Goal: Task Accomplishment & Management: Complete application form

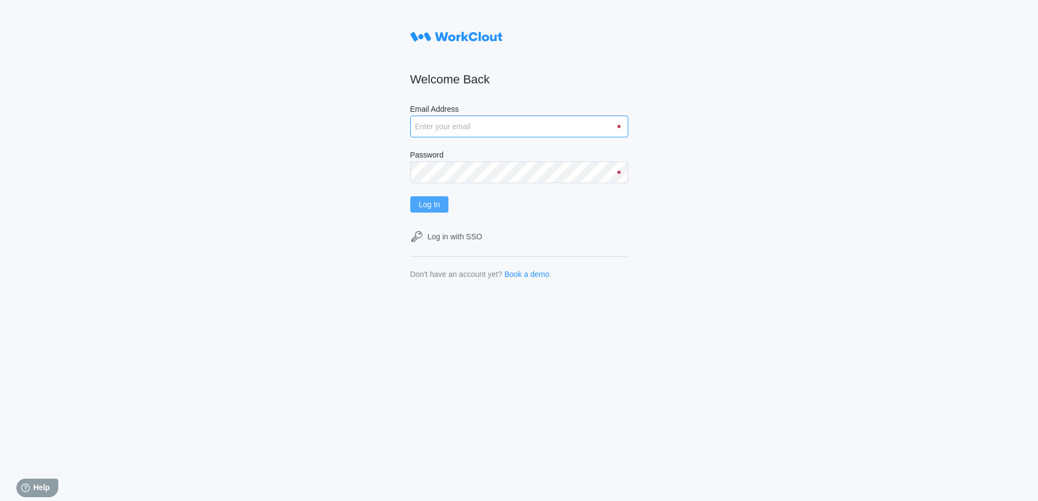
type input "[EMAIL_ADDRESS][DOMAIN_NAME]"
click at [434, 202] on span "Log In" at bounding box center [429, 205] width 21 height 8
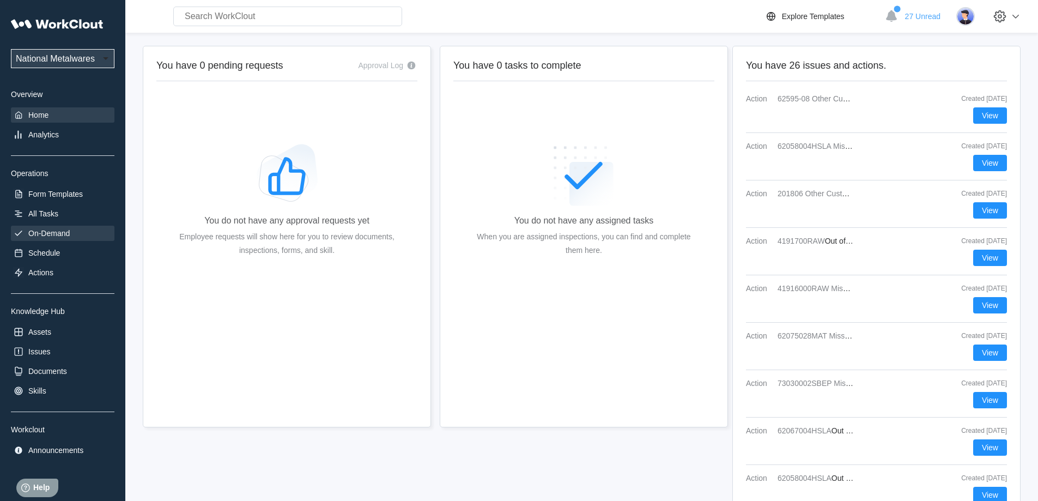
click at [59, 234] on div "On-Demand" at bounding box center [48, 233] width 41 height 9
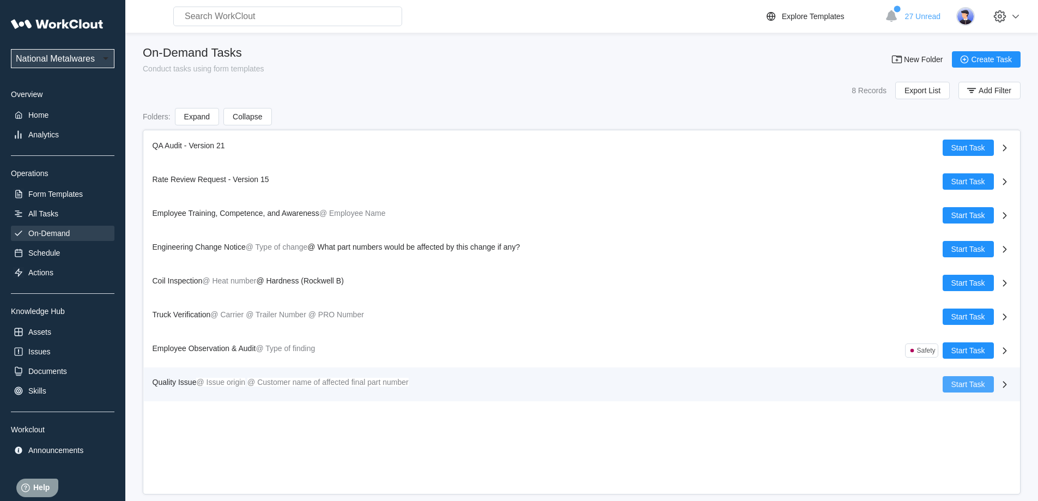
click at [979, 386] on span "Start Task" at bounding box center [968, 384] width 34 height 8
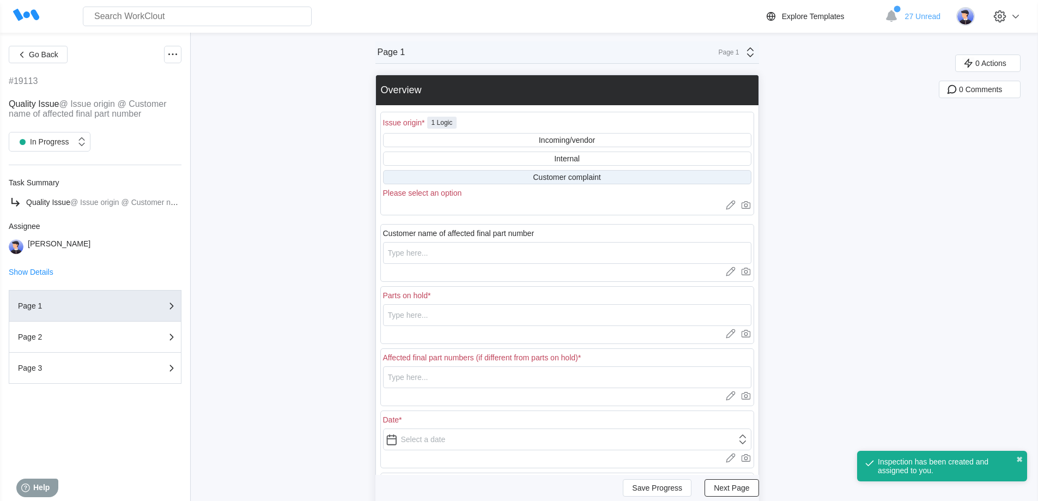
click at [573, 177] on div "Customer complaint" at bounding box center [567, 177] width 68 height 9
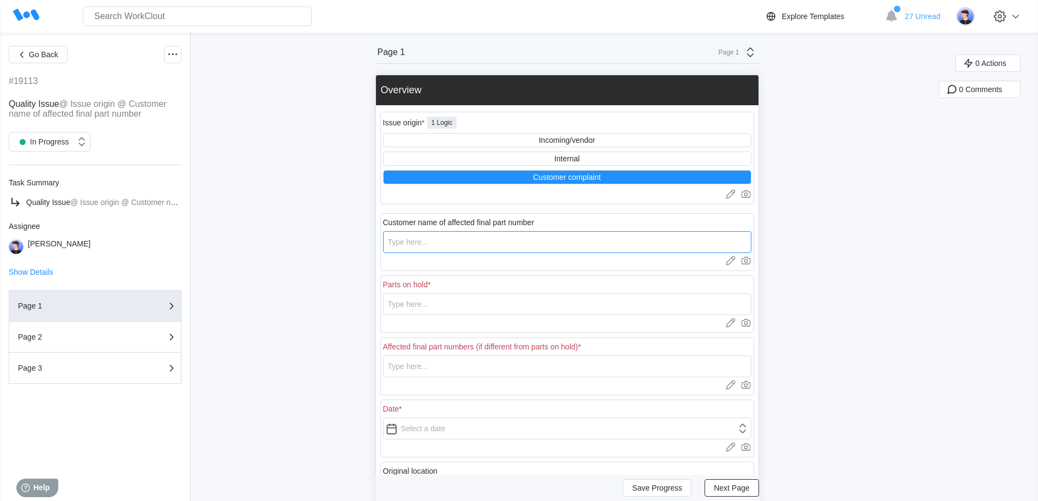
click at [488, 244] on input "text" at bounding box center [567, 242] width 368 height 22
type input "Honda"
click at [468, 300] on input "text" at bounding box center [567, 304] width 368 height 22
drag, startPoint x: 453, startPoint y: 302, endPoint x: 367, endPoint y: 295, distance: 86.4
click at [367, 295] on div "Go Back #19113 Quality Issue @ Issue origin @ Customer name of affected final p…" at bounding box center [519, 349] width 1038 height 632
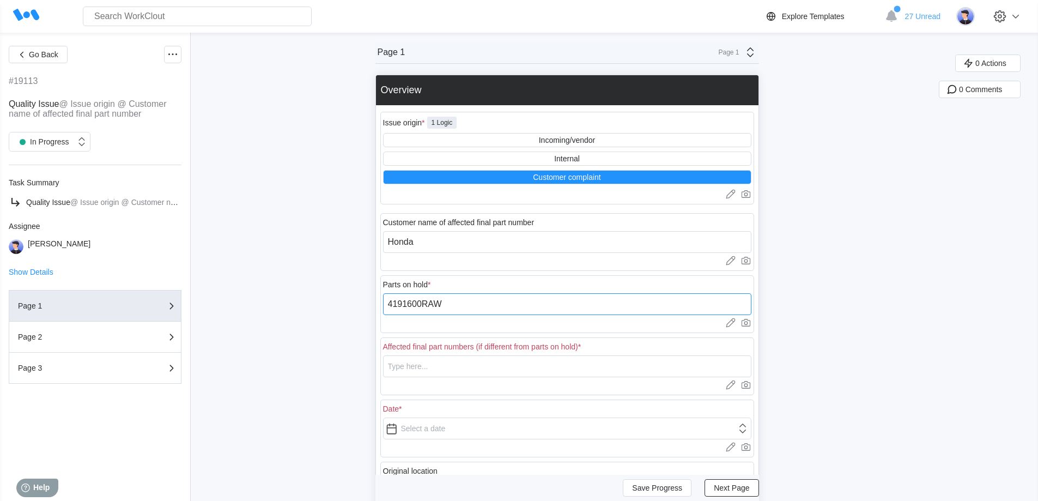
type input "4191600RAW"
click at [434, 370] on input "text" at bounding box center [567, 366] width 368 height 22
paste input "4191600RAW"
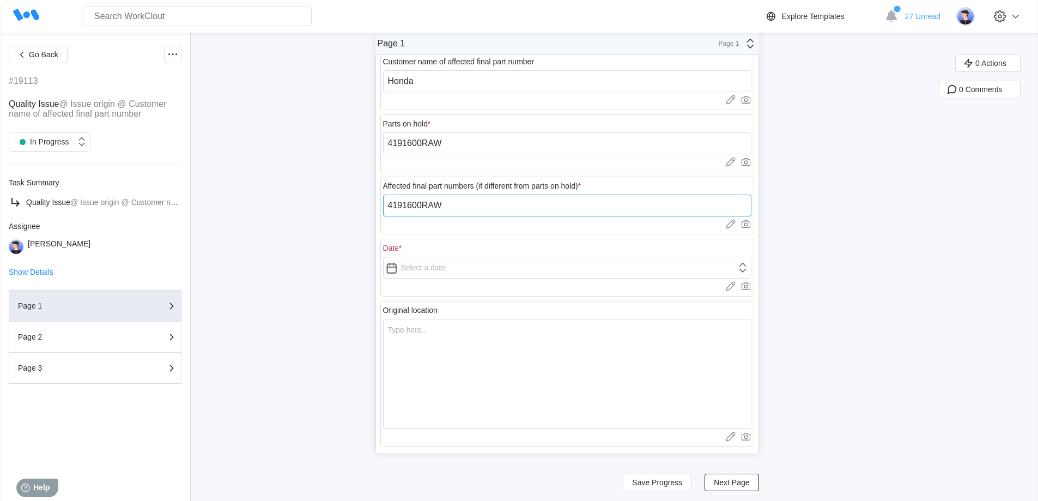
scroll to position [163, 0]
type input "4191600RAW"
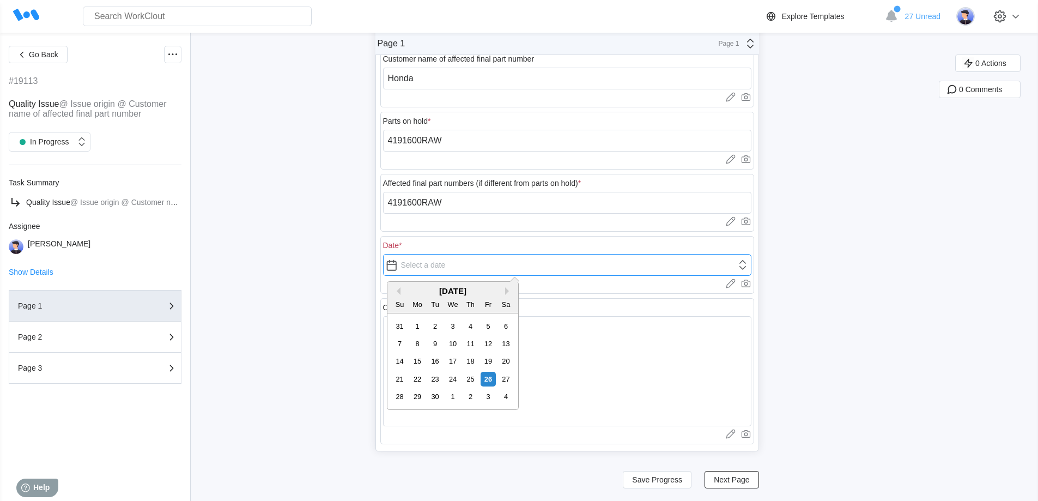
click at [433, 267] on input "text" at bounding box center [567, 265] width 368 height 22
type input "[DATE]"
click at [603, 344] on textarea at bounding box center [567, 371] width 368 height 110
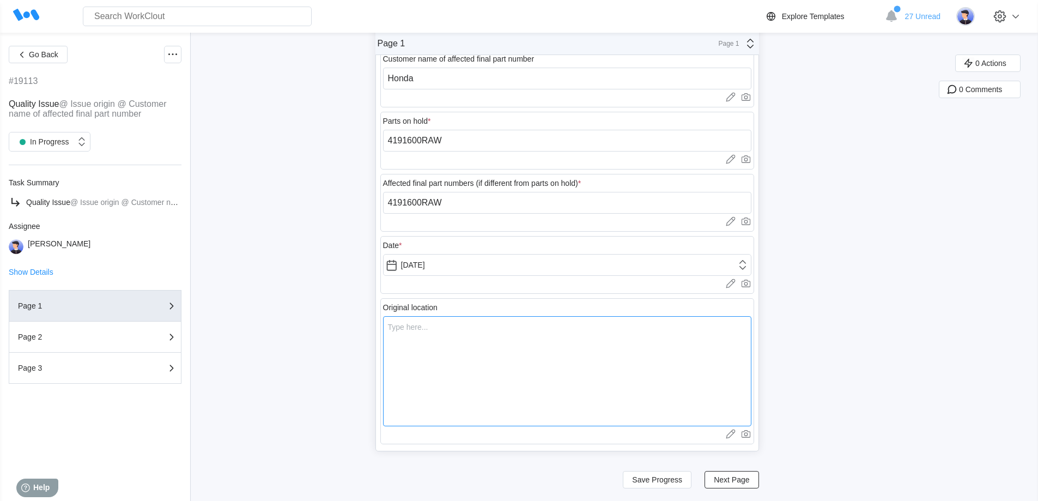
type textarea "A"
type textarea "x"
type textarea "At"
type textarea "x"
type textarea "At"
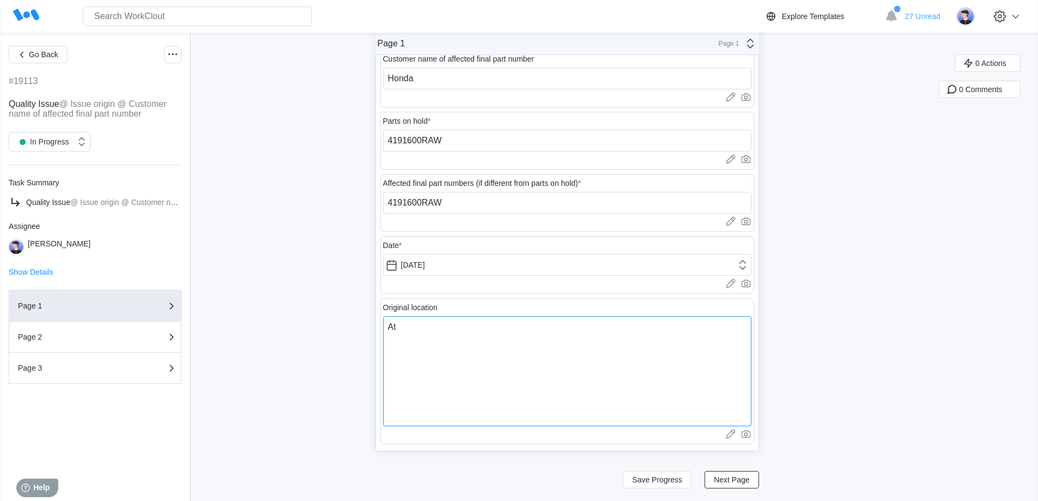
type textarea "x"
type textarea "At H"
type textarea "x"
type textarea "At Ho"
type textarea "x"
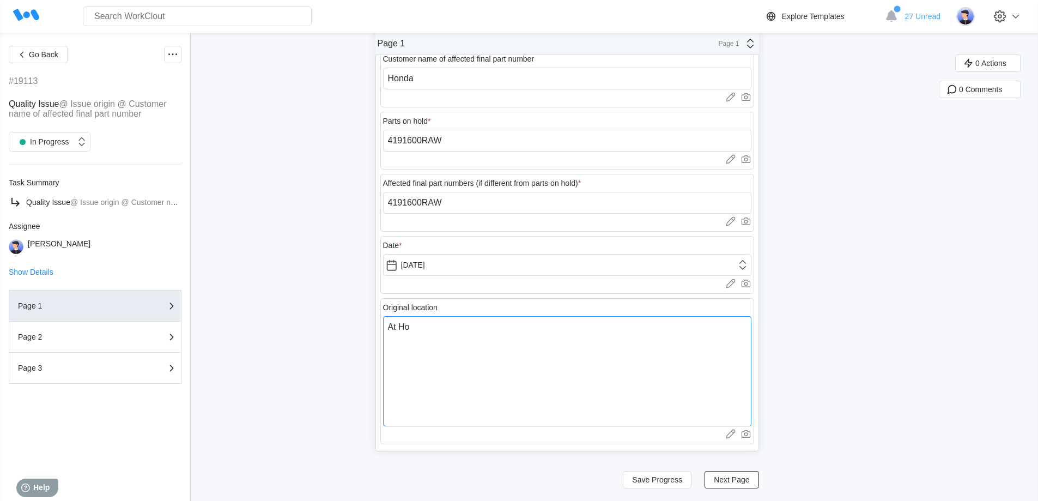
type textarea "At Hon"
type textarea "x"
type textarea "At Hond"
type textarea "x"
type textarea "At Honda"
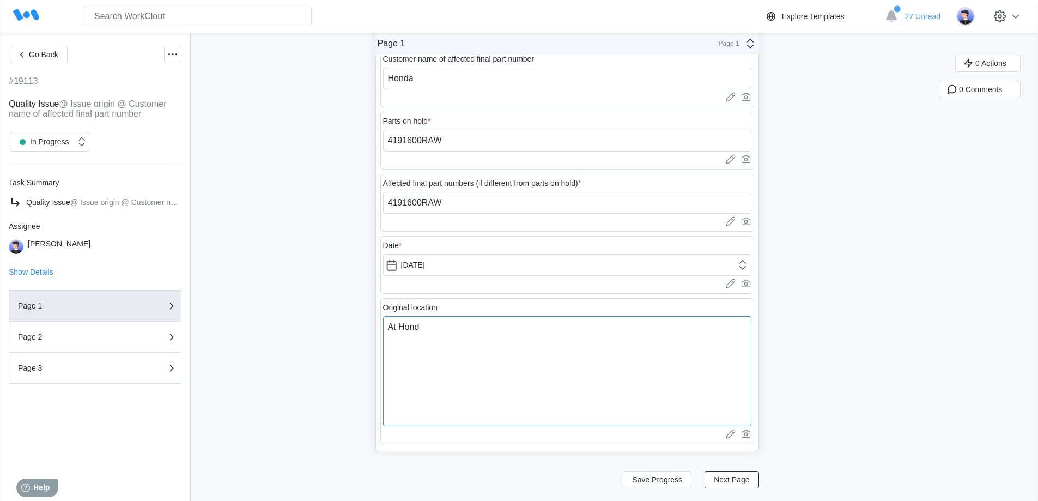
type textarea "x"
type textarea "At Honda"
click at [738, 479] on span "Next Page" at bounding box center [731, 480] width 35 height 8
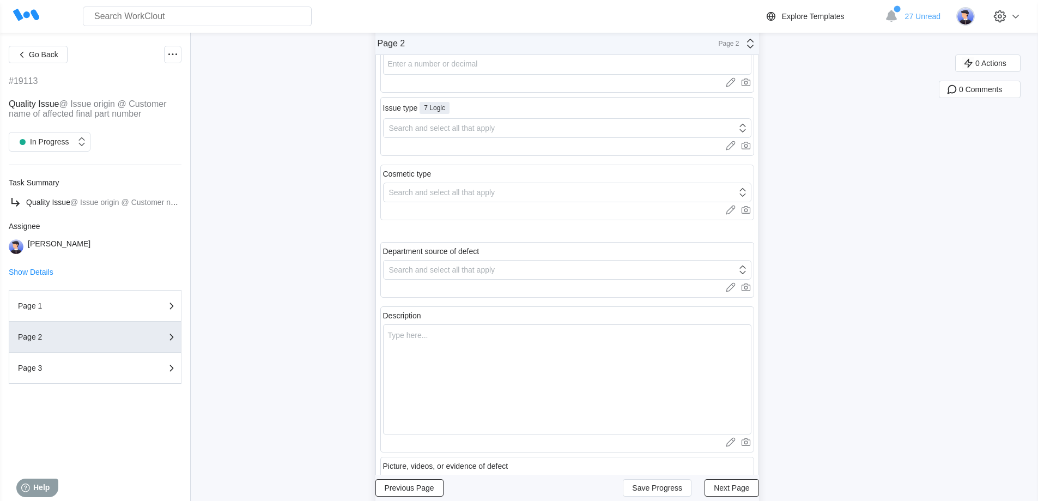
scroll to position [0, 0]
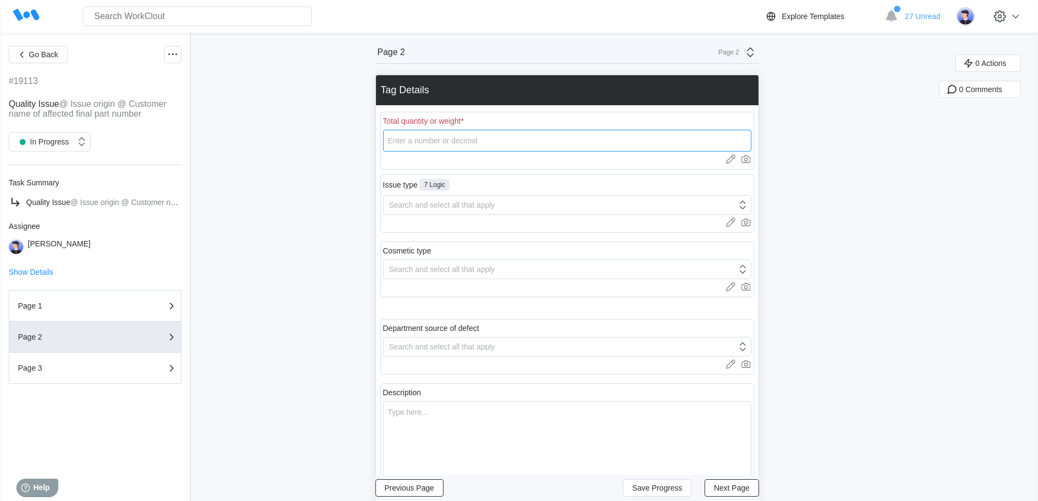
click at [428, 143] on input "number" at bounding box center [567, 141] width 368 height 22
type input "3"
click at [472, 212] on div "Search and select all that apply" at bounding box center [560, 204] width 353 height 15
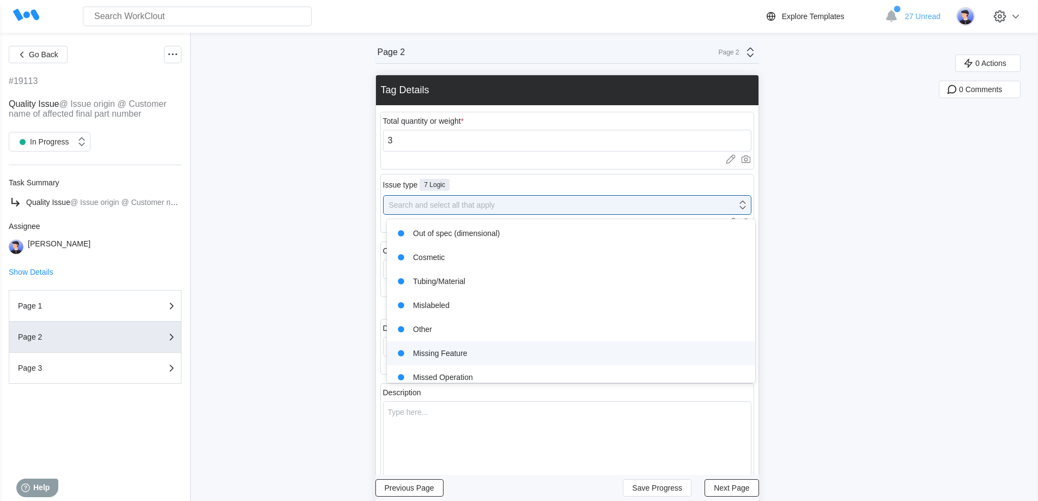
scroll to position [33, 0]
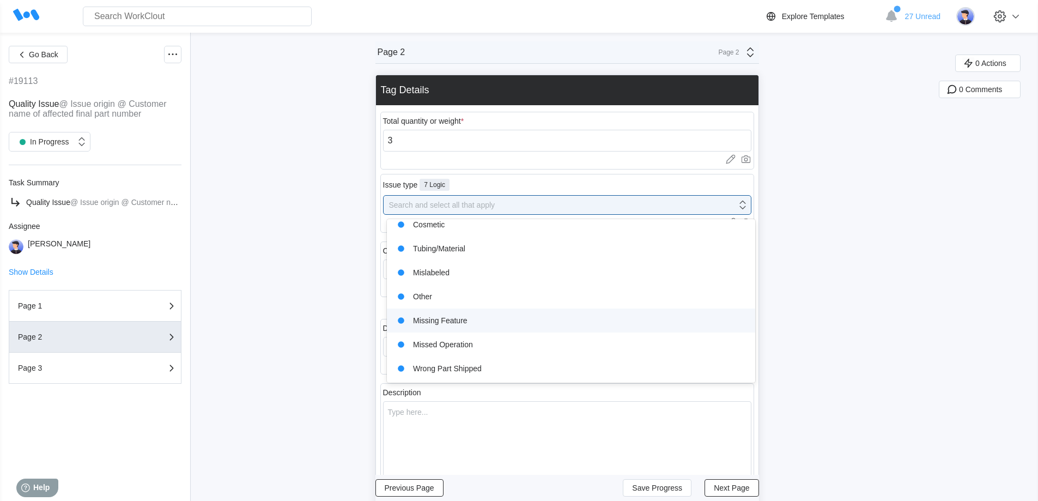
click at [446, 320] on div "Missing Feature" at bounding box center [570, 320] width 355 height 15
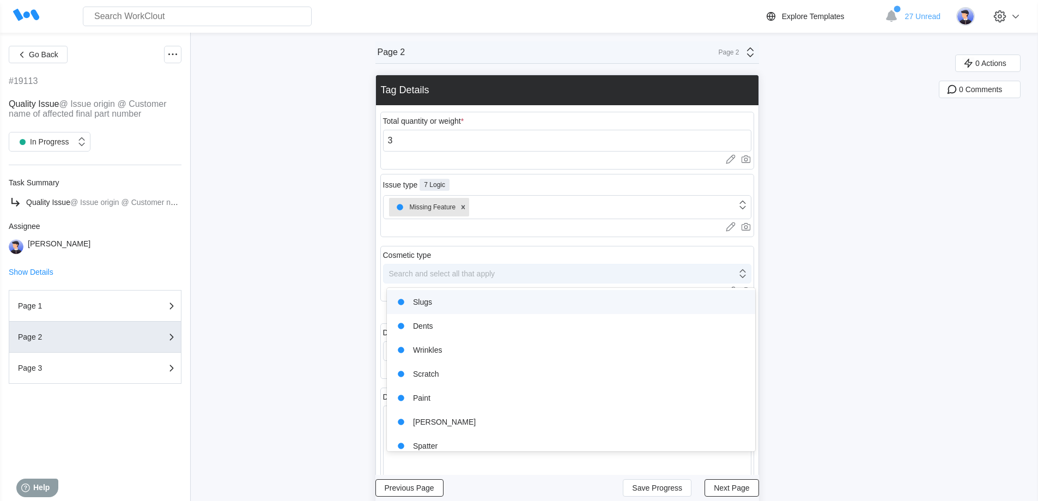
click at [466, 269] on div "Search and select all that apply" at bounding box center [560, 273] width 353 height 15
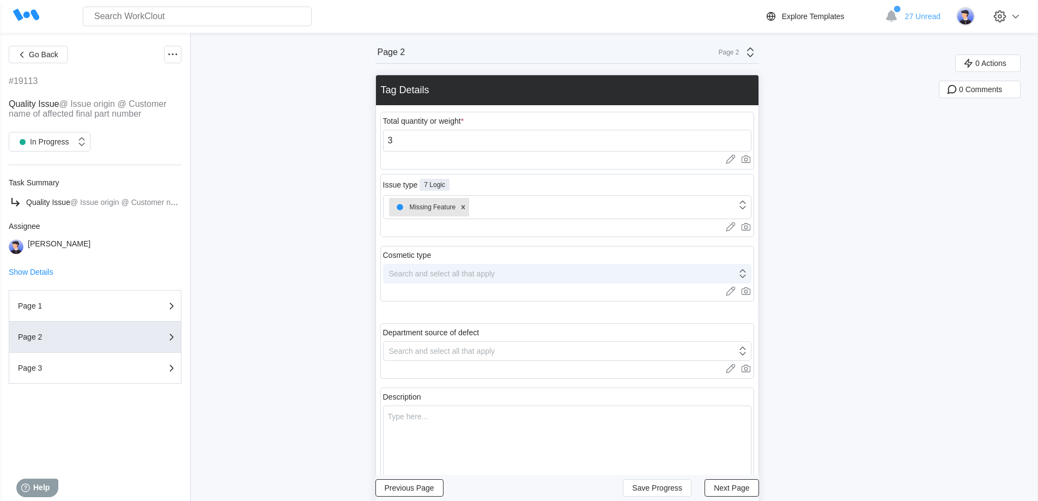
click at [465, 270] on div "Search and select all that apply" at bounding box center [442, 273] width 106 height 9
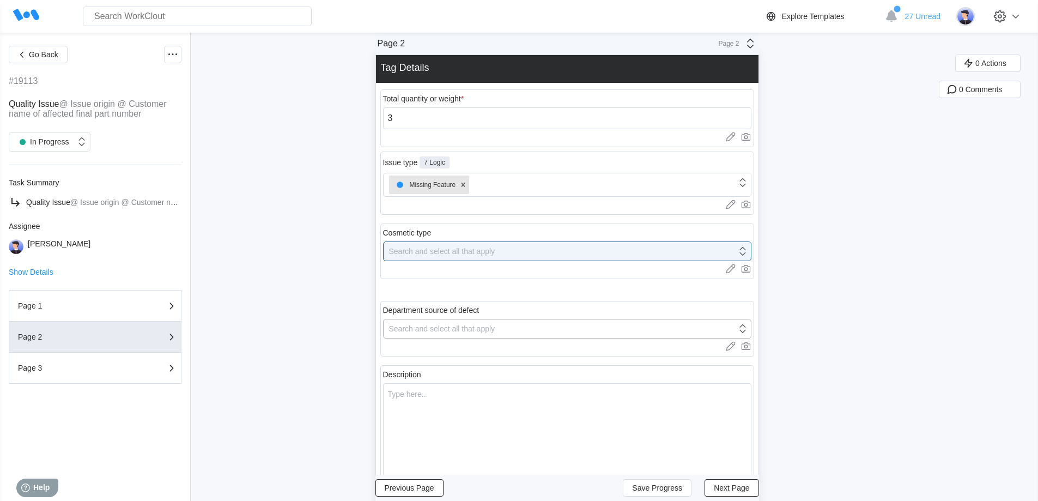
click at [436, 351] on body "Search for anything... Assets • Employees • Skills • Documents • Issues • Tasks…" at bounding box center [519, 228] width 1038 height 501
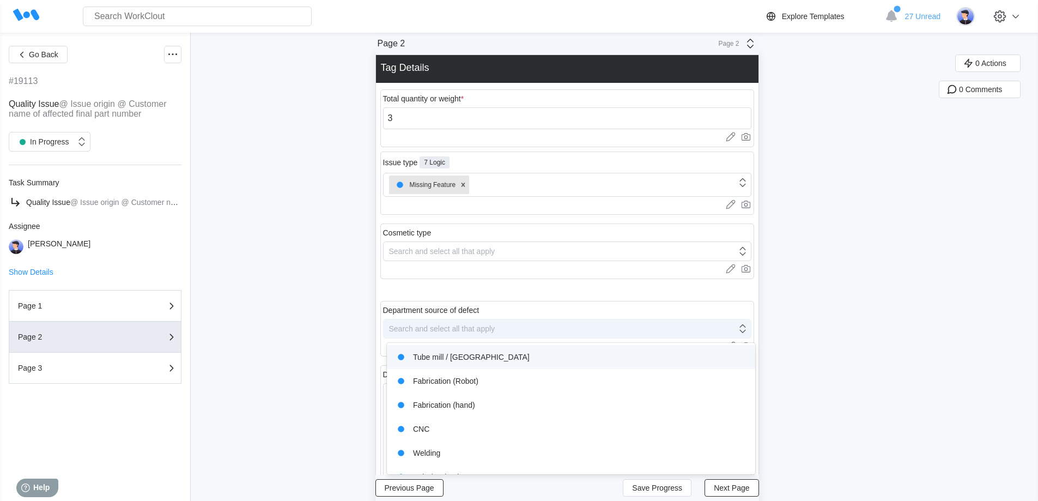
scroll to position [32, 0]
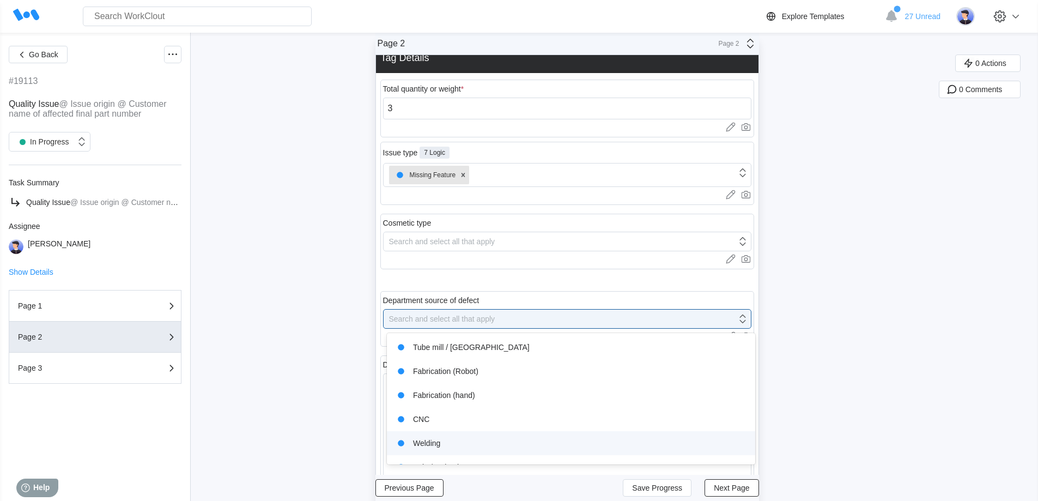
click at [427, 445] on div "Welding" at bounding box center [570, 442] width 355 height 15
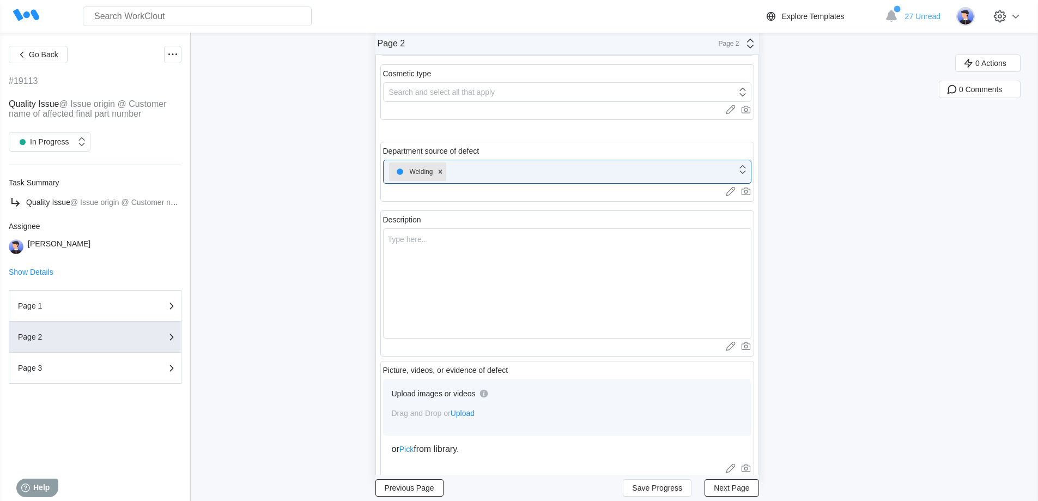
scroll to position [196, 0]
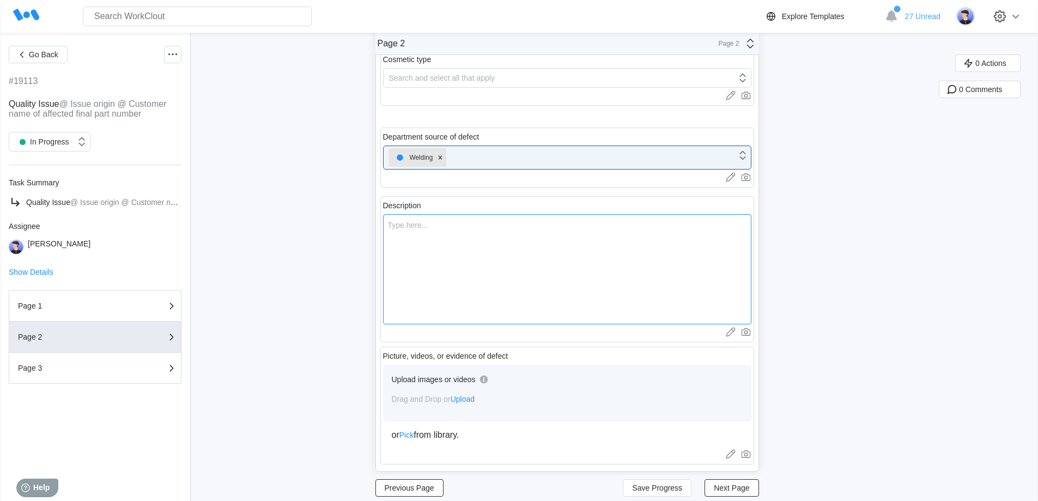
click at [453, 268] on textarea at bounding box center [567, 269] width 368 height 110
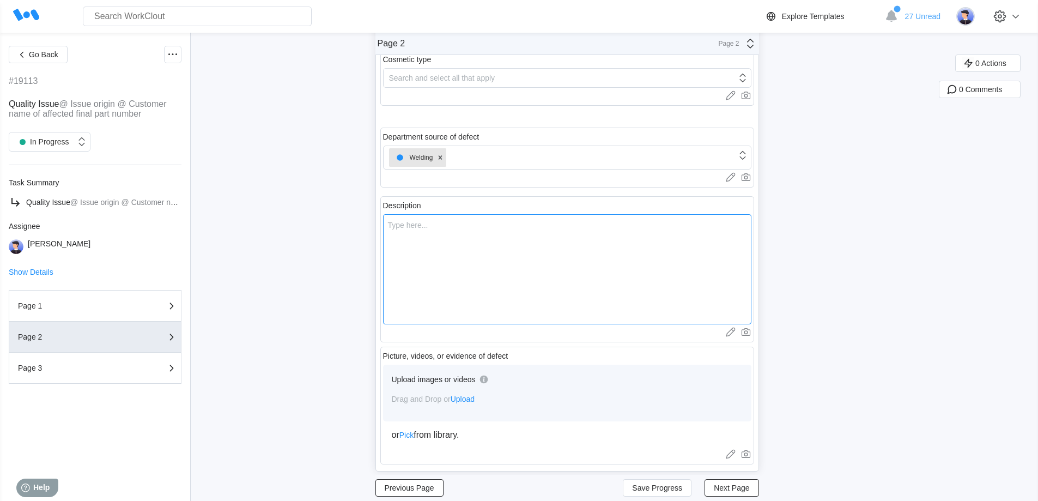
type textarea "M"
type textarea "x"
type textarea "Mi"
type textarea "x"
type textarea "Mis"
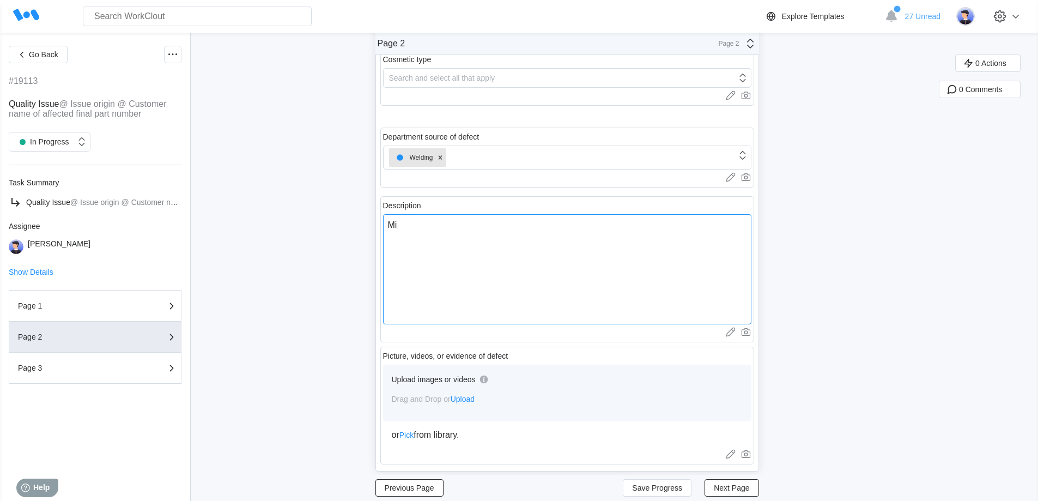
type textarea "x"
type textarea "Miss"
type textarea "x"
type textarea "Missi"
type textarea "x"
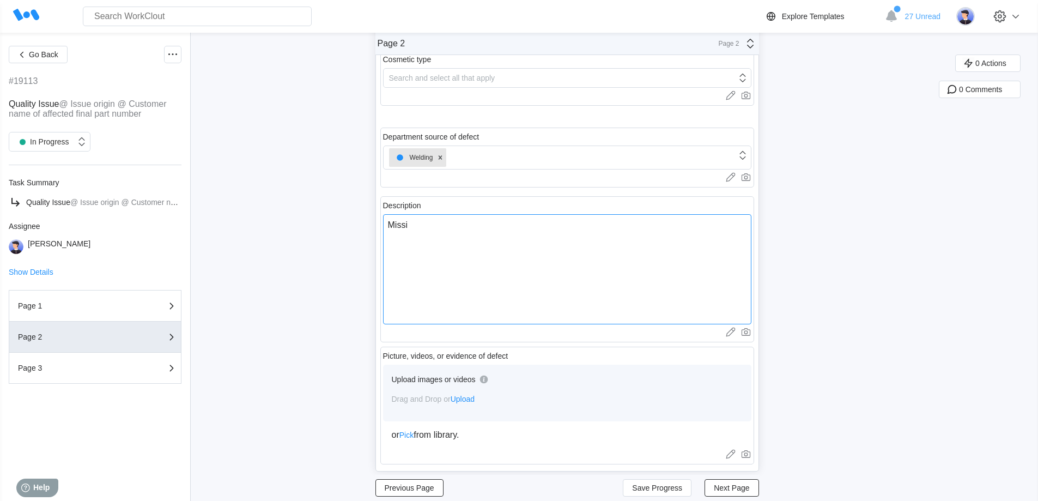
type textarea "Missin"
type textarea "x"
type textarea "Missing"
type textarea "x"
type textarea "Missing"
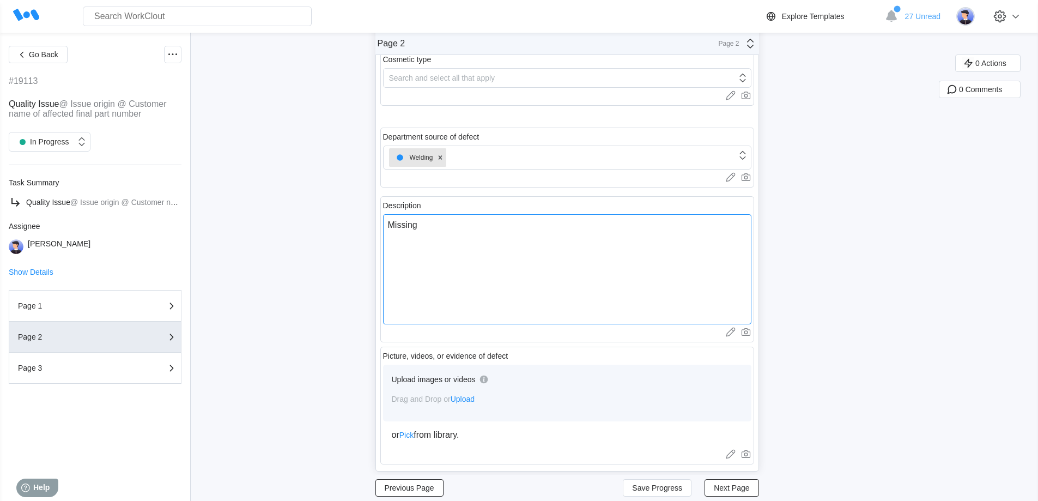
type textarea "x"
type textarea "Missing i"
type textarea "x"
type textarea "Missing it"
type textarea "x"
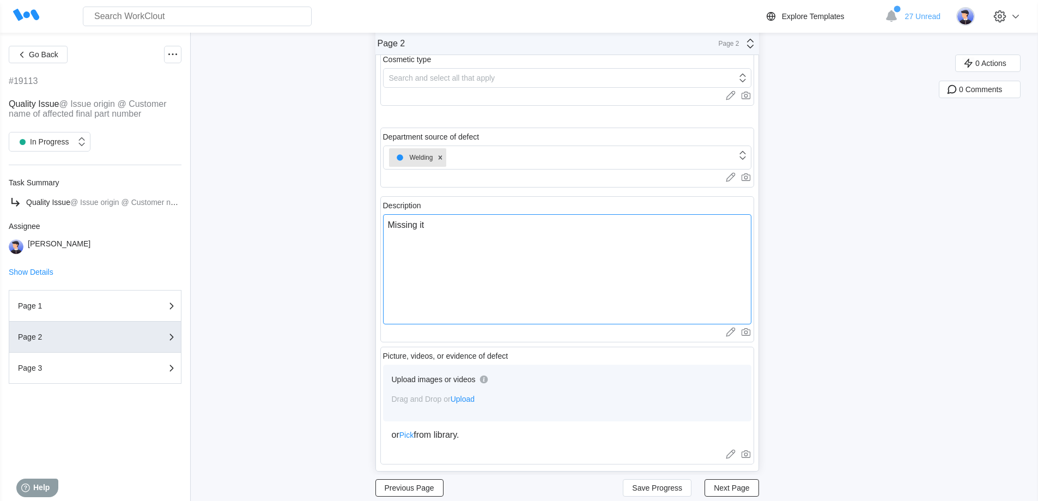
type textarea "Missing ite"
type textarea "x"
type textarea "Missing item"
type textarea "x"
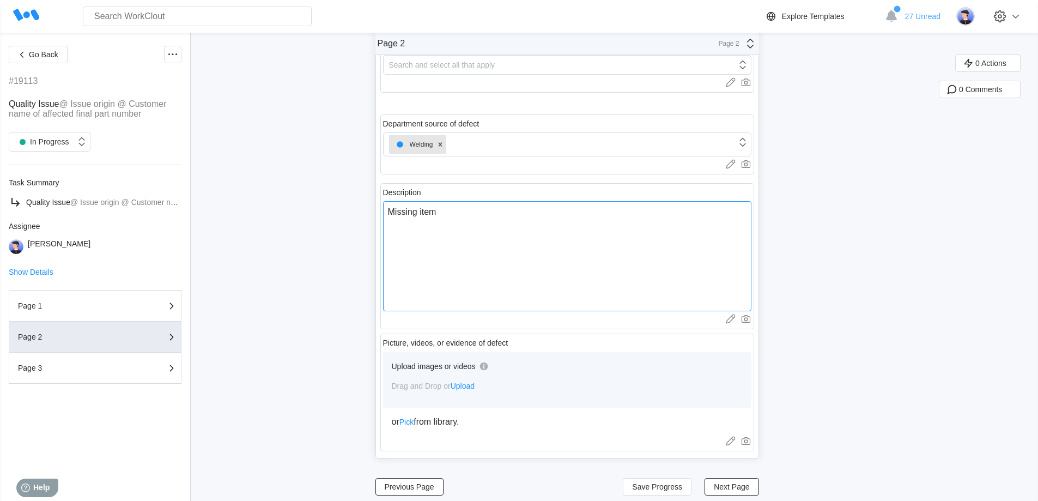
scroll to position [216, 0]
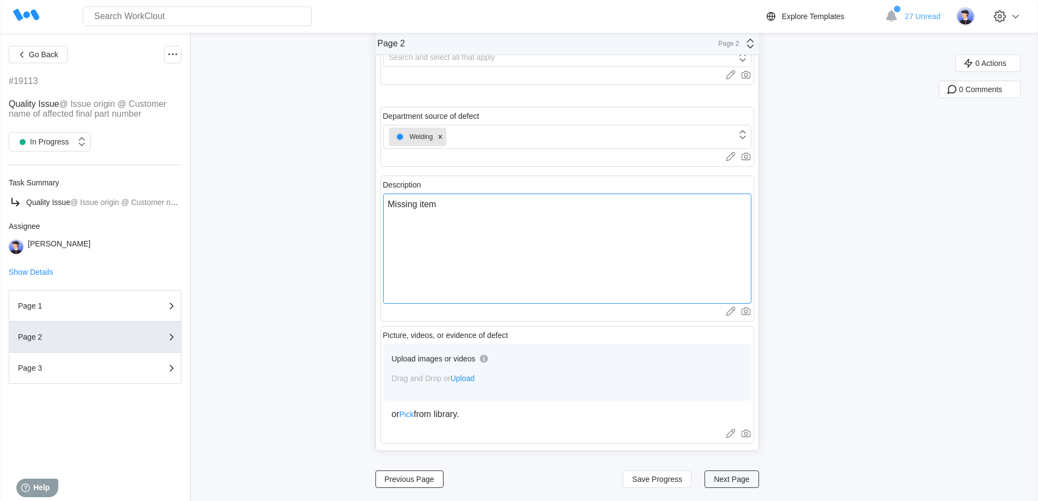
type textarea "Missing item"
click at [749, 479] on span "Next Page" at bounding box center [731, 479] width 35 height 8
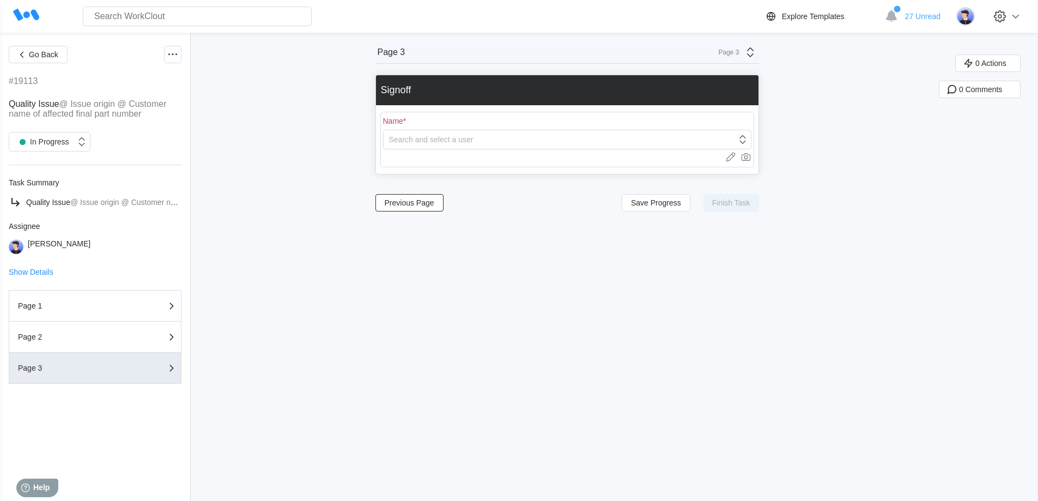
scroll to position [0, 0]
click at [449, 149] on div "Name * Search and select a user Upload images or videos to this field Drag and …" at bounding box center [567, 140] width 374 height 56
click at [441, 138] on div "Search and select a user" at bounding box center [431, 139] width 84 height 9
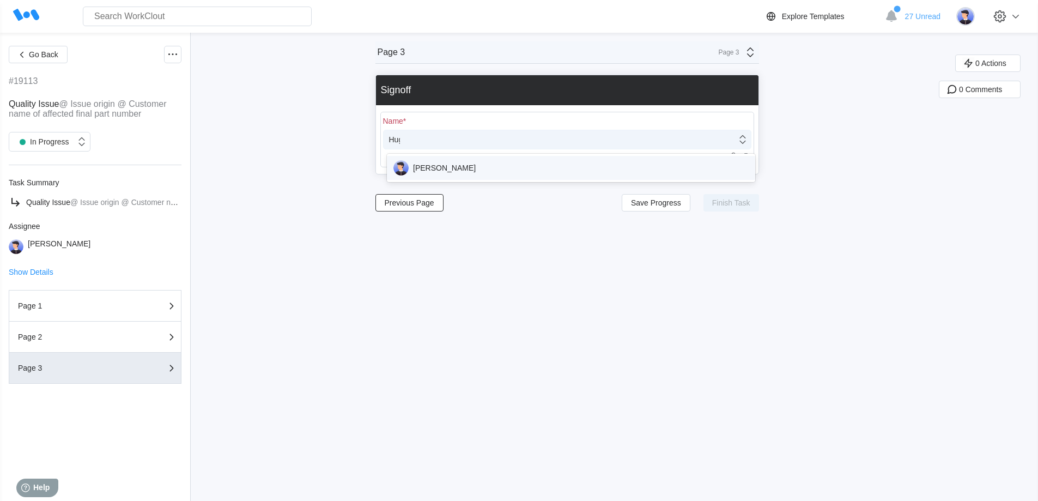
type input "[PERSON_NAME]"
click at [433, 168] on div "[PERSON_NAME]" at bounding box center [570, 167] width 355 height 15
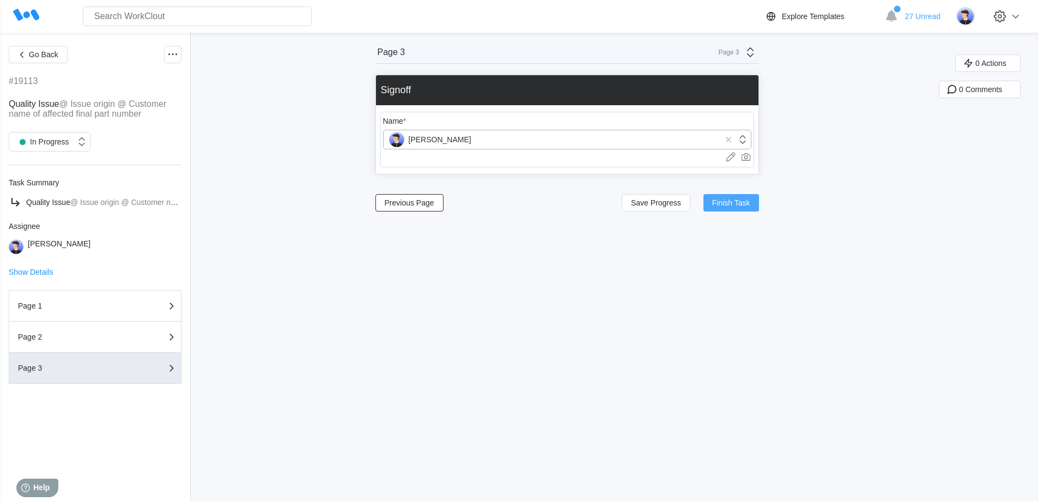
click at [735, 203] on span "Finish Task" at bounding box center [731, 203] width 38 height 8
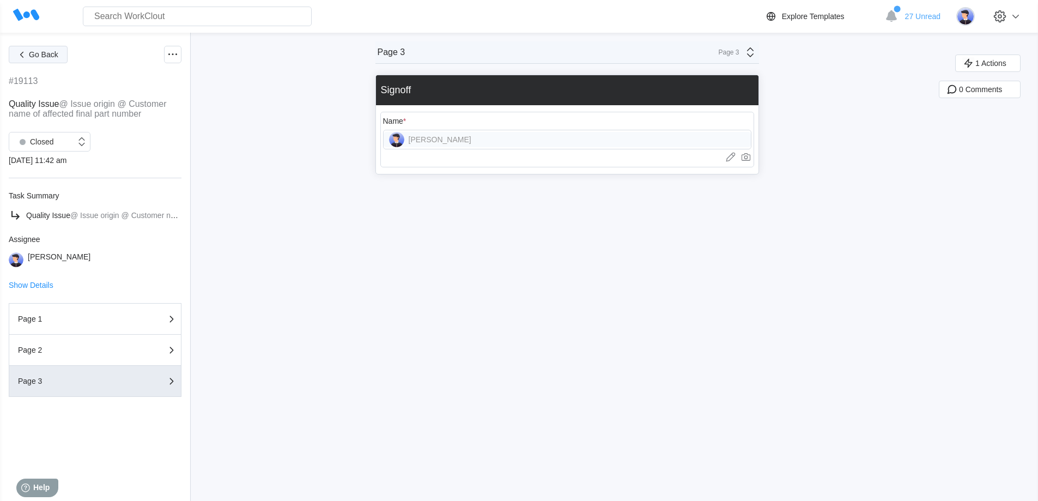
click at [50, 50] on button "Go Back" at bounding box center [38, 54] width 59 height 17
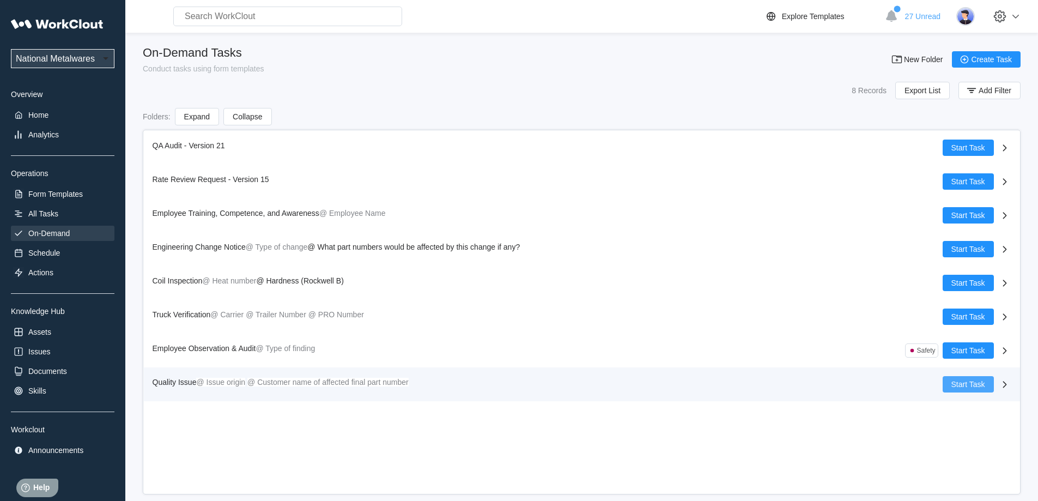
click at [966, 386] on span "Start Task" at bounding box center [968, 384] width 34 height 8
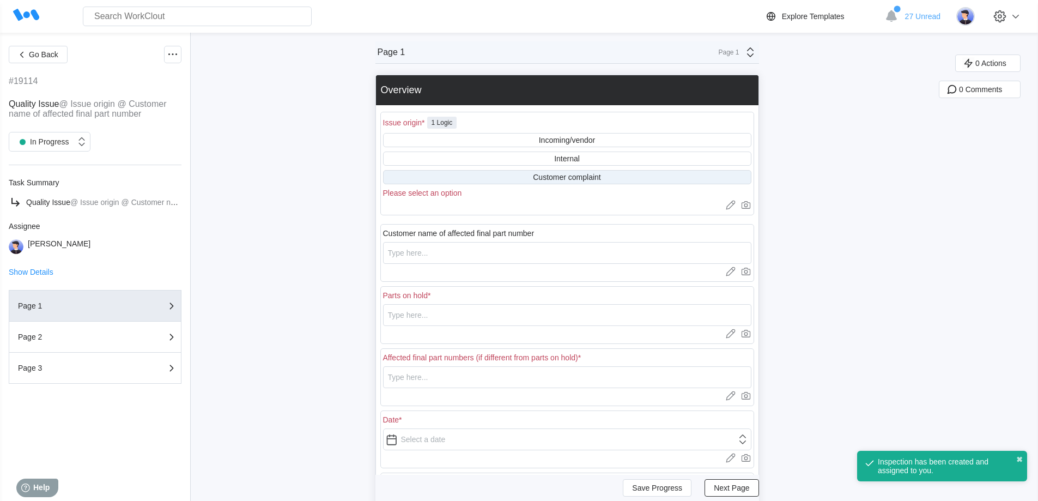
click at [559, 177] on div "Customer complaint" at bounding box center [567, 177] width 68 height 9
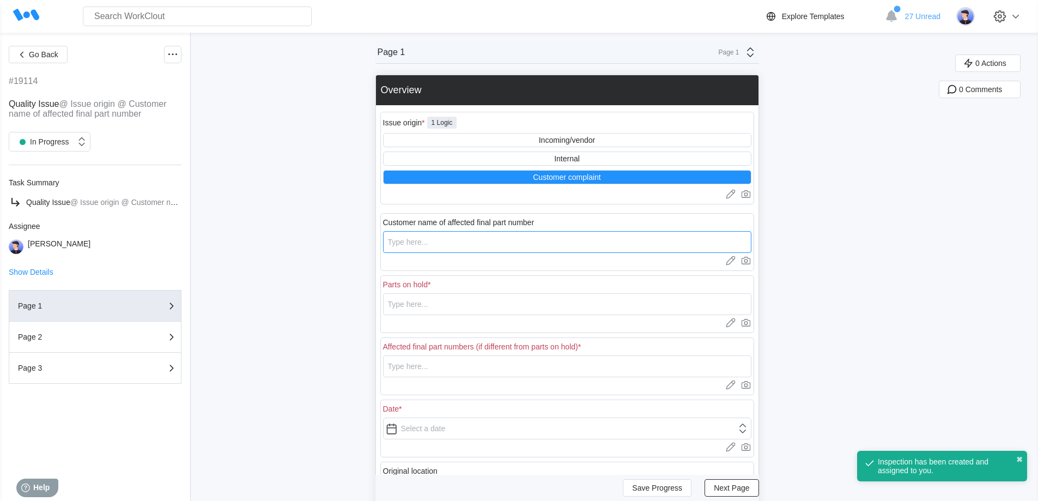
click at [490, 245] on input "text" at bounding box center [567, 242] width 368 height 22
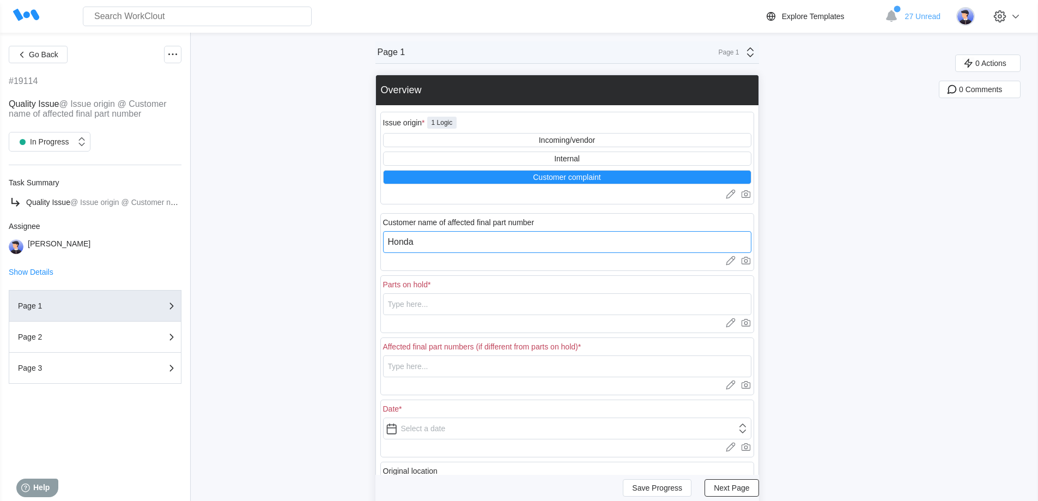
type input "Honda"
click at [437, 308] on input "text" at bounding box center [567, 304] width 368 height 22
drag, startPoint x: 459, startPoint y: 302, endPoint x: 357, endPoint y: 306, distance: 102.0
click at [357, 306] on div "Go Back #19114 Quality Issue @ Issue origin @ Customer name of affected final p…" at bounding box center [519, 349] width 1038 height 632
type input "4191600RAW"
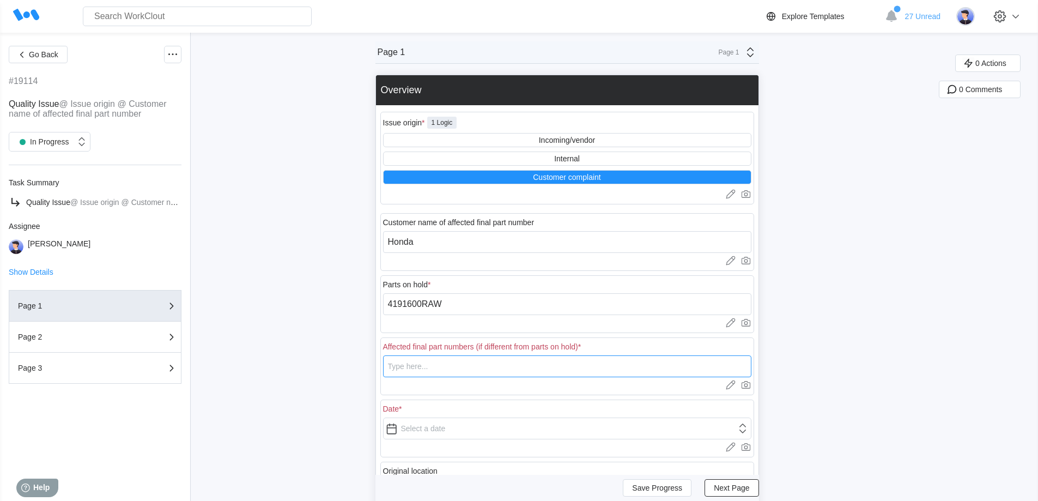
click at [417, 372] on input "text" at bounding box center [567, 366] width 368 height 22
paste input "4191600RAW"
type input "4191600RAW"
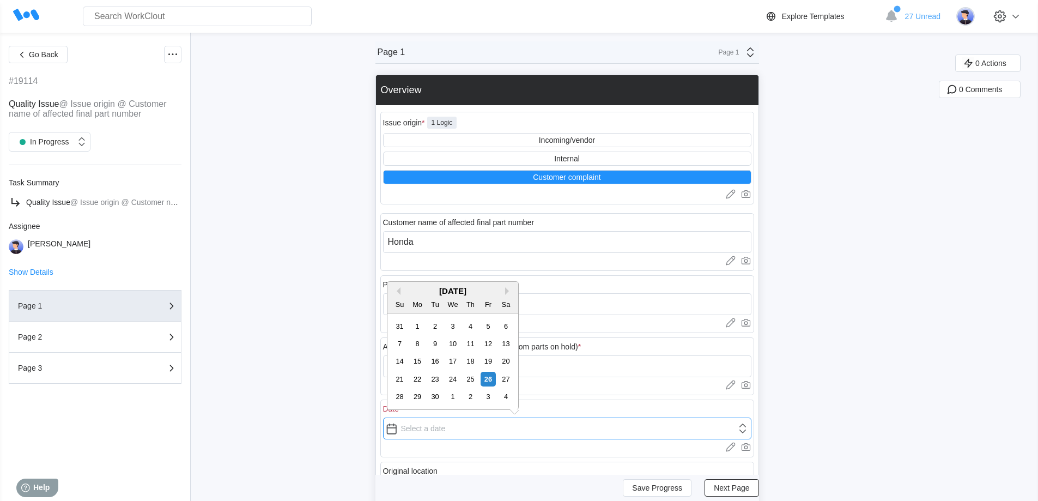
click at [420, 429] on input "text" at bounding box center [567, 428] width 368 height 22
type input "[DATE]"
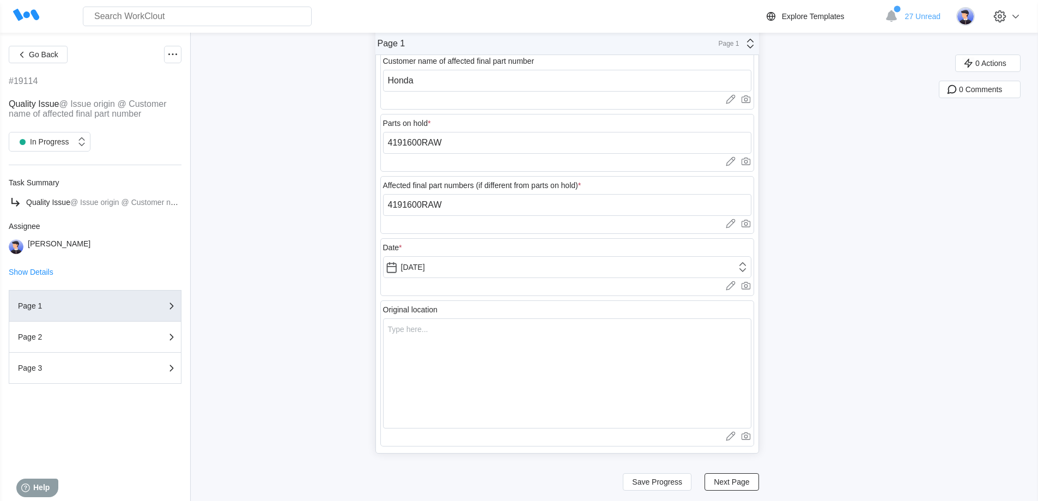
scroll to position [163, 0]
click at [456, 360] on textarea at bounding box center [567, 371] width 368 height 110
type textarea "H"
type textarea "x"
type textarea "Ho"
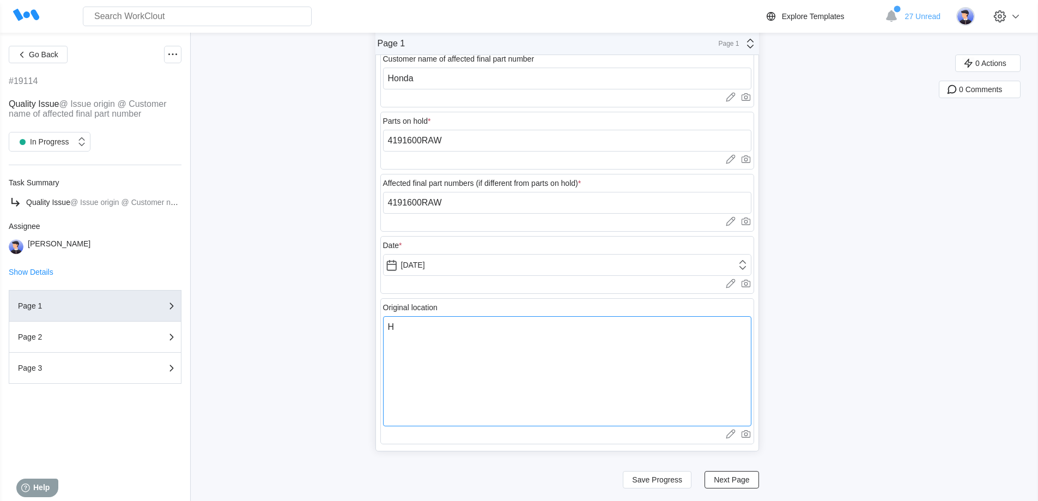
type textarea "x"
type textarea "Hon"
type textarea "x"
type textarea "Hond"
type textarea "x"
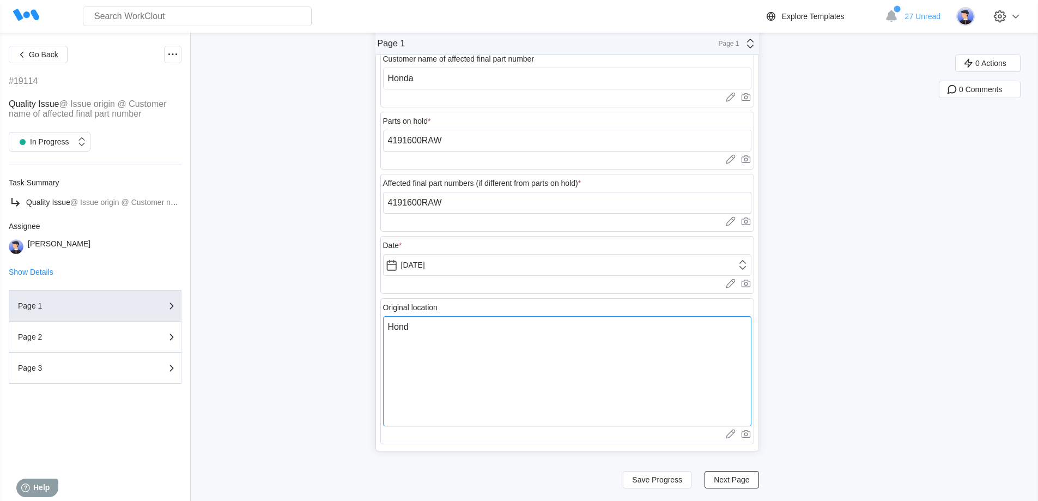
type textarea "Honda"
type textarea "x"
type textarea "Honda"
click at [738, 480] on span "Next Page" at bounding box center [731, 480] width 35 height 8
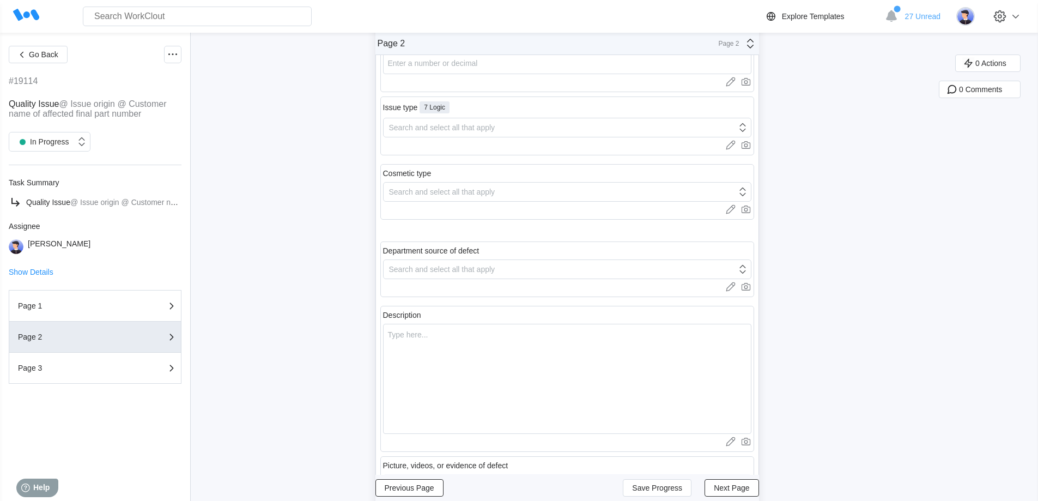
scroll to position [0, 0]
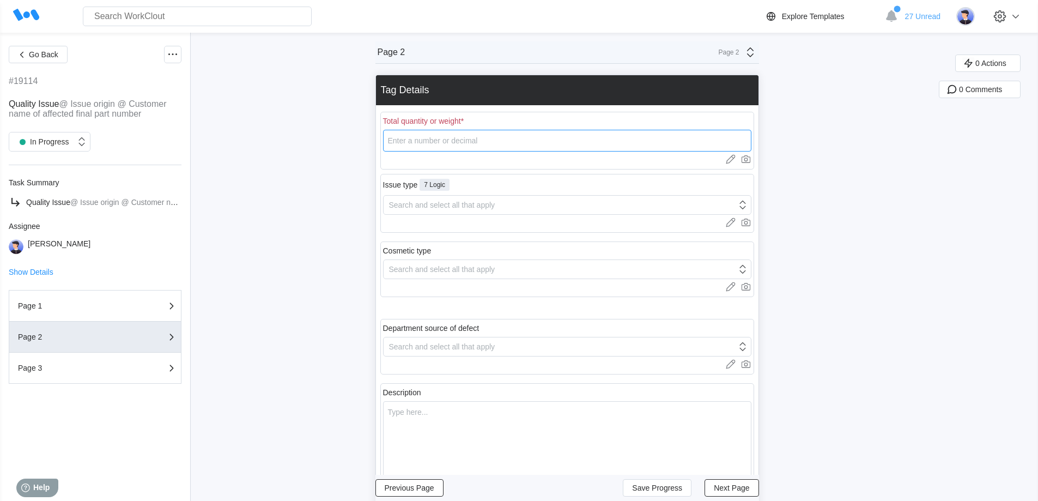
click at [459, 139] on input "number" at bounding box center [567, 141] width 368 height 22
type input "3"
click at [432, 488] on span "Previous Page" at bounding box center [410, 488] width 50 height 8
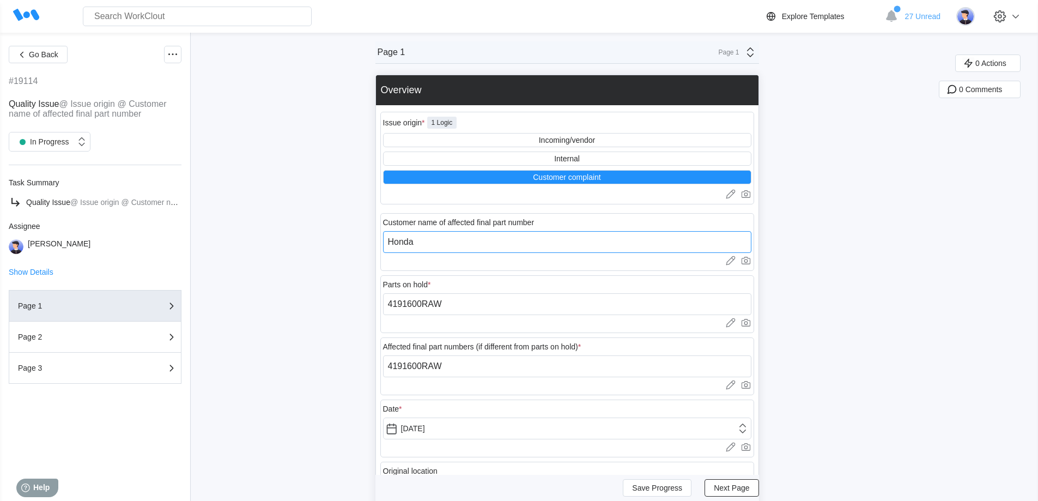
click at [441, 242] on input "Honda" at bounding box center [567, 242] width 368 height 22
type input "H"
type input "[PERSON_NAME]"
click at [459, 307] on input "4191600RAW" at bounding box center [567, 304] width 368 height 22
type input "4"
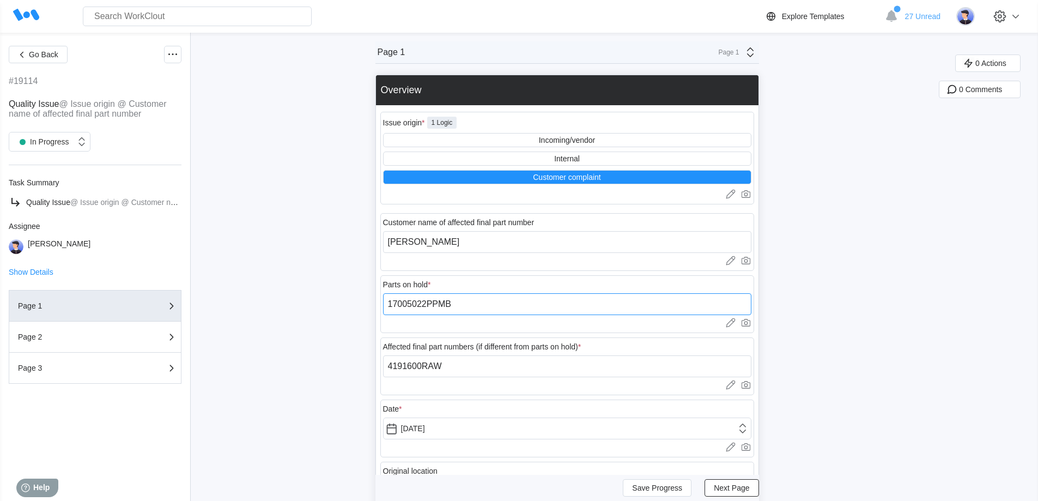
drag, startPoint x: 459, startPoint y: 307, endPoint x: 360, endPoint y: 312, distance: 99.8
click at [360, 312] on div "Go Back #19114 Quality Issue @ Issue origin @ Customer name of affected final p…" at bounding box center [519, 349] width 1038 height 632
type input "17005022PPMB"
click at [481, 369] on input "4191600RAW" at bounding box center [567, 366] width 368 height 22
drag, startPoint x: 466, startPoint y: 366, endPoint x: 358, endPoint y: 369, distance: 107.9
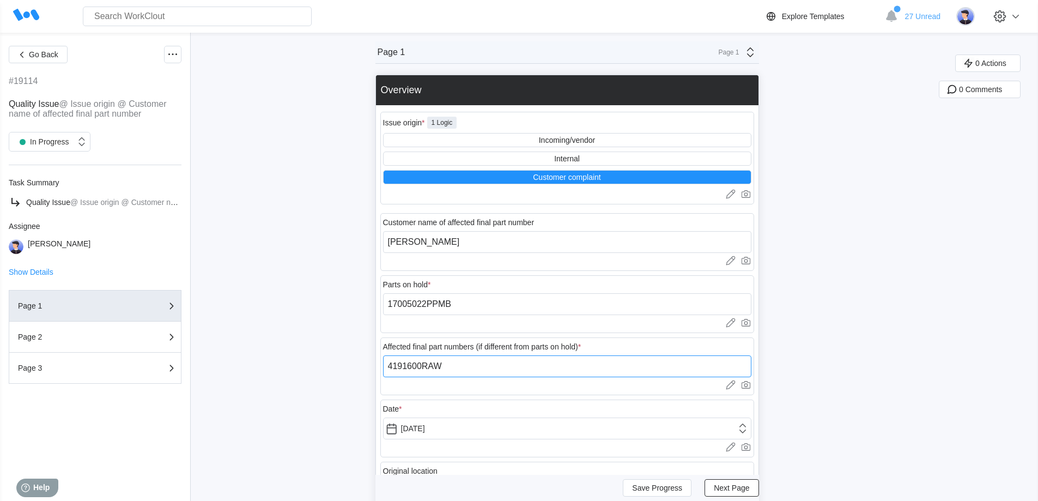
click at [358, 369] on div "Go Back #19114 Quality Issue @ Issue origin @ Customer name of affected final p…" at bounding box center [519, 349] width 1038 height 632
paste input "17005022PPMB"
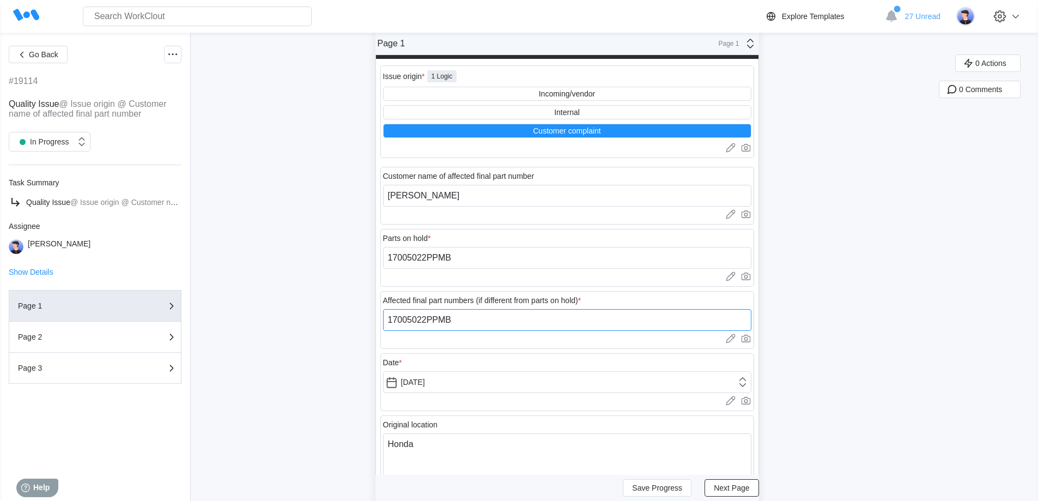
scroll to position [109, 0]
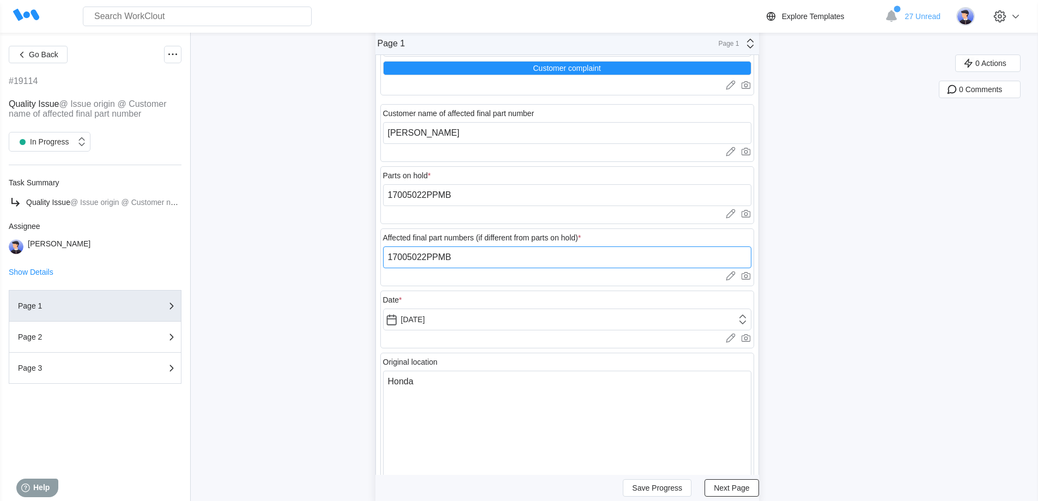
type input "17005022PPMB"
click at [447, 386] on textarea "Honda" at bounding box center [567, 426] width 368 height 110
type textarea "Hond"
type textarea "x"
type textarea "Hon"
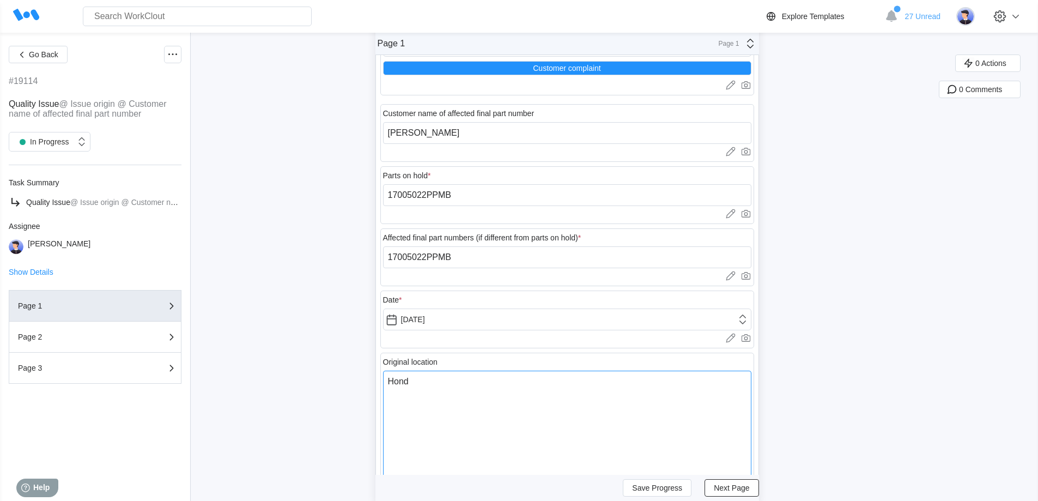
type textarea "x"
type textarea "Ho"
type textarea "x"
type textarea "H"
type textarea "x"
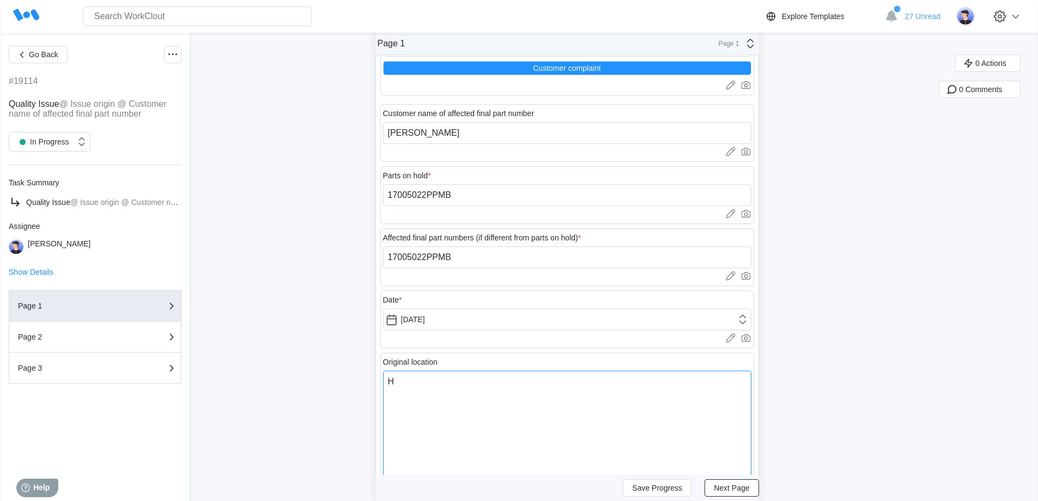
type textarea "x"
type textarea "A"
type textarea "x"
type textarea "At"
type textarea "x"
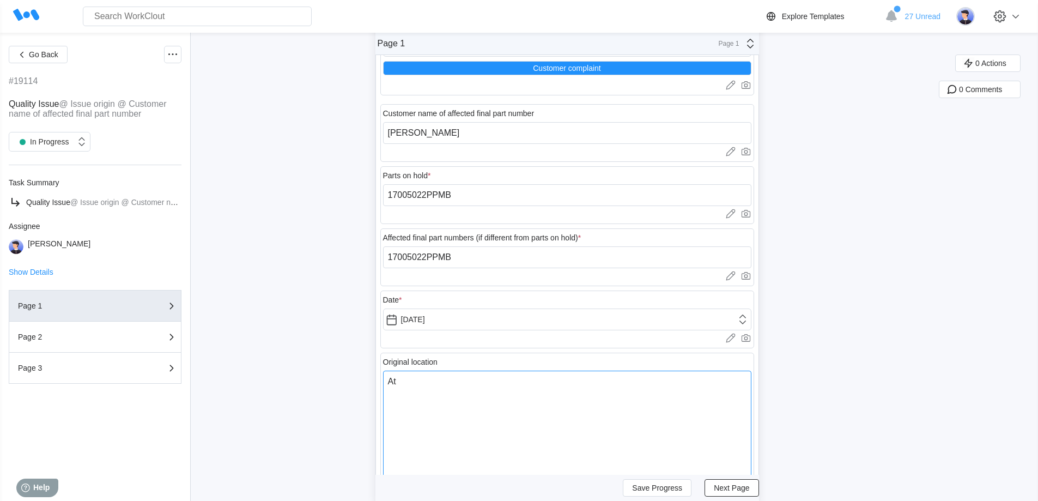
type textarea "At"
type textarea "x"
type textarea "At D"
type textarea "x"
type textarea "At Di"
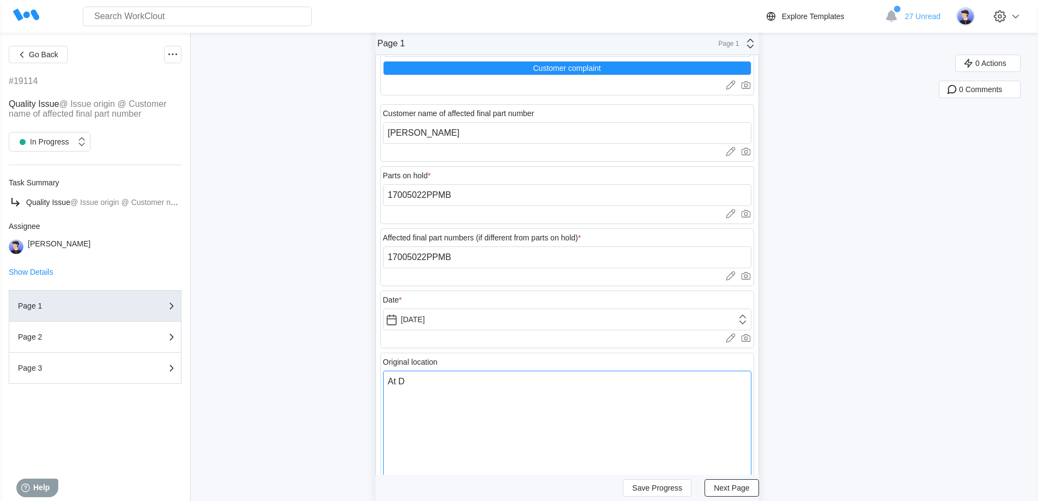
type textarea "x"
type textarea "At [GEOGRAPHIC_DATA]"
type textarea "x"
type textarea "At [GEOGRAPHIC_DATA]"
type textarea "x"
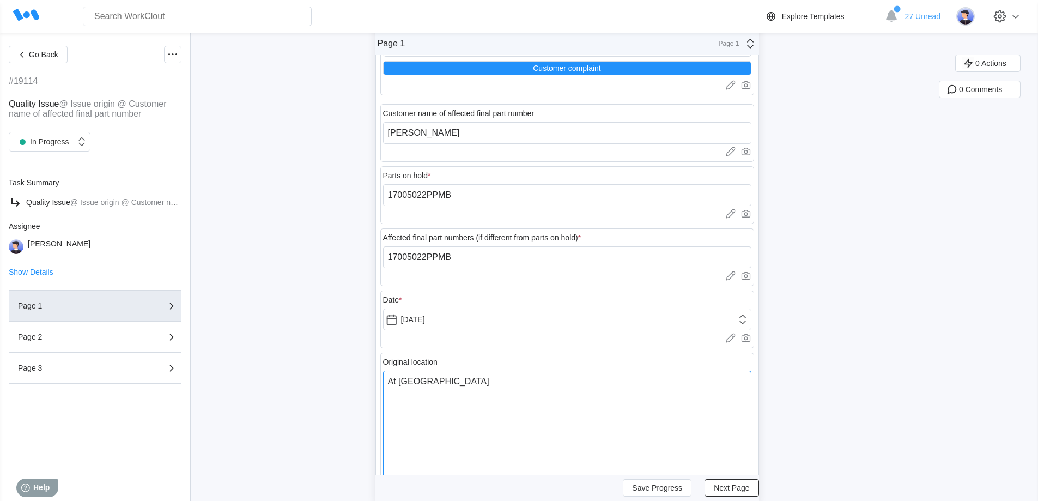
type textarea "At [GEOGRAPHIC_DATA]"
type textarea "x"
type textarea "At [GEOGRAPHIC_DATA]"
type textarea "x"
type textarea "At [GEOGRAPHIC_DATA]"
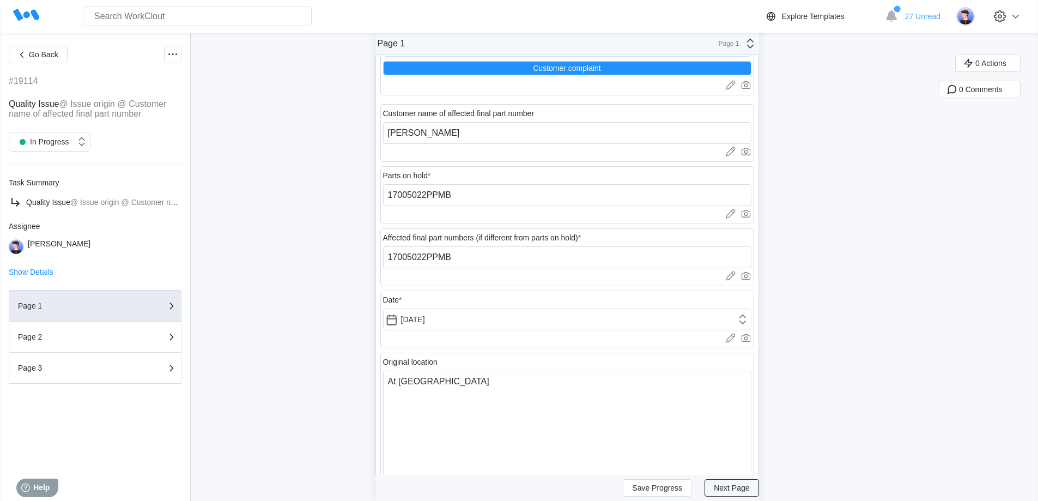
click at [740, 487] on span "Next Page" at bounding box center [731, 488] width 35 height 8
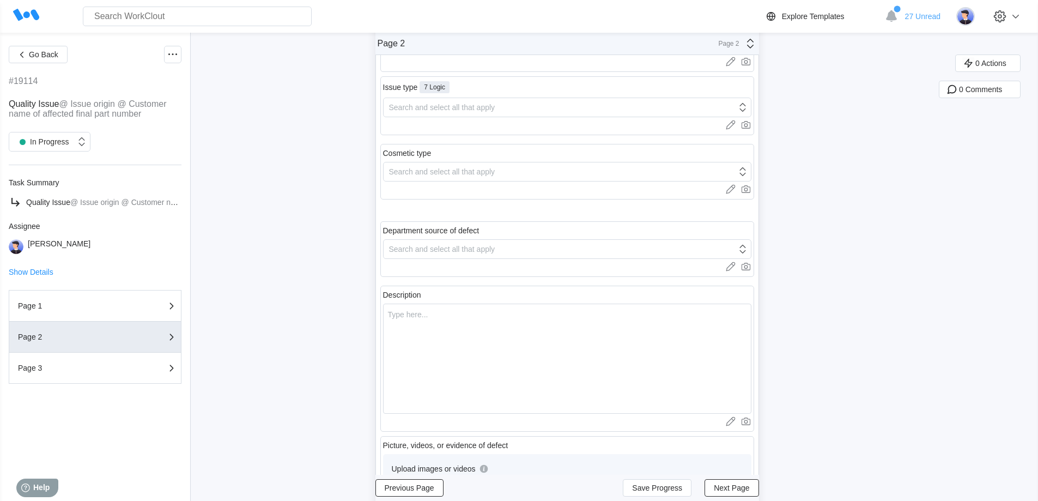
scroll to position [0, 0]
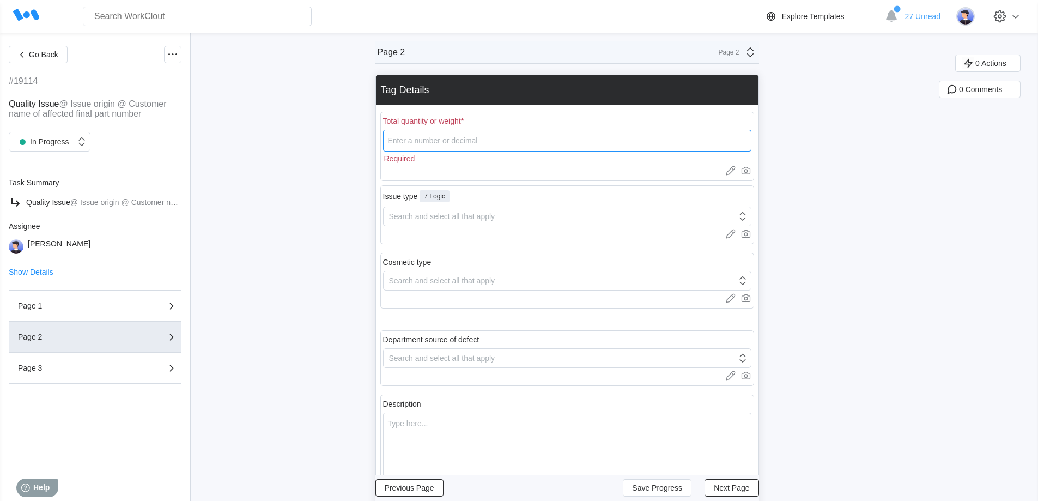
click at [457, 139] on input "number" at bounding box center [567, 141] width 368 height 22
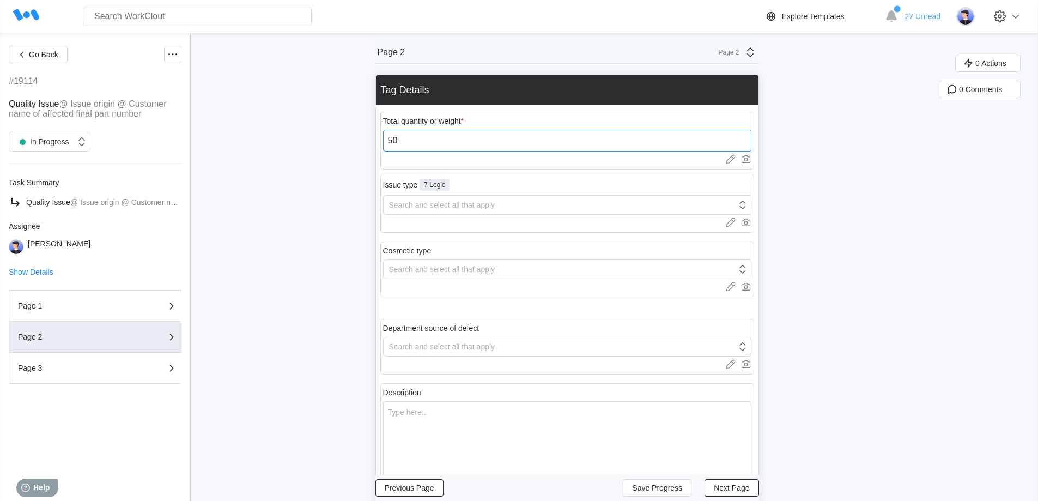
type input "50"
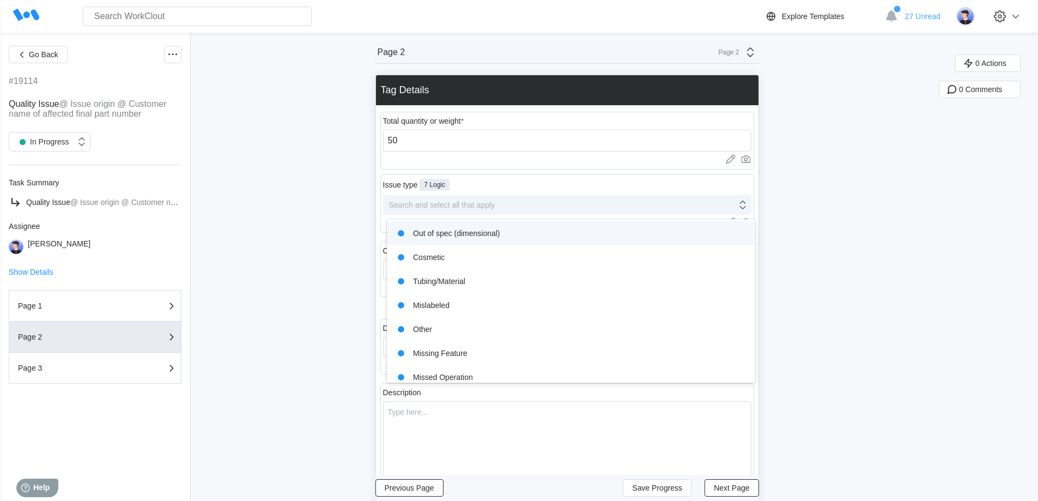
click at [451, 201] on div "Search and select all that apply" at bounding box center [442, 205] width 106 height 9
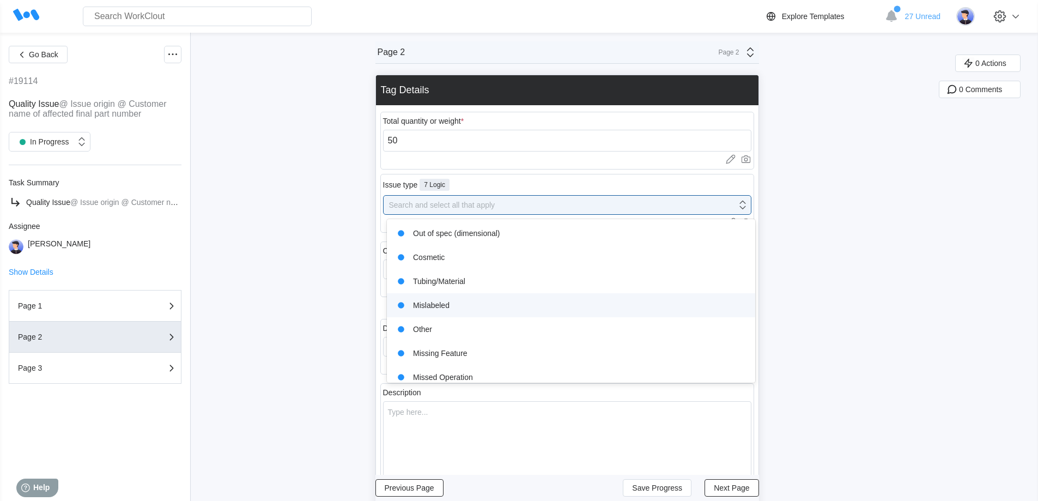
scroll to position [33, 0]
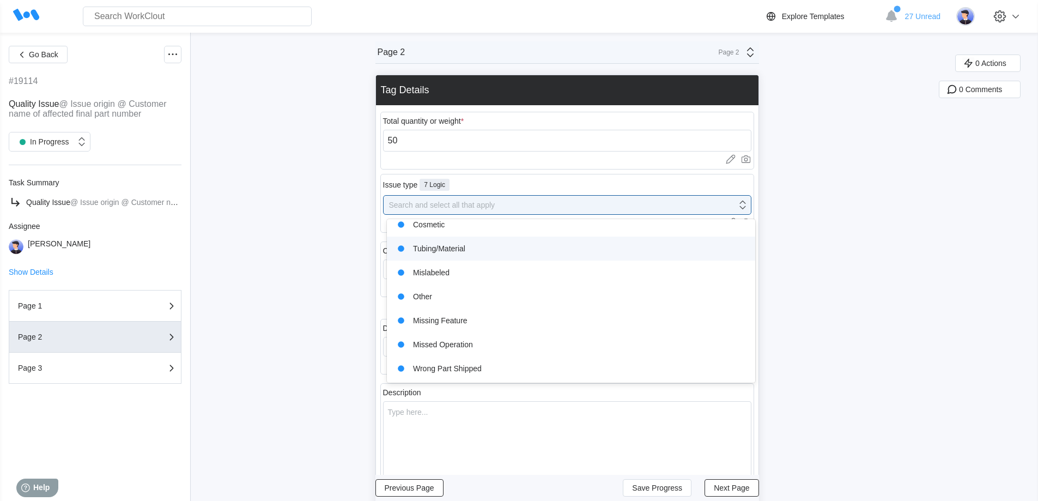
click at [472, 251] on div "Tubing/Material" at bounding box center [570, 248] width 355 height 15
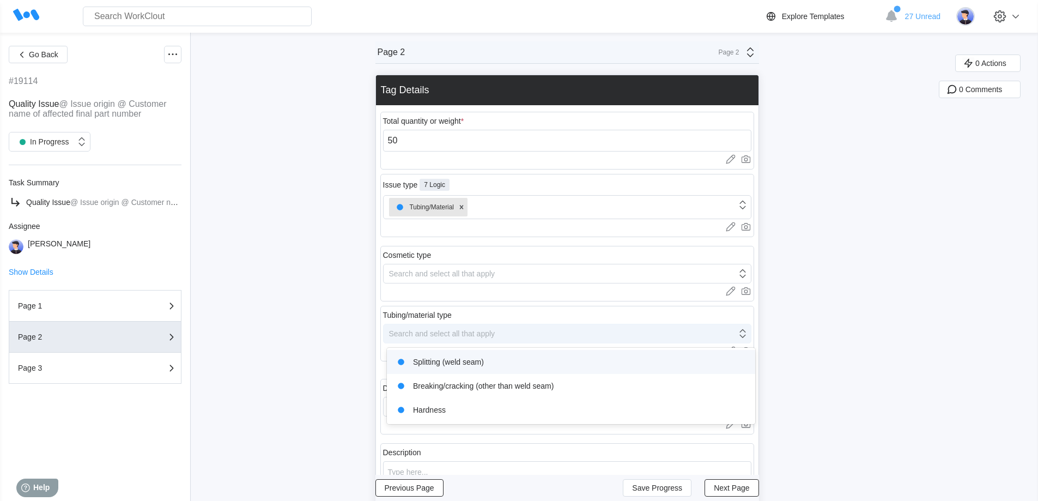
click at [446, 331] on div "Search and select all that apply" at bounding box center [442, 333] width 106 height 9
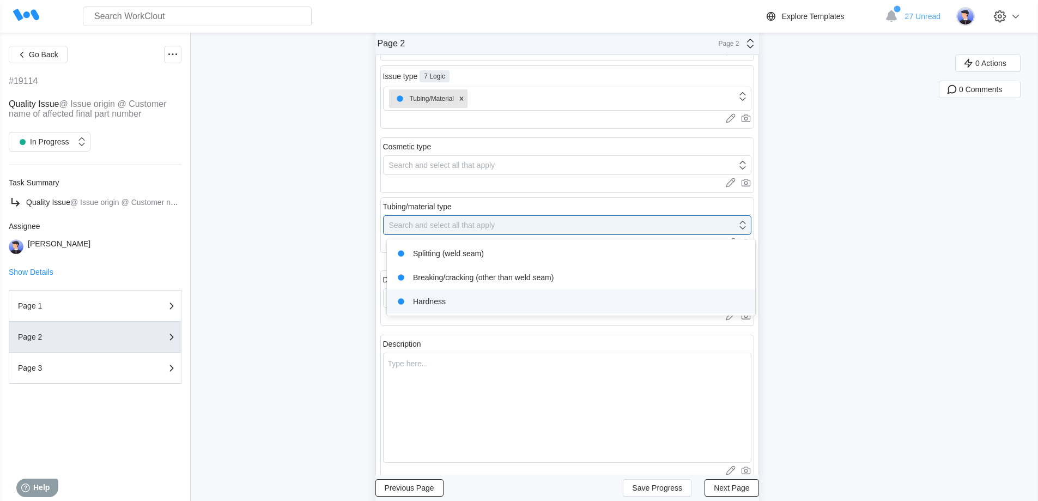
scroll to position [109, 0]
click at [450, 354] on textarea at bounding box center [567, 407] width 368 height 110
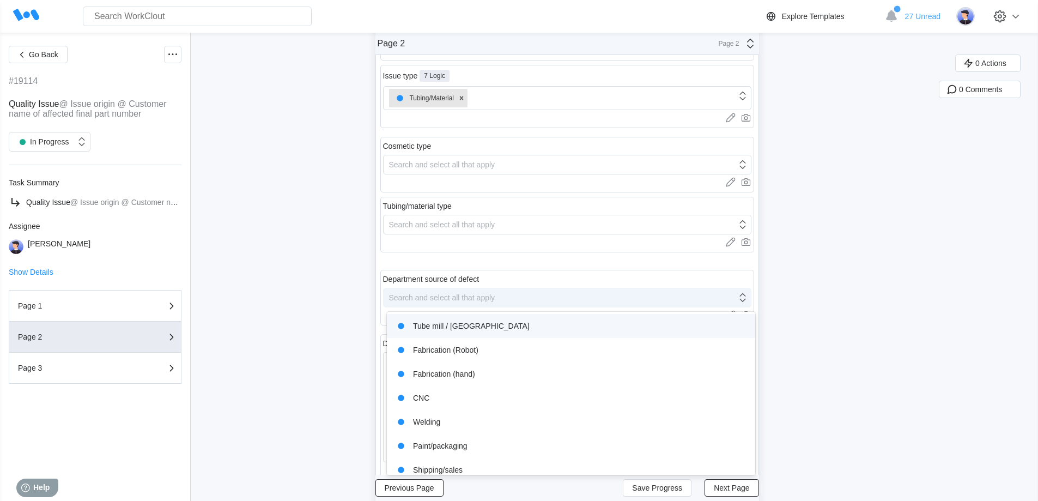
click at [446, 296] on div "Search and select all that apply" at bounding box center [442, 297] width 106 height 9
click at [450, 324] on div "Tube mill / [GEOGRAPHIC_DATA]" at bounding box center [570, 325] width 355 height 15
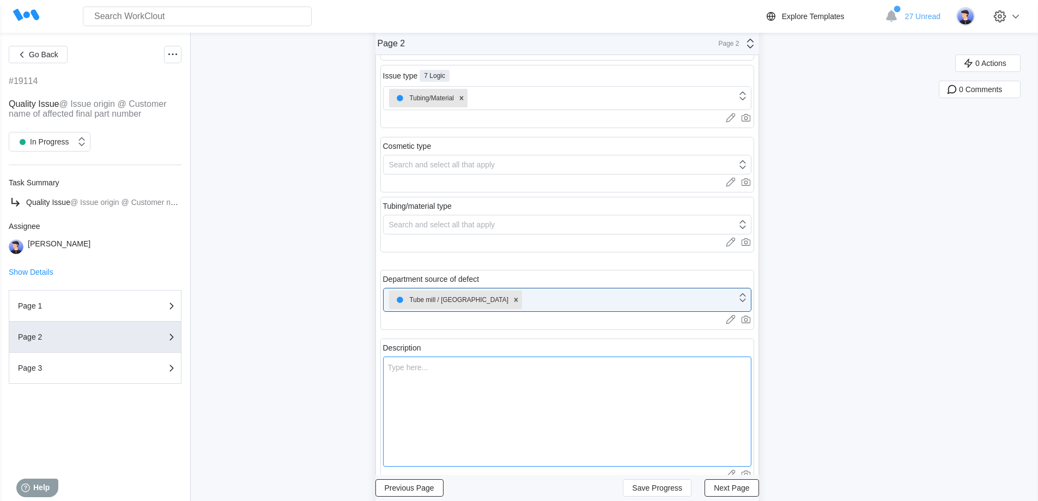
click at [450, 365] on textarea at bounding box center [567, 411] width 368 height 110
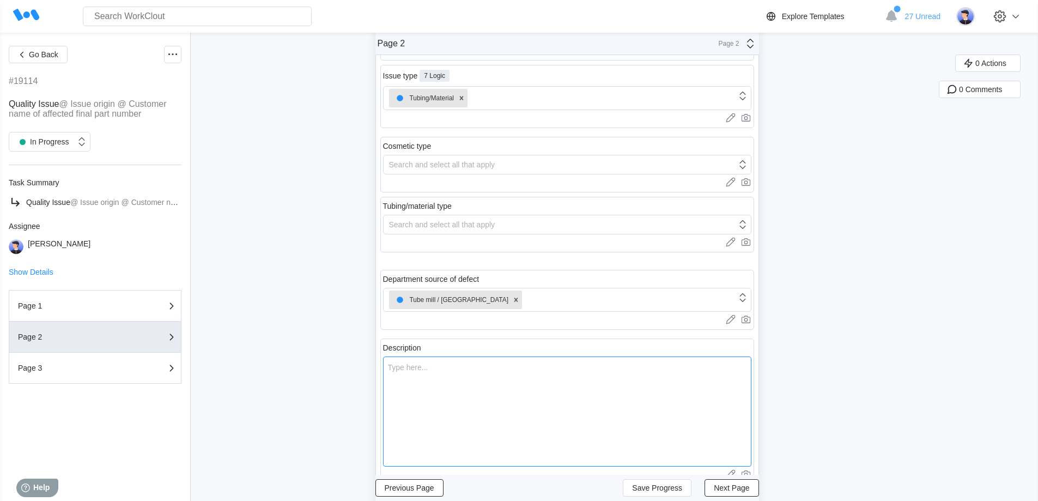
type textarea "B"
type textarea "x"
type textarea "Bu"
type textarea "x"
type textarea "Bur"
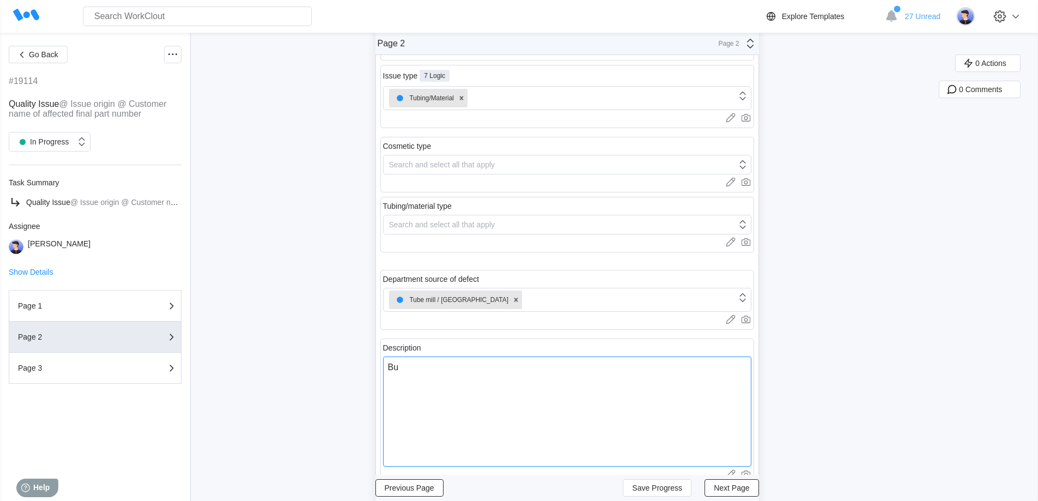
type textarea "x"
type textarea "[PERSON_NAME]"
type textarea "x"
type textarea "Burrs"
type textarea "x"
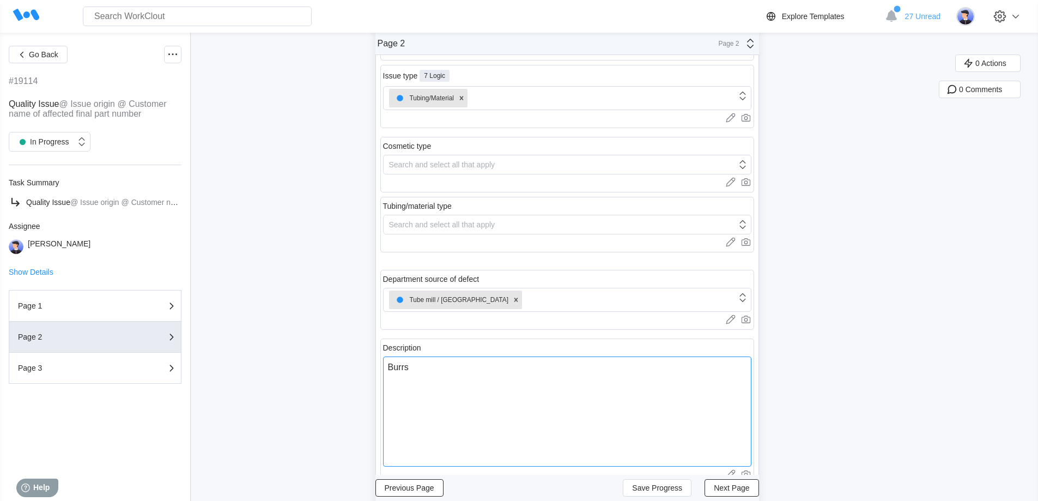
type textarea "Burrs"
type textarea "x"
type textarea "Burrs o"
type textarea "x"
type textarea "Burrs on"
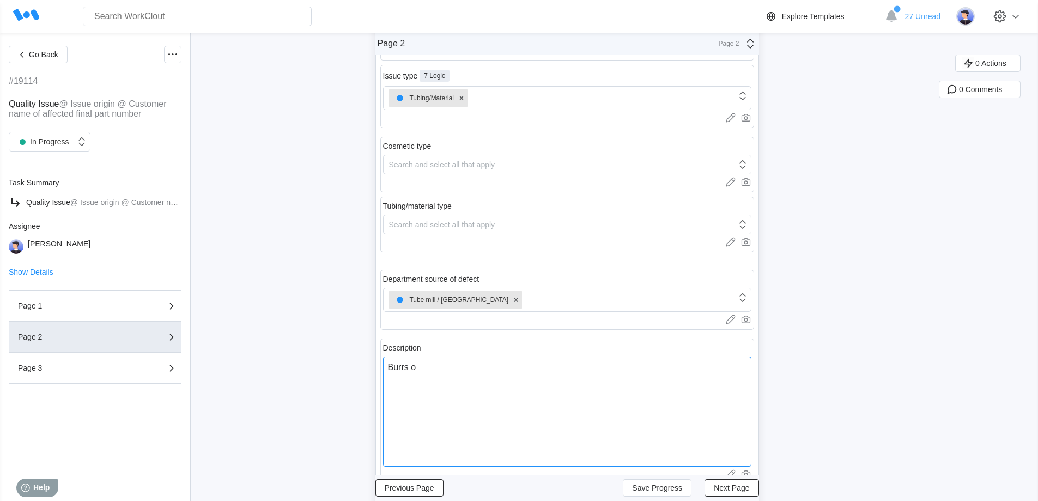
type textarea "x"
type textarea "Burrs on"
type textarea "x"
type textarea "Burrs on e"
type textarea "x"
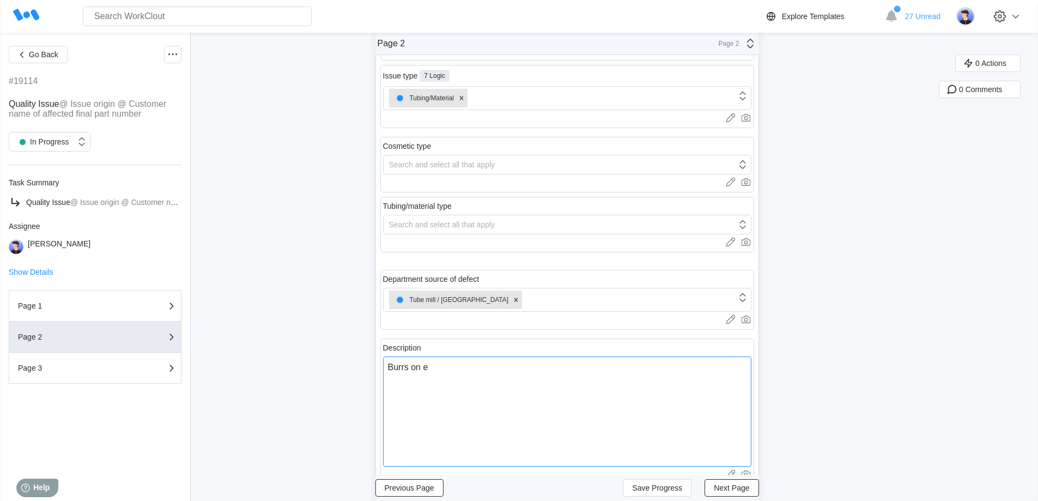
type textarea "Burrs on en"
type textarea "x"
type textarea "Burrs on end"
type textarea "x"
type textarea "Burrs on ends"
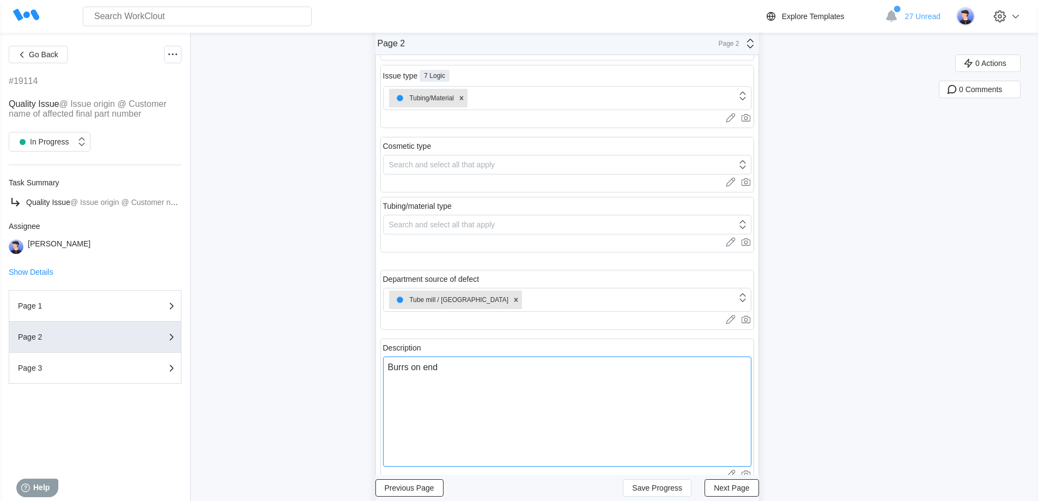
type textarea "x"
type textarea "Burrs on ends"
click at [734, 484] on span "Next Page" at bounding box center [731, 488] width 35 height 8
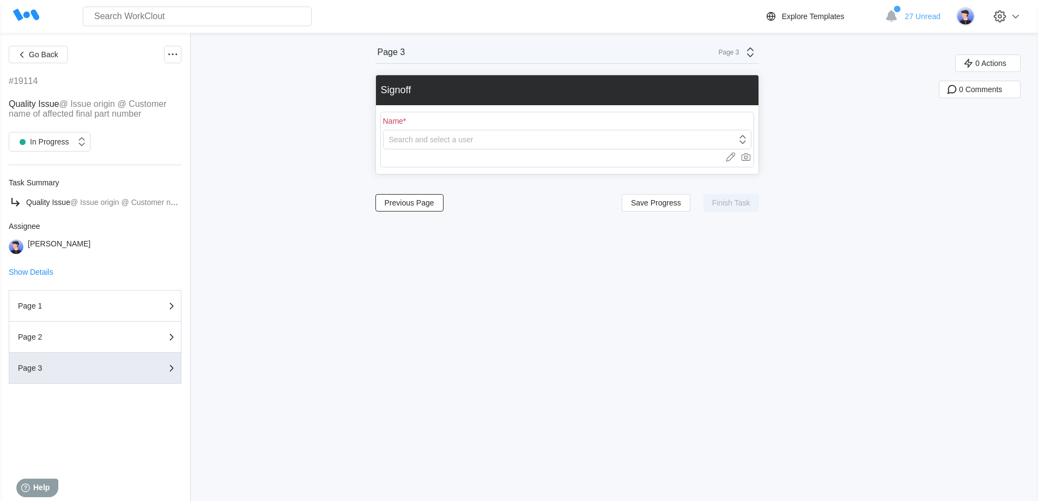
scroll to position [0, 0]
click at [488, 137] on div "Search and select a user" at bounding box center [560, 139] width 353 height 15
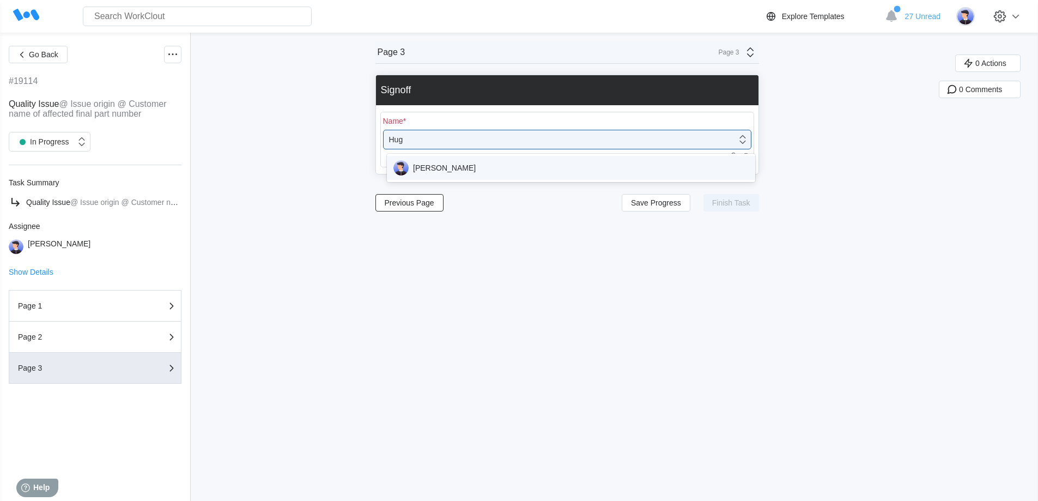
type input "[PERSON_NAME]"
click at [444, 163] on div "[PERSON_NAME]" at bounding box center [570, 167] width 355 height 15
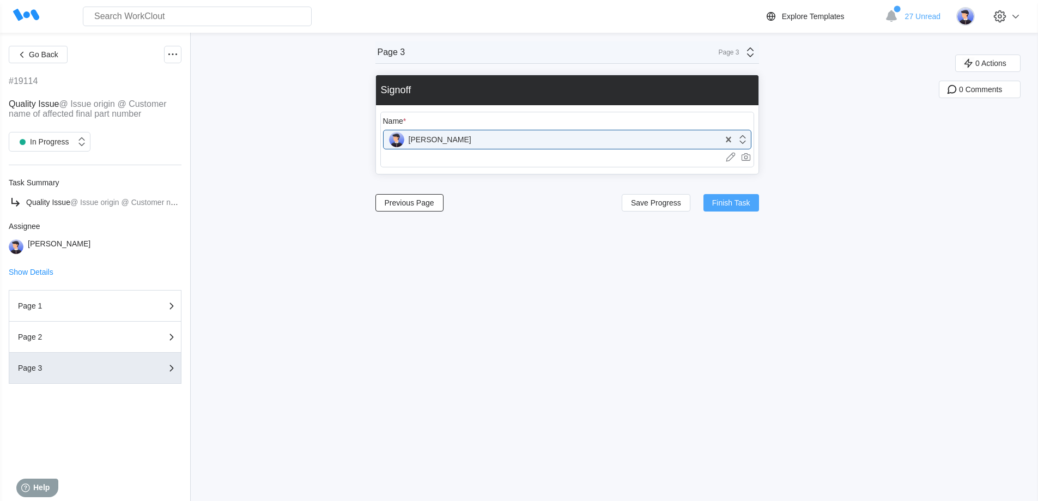
click at [726, 204] on span "Finish Task" at bounding box center [731, 203] width 38 height 8
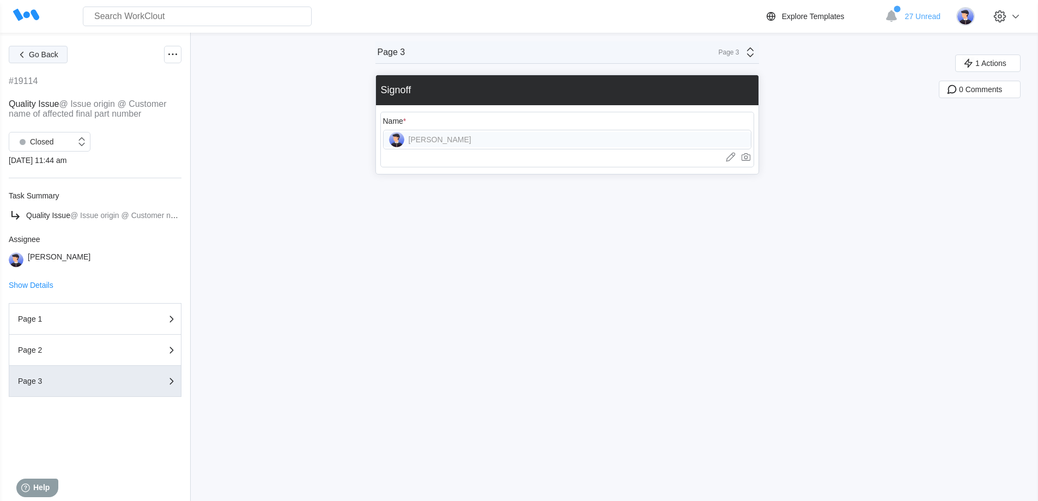
click at [41, 57] on span "Go Back" at bounding box center [43, 55] width 29 height 8
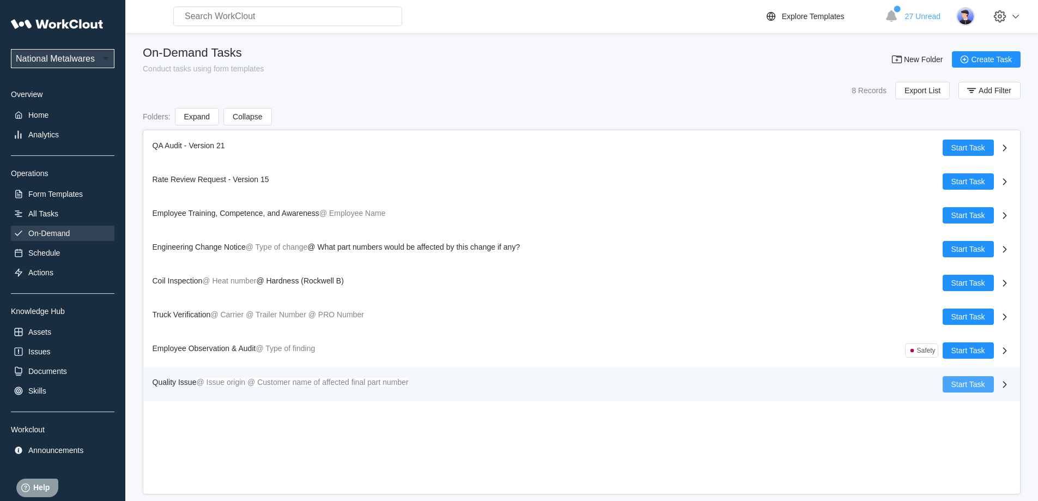
click at [972, 385] on span "Start Task" at bounding box center [968, 384] width 34 height 8
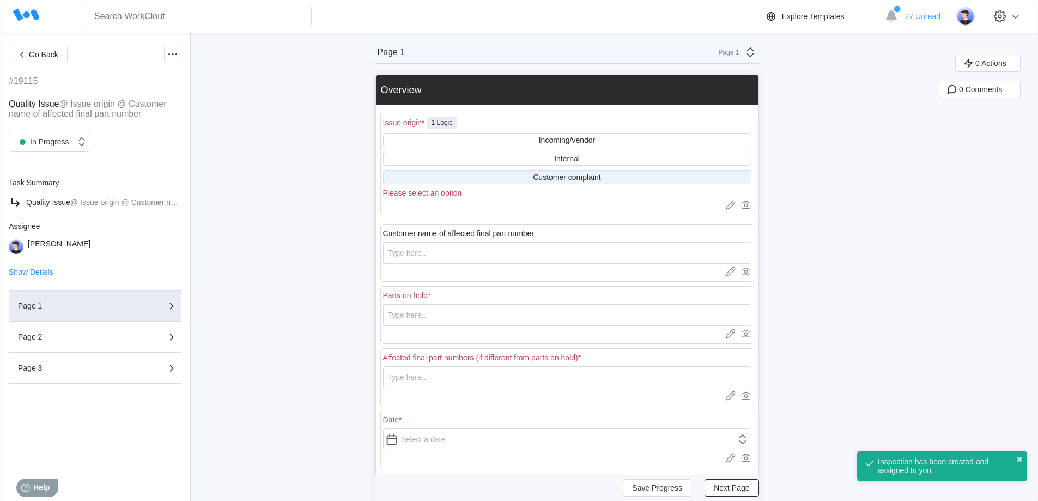
click at [563, 177] on div "Customer complaint" at bounding box center [567, 177] width 68 height 9
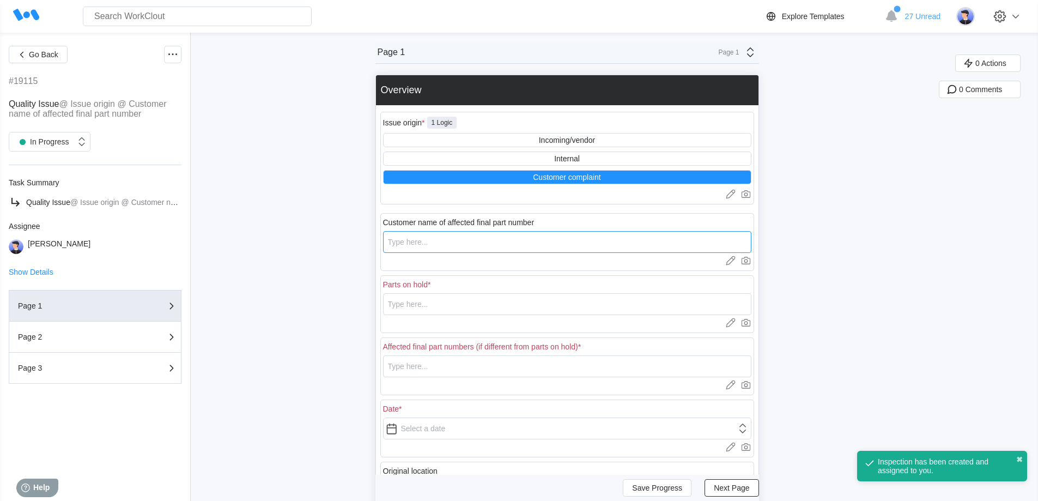
click at [460, 239] on input "text" at bounding box center [567, 242] width 368 height 22
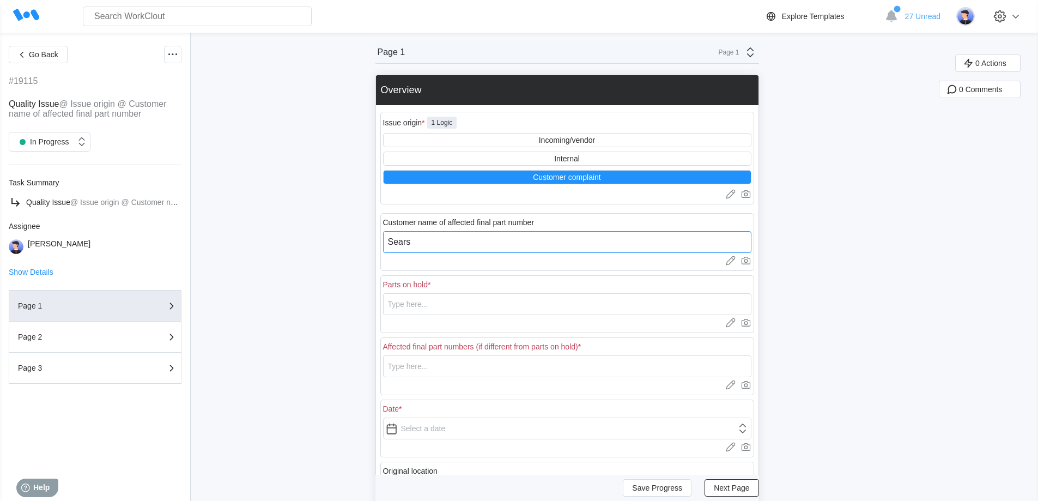
type input "Sears"
click at [439, 304] on input "text" at bounding box center [567, 304] width 368 height 22
drag, startPoint x: 468, startPoint y: 305, endPoint x: 371, endPoint y: 295, distance: 97.5
click at [371, 295] on div "Go Back #19115 Quality Issue @ Issue origin @ Customer name of affected final p…" at bounding box center [519, 349] width 1038 height 632
type input "85846002MDSB"
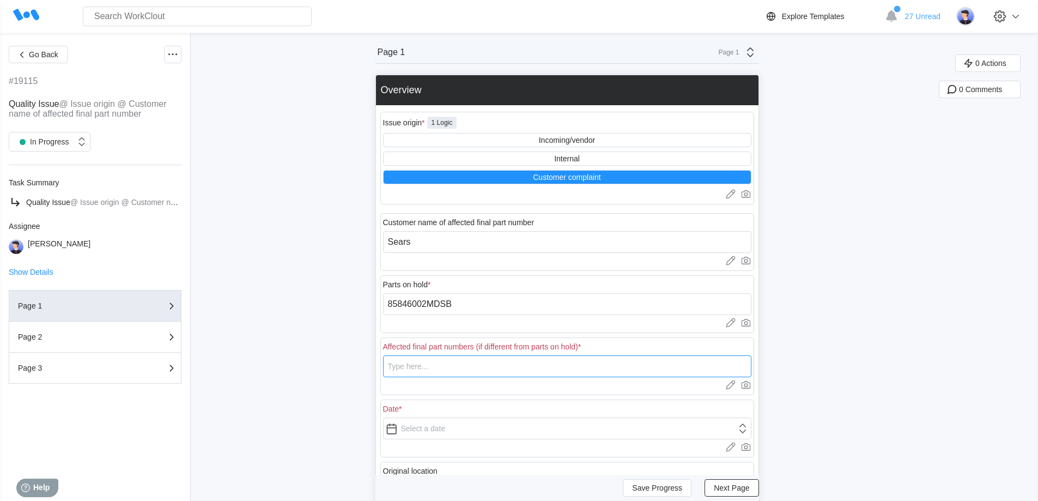
click at [409, 370] on input "text" at bounding box center [567, 366] width 368 height 22
paste input "85846002MDSB"
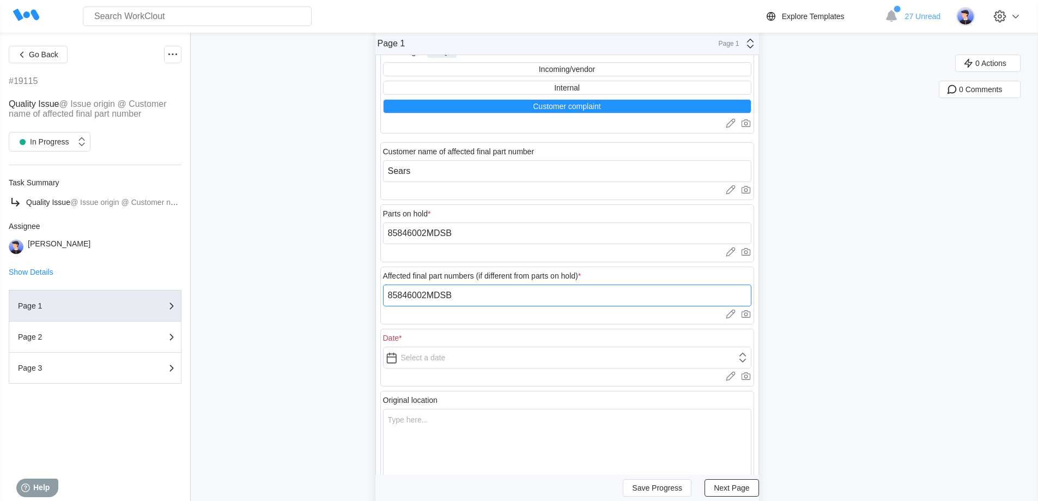
scroll to position [163, 0]
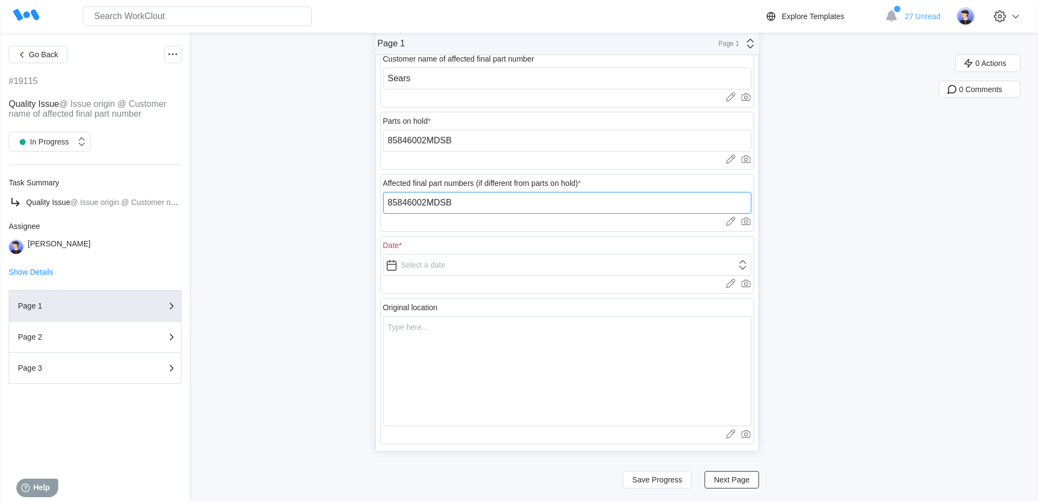
type input "85846002MDSB"
click at [426, 270] on input "text" at bounding box center [567, 265] width 368 height 22
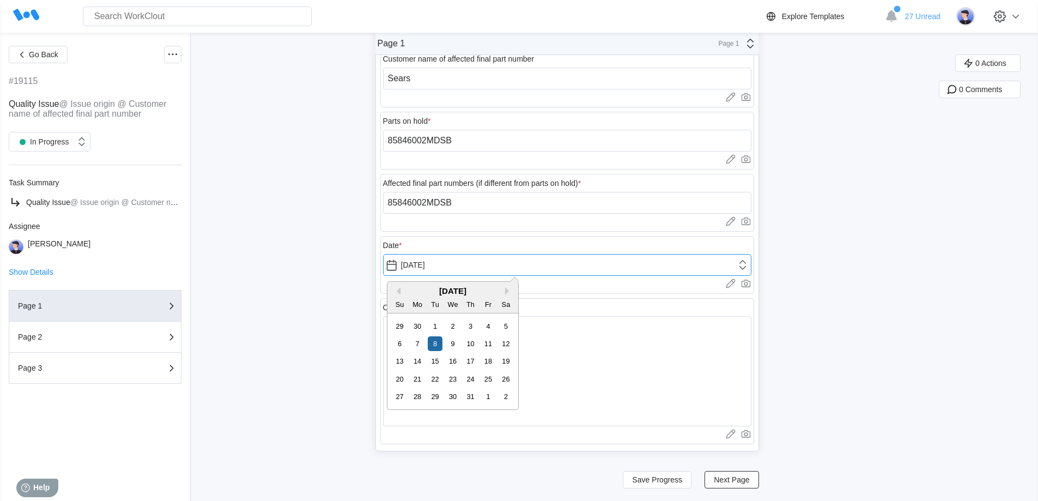
type input "[DATE]"
click at [617, 348] on textarea at bounding box center [567, 371] width 368 height 110
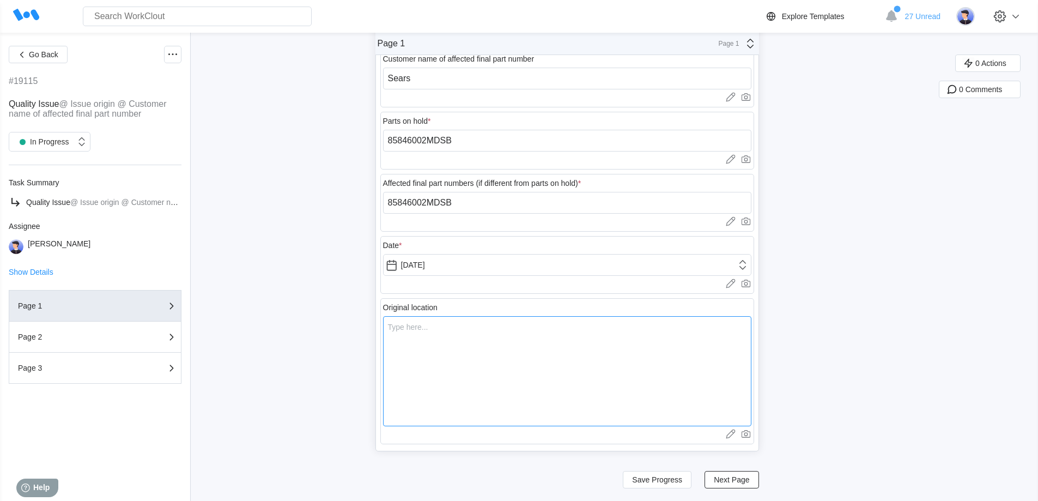
click at [545, 349] on textarea at bounding box center [567, 371] width 368 height 110
type textarea "A"
type textarea "x"
type textarea "At"
type textarea "x"
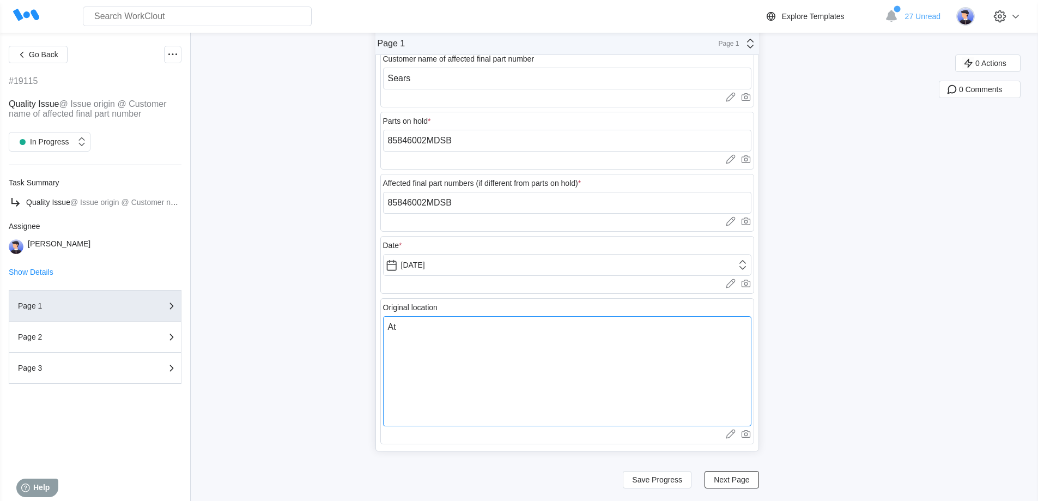
type textarea "At"
type textarea "x"
type textarea "At S"
type textarea "x"
type textarea "At Se"
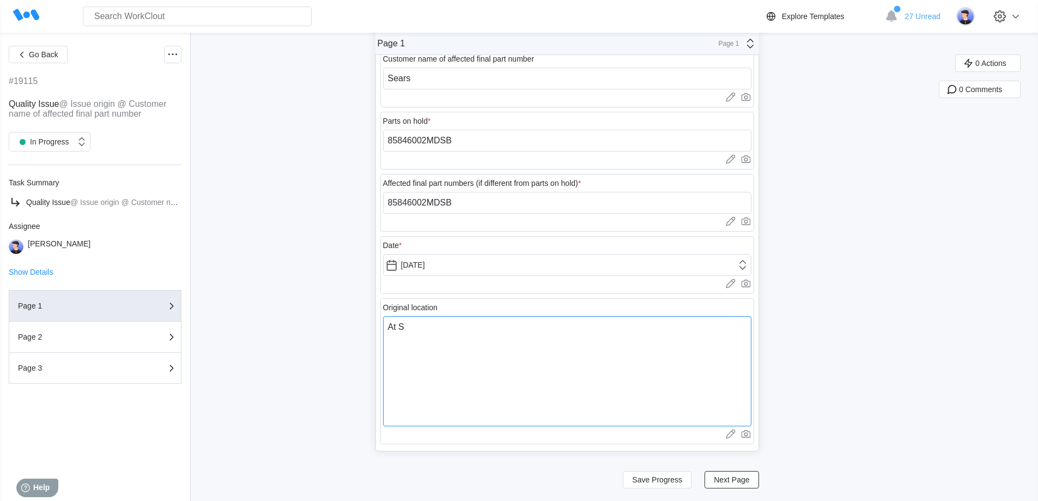
type textarea "x"
type textarea "At Sea"
type textarea "x"
type textarea "At Sear"
type textarea "x"
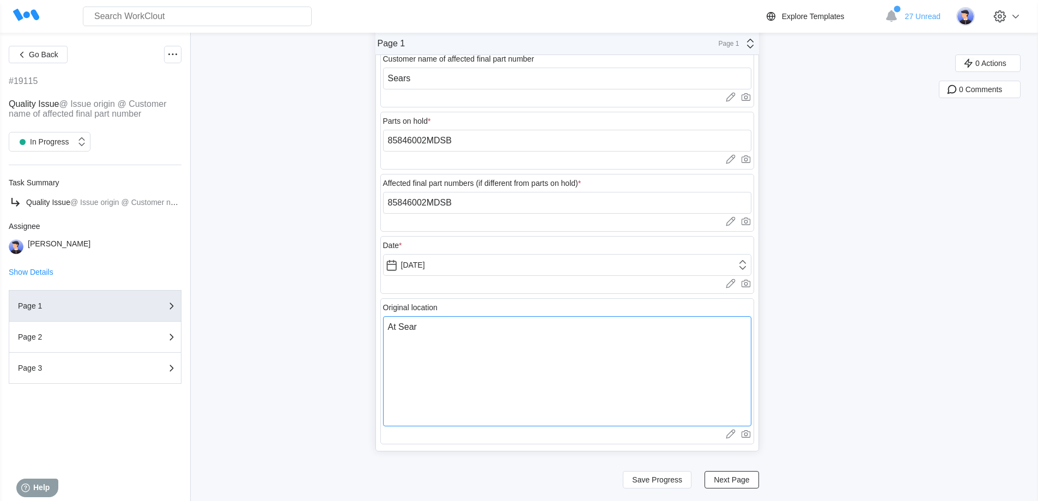
type textarea "At Sears"
type textarea "x"
type textarea "At Sears"
click at [729, 480] on span "Next Page" at bounding box center [731, 480] width 35 height 8
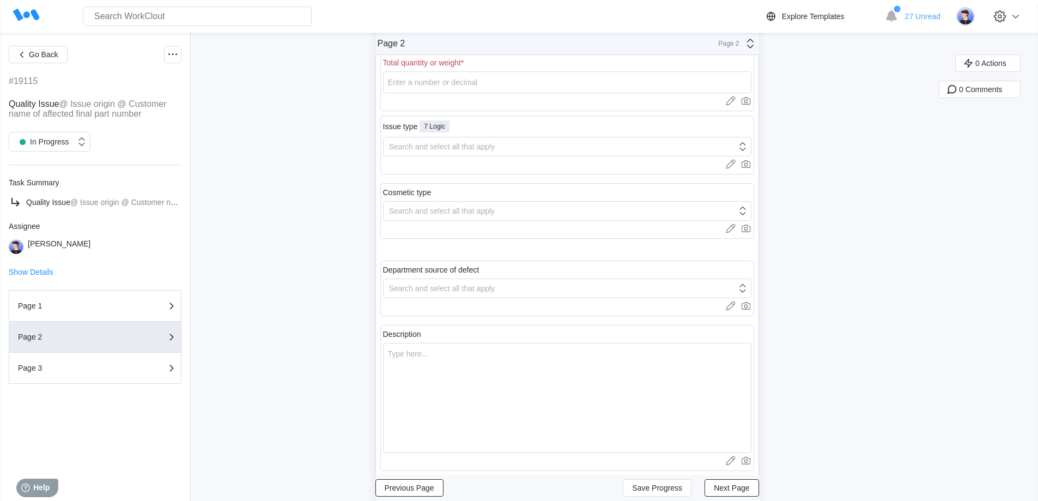
scroll to position [0, 0]
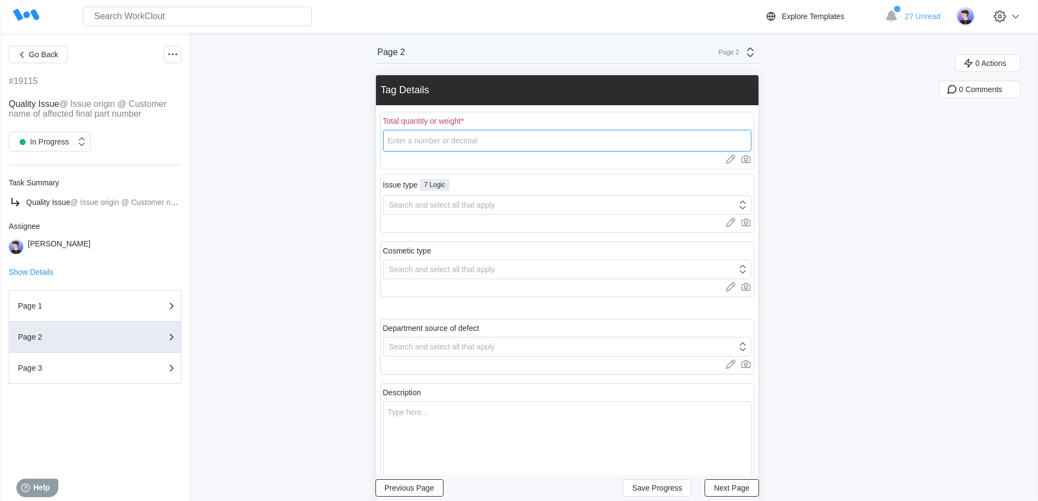
click at [465, 138] on input "number" at bounding box center [567, 141] width 368 height 22
type input "1"
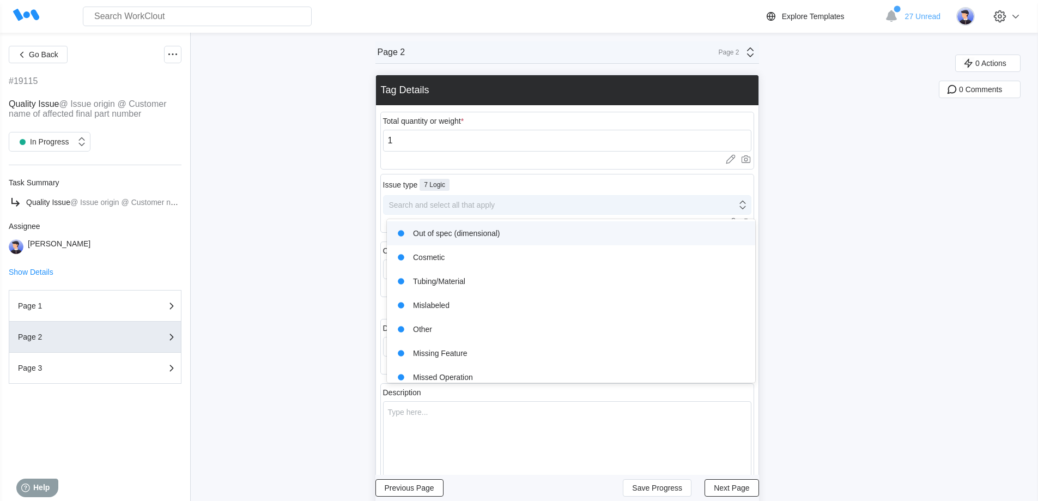
click at [443, 207] on div "Search and select all that apply" at bounding box center [442, 205] width 106 height 9
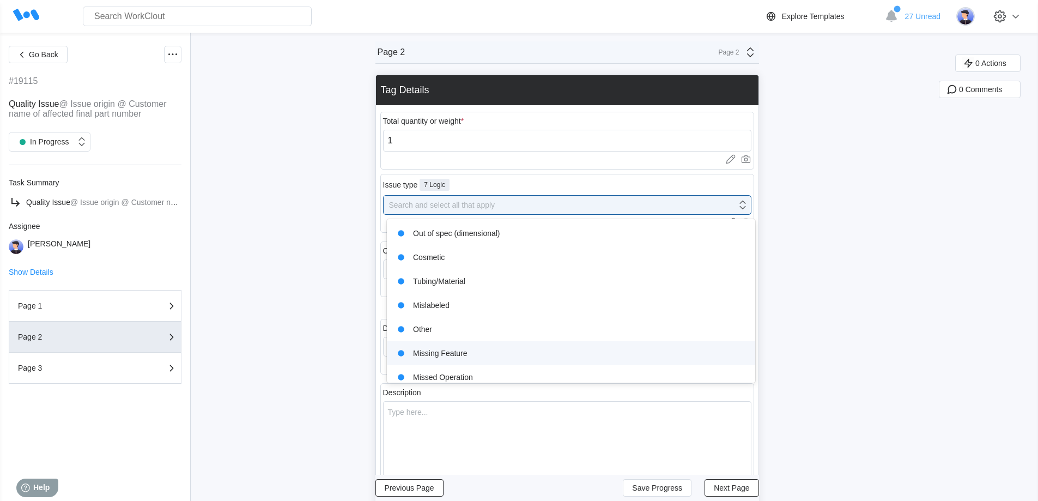
click at [475, 354] on div "Missing Feature" at bounding box center [570, 352] width 355 height 15
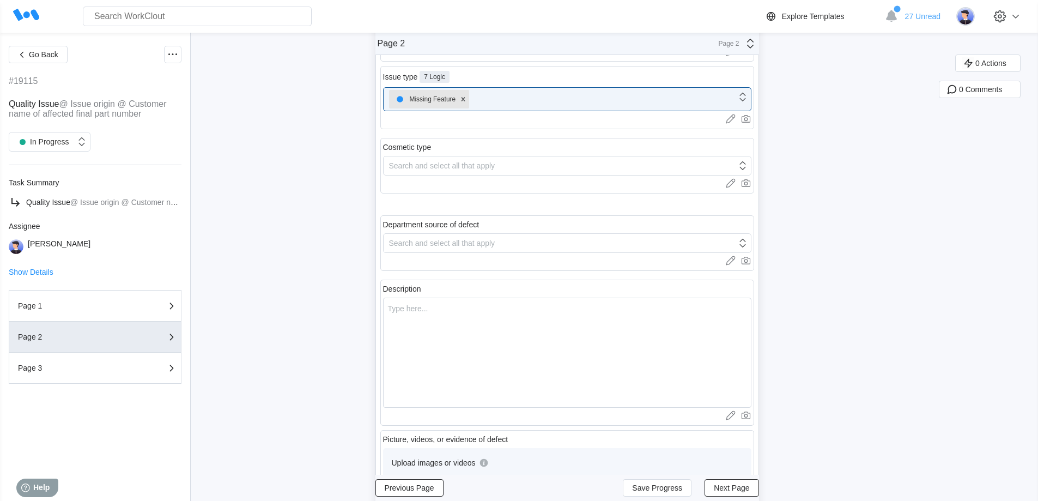
scroll to position [109, 0]
click at [453, 245] on div "Search and select all that apply" at bounding box center [442, 242] width 106 height 9
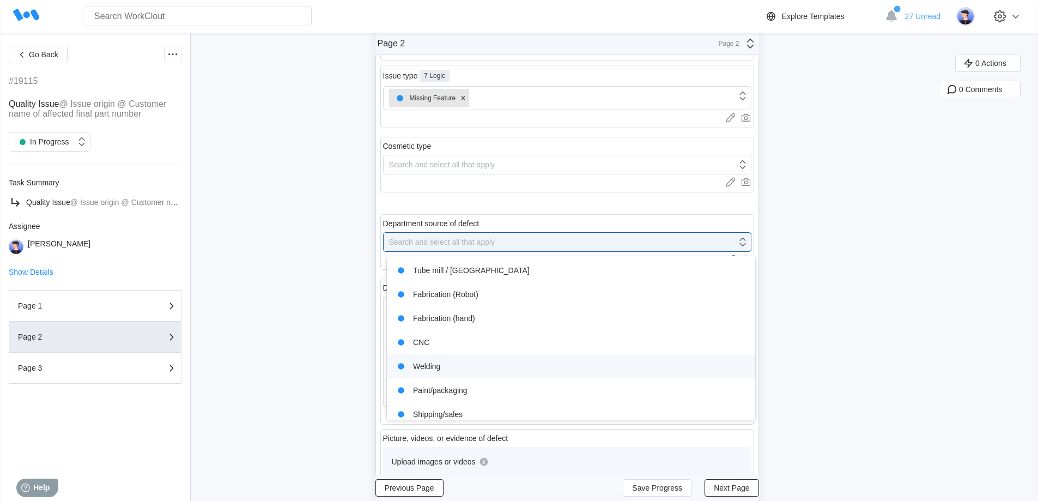
click at [432, 366] on div "Welding" at bounding box center [570, 366] width 355 height 15
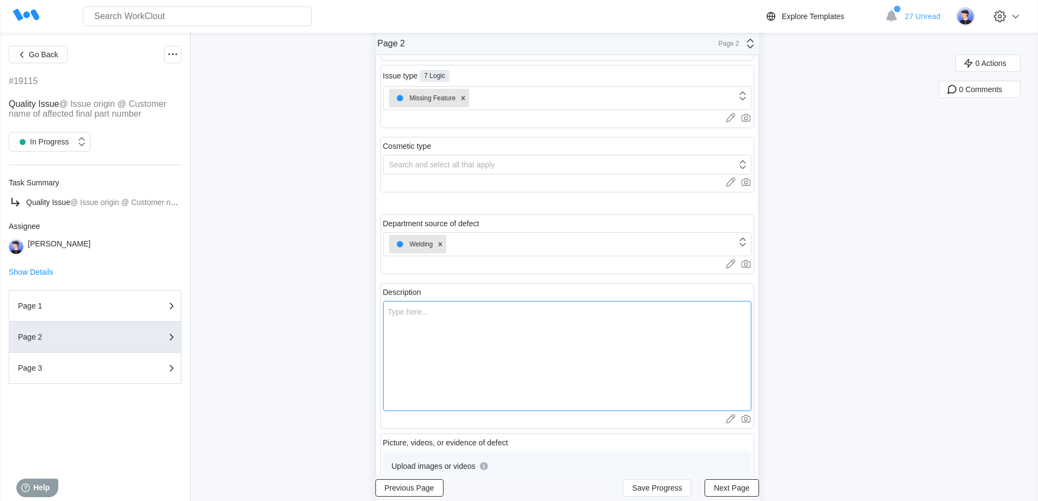
click at [435, 325] on textarea at bounding box center [567, 356] width 368 height 110
type textarea "M"
type textarea "x"
type textarea "Mi"
type textarea "x"
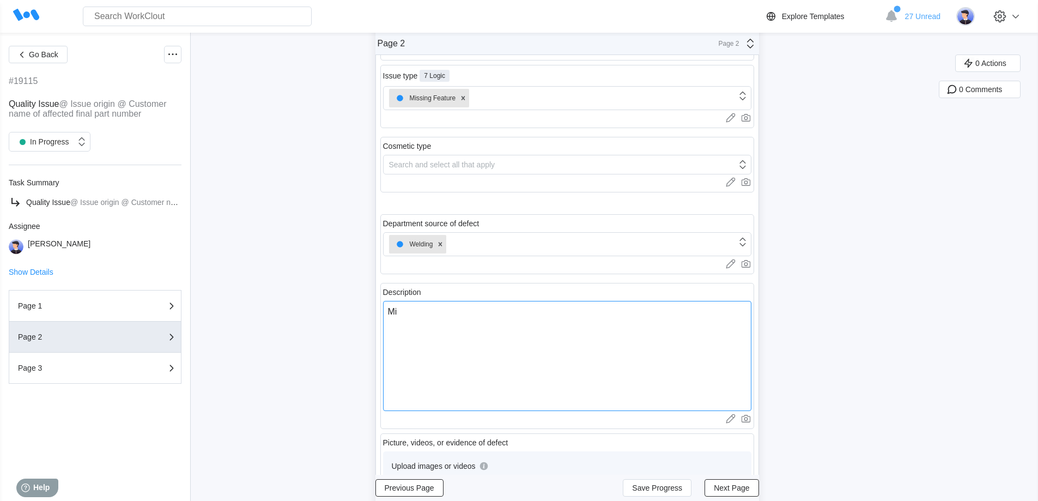
type textarea "Mis"
type textarea "x"
type textarea "Miss"
type textarea "x"
type textarea "Missi"
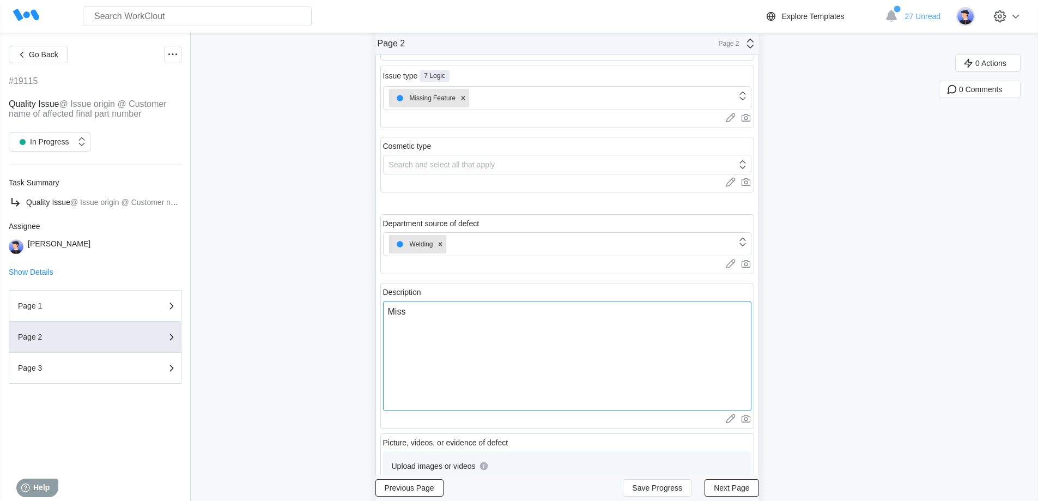
type textarea "x"
type textarea "Missin"
type textarea "x"
type textarea "Missing"
type textarea "x"
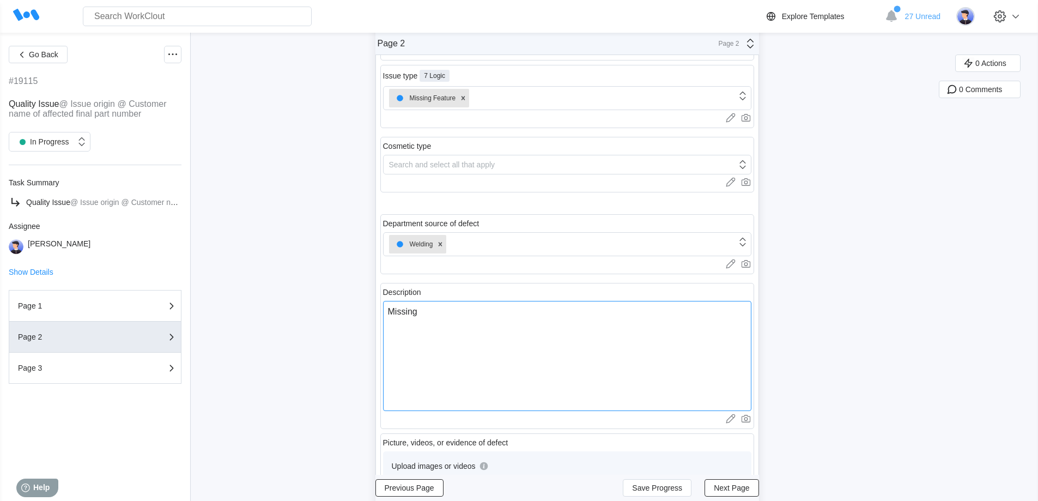
type textarea "Missing"
type textarea "x"
type textarea "Missing w"
type textarea "x"
type textarea "Missing we"
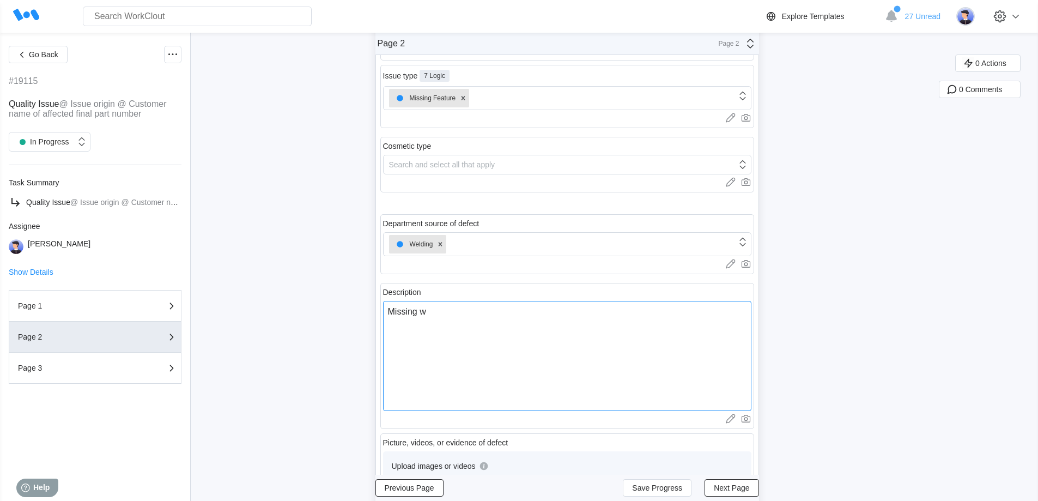
type textarea "x"
type textarea "Missing wel"
type textarea "x"
type textarea "Missing weld"
type textarea "x"
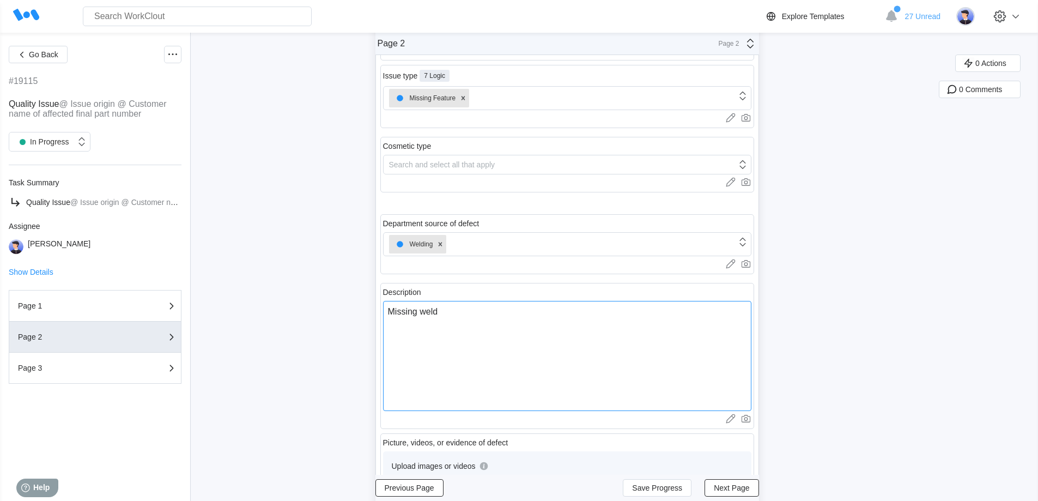
type textarea "Missing weld"
type textarea "x"
type textarea "Missing weld"
type textarea "x"
type textarea "Missing wel"
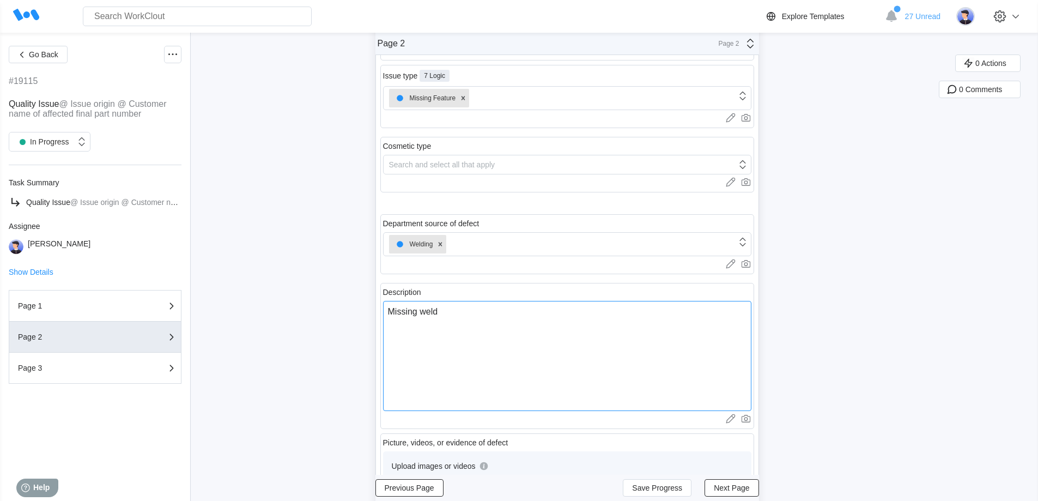
type textarea "x"
type textarea "Missing we"
type textarea "x"
type textarea "Missing w"
type textarea "x"
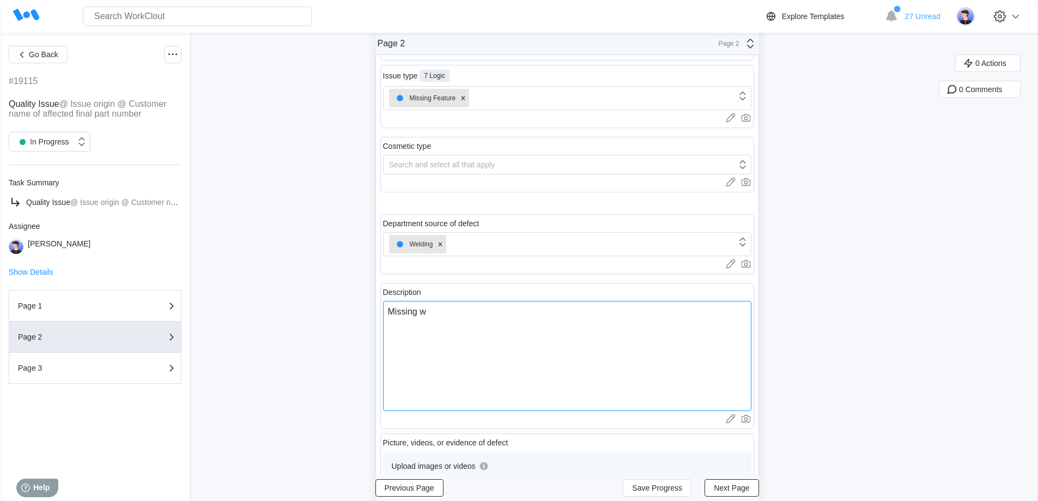
type textarea "Missing"
type textarea "x"
type textarea "Missing"
type textarea "x"
type textarea "Missin"
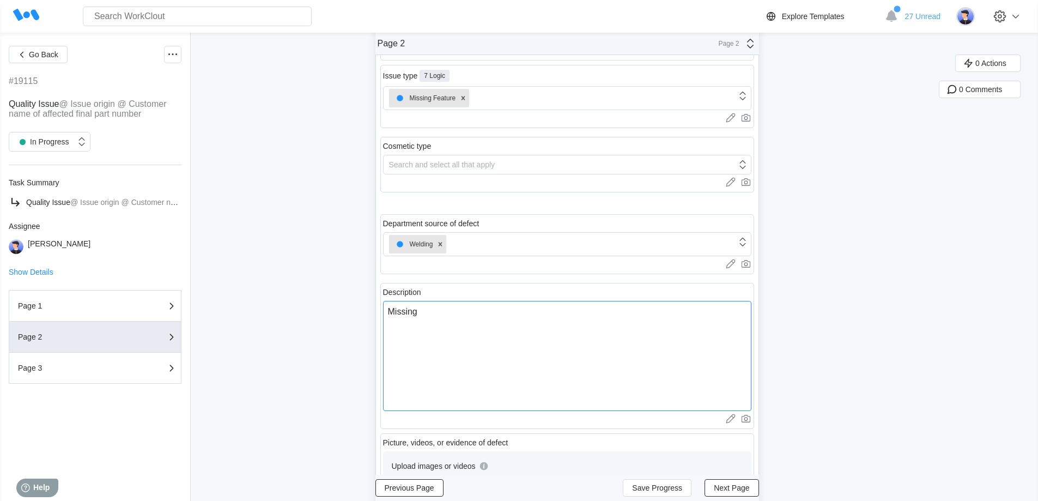
type textarea "x"
type textarea "Missi"
type textarea "x"
type textarea "Miss"
type textarea "x"
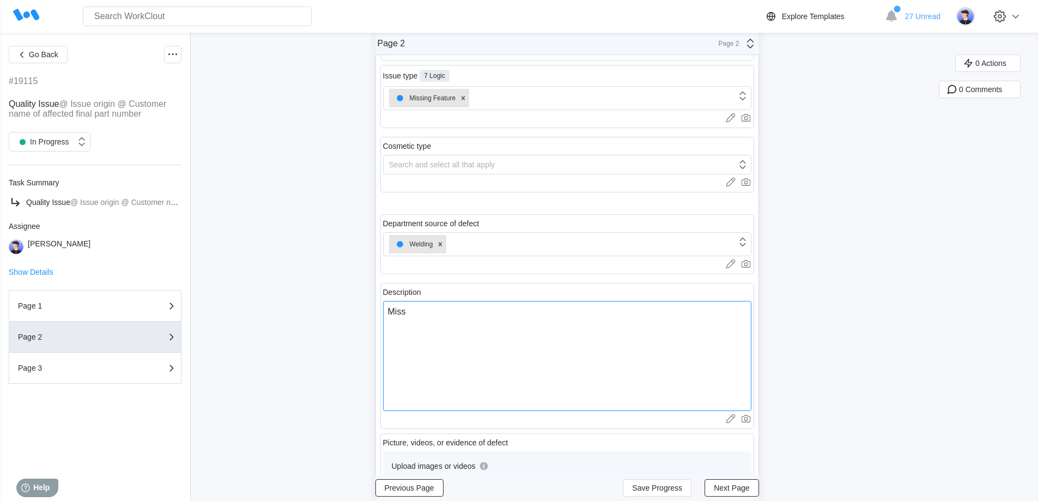
type textarea "Mis"
type textarea "x"
type textarea "Mi"
type textarea "x"
click at [465, 99] on icon at bounding box center [464, 98] width 4 height 4
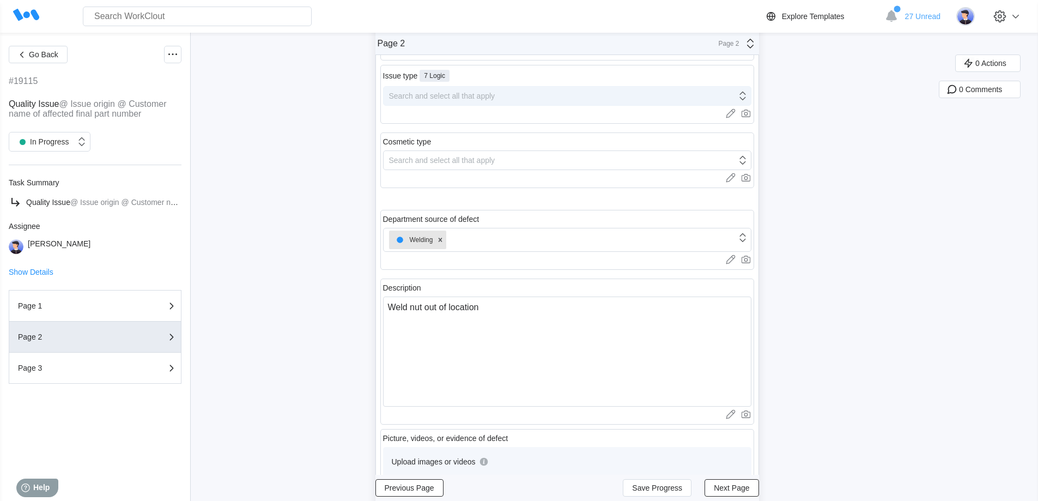
click at [465, 96] on div "Search and select all that apply" at bounding box center [442, 96] width 106 height 9
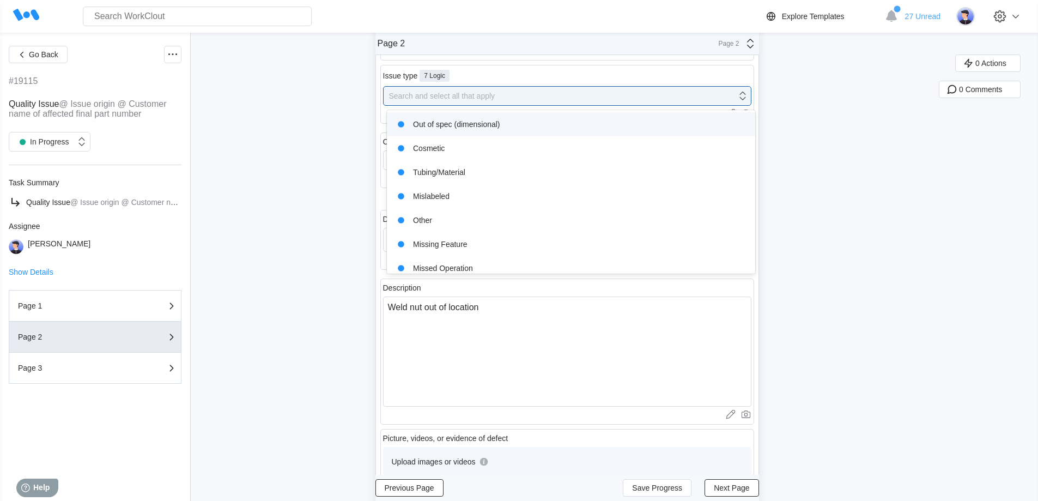
click at [474, 128] on div "Out of spec (dimensional)" at bounding box center [570, 124] width 355 height 15
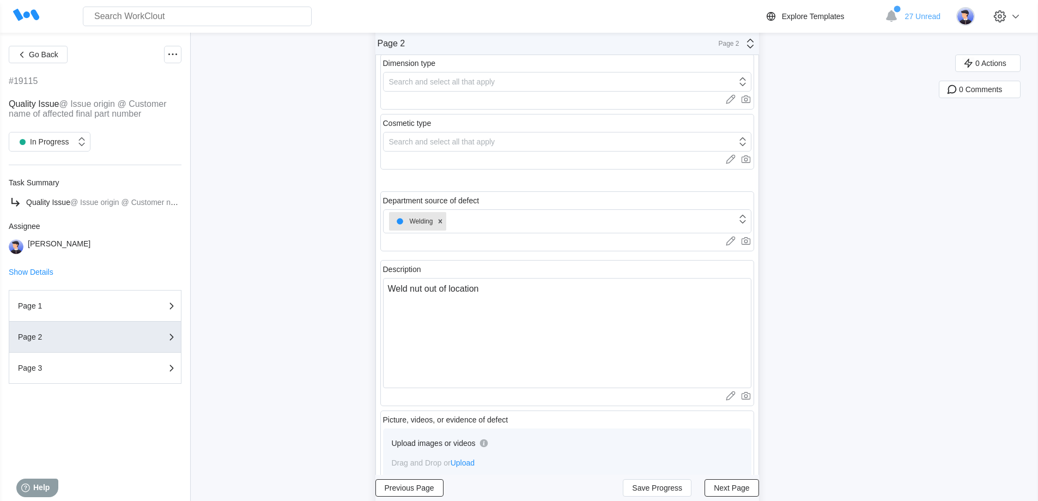
scroll to position [272, 0]
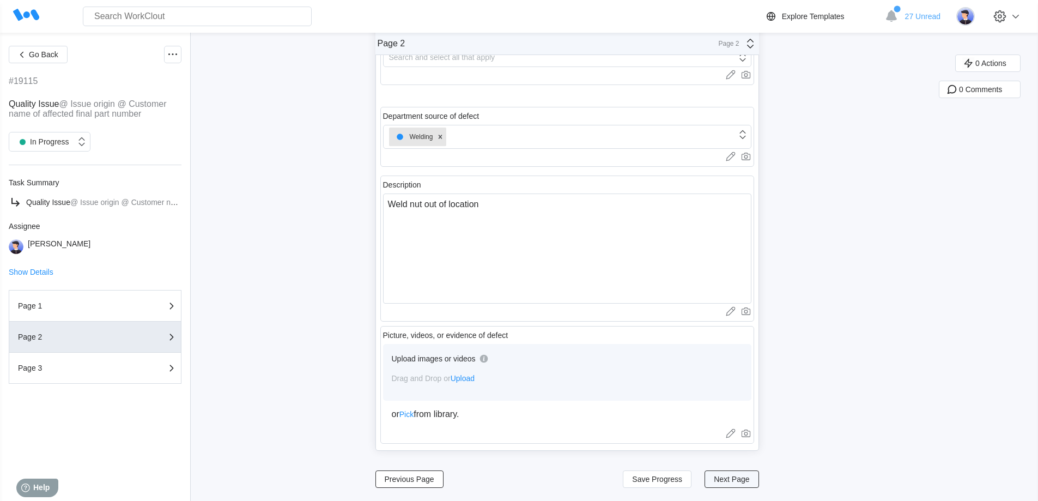
click at [741, 481] on span "Next Page" at bounding box center [731, 479] width 35 height 8
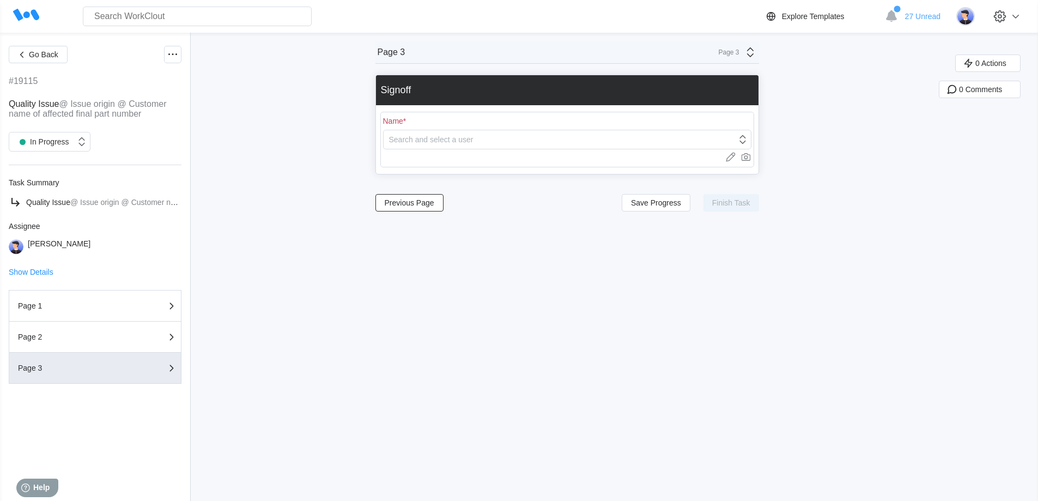
scroll to position [0, 0]
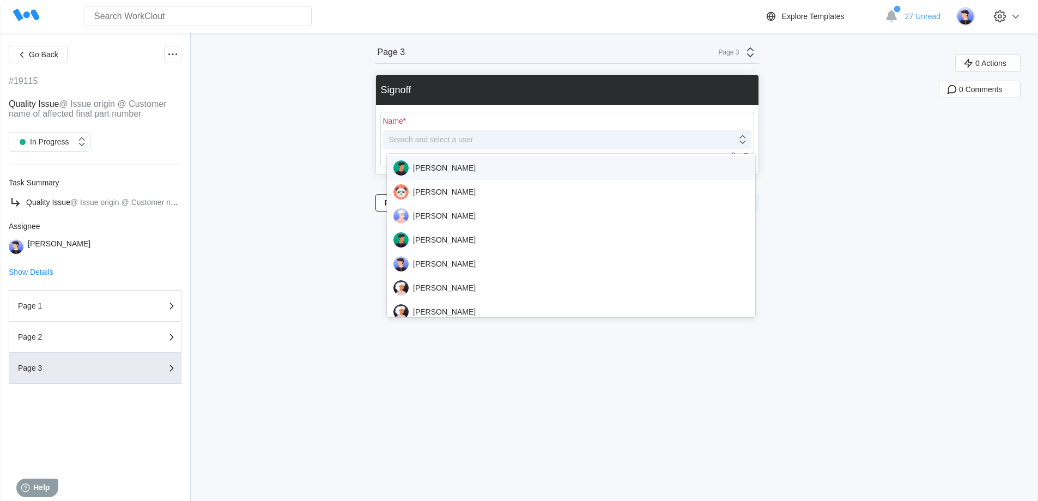
click at [432, 145] on div "Search and select a user" at bounding box center [560, 139] width 353 height 15
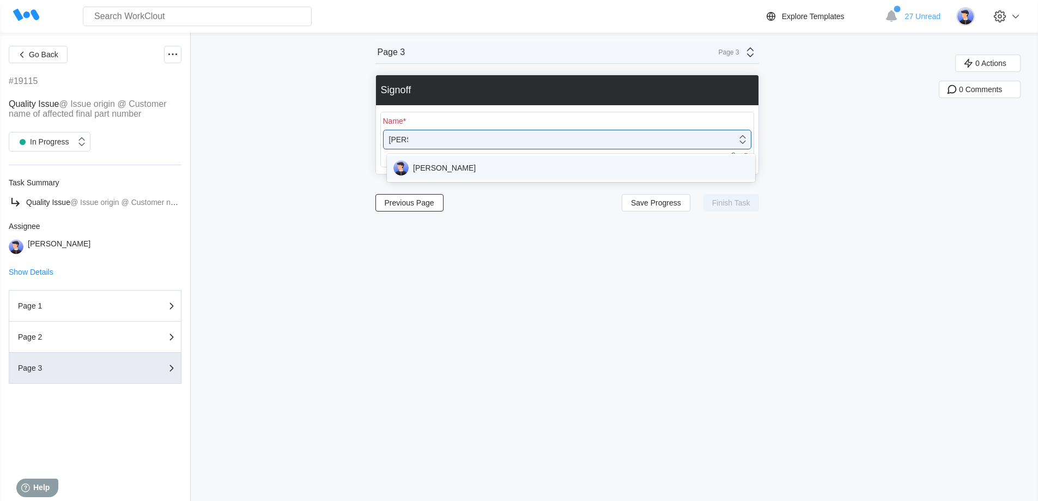
drag, startPoint x: 430, startPoint y: 166, endPoint x: 438, endPoint y: 162, distance: 8.8
click at [430, 166] on div "[PERSON_NAME]" at bounding box center [570, 167] width 355 height 15
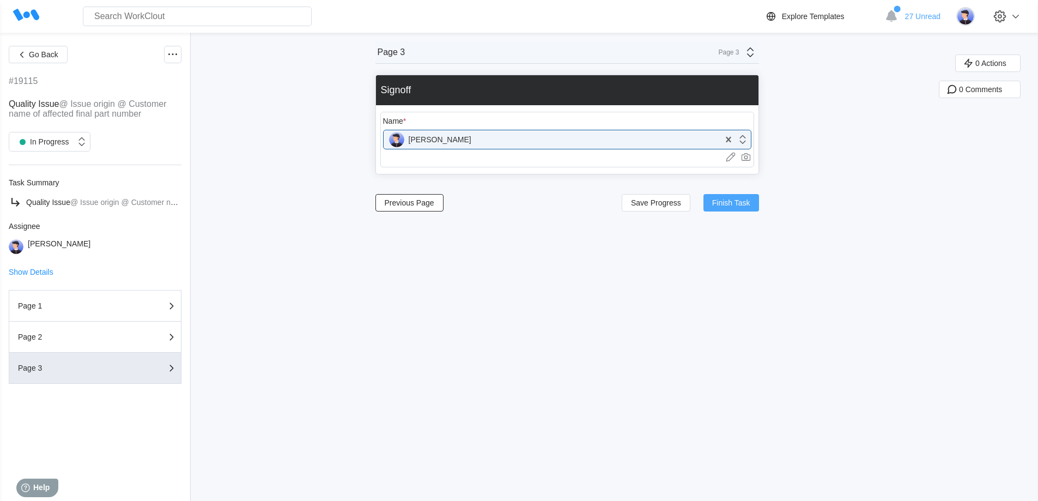
click at [730, 198] on button "Finish Task" at bounding box center [731, 202] width 56 height 17
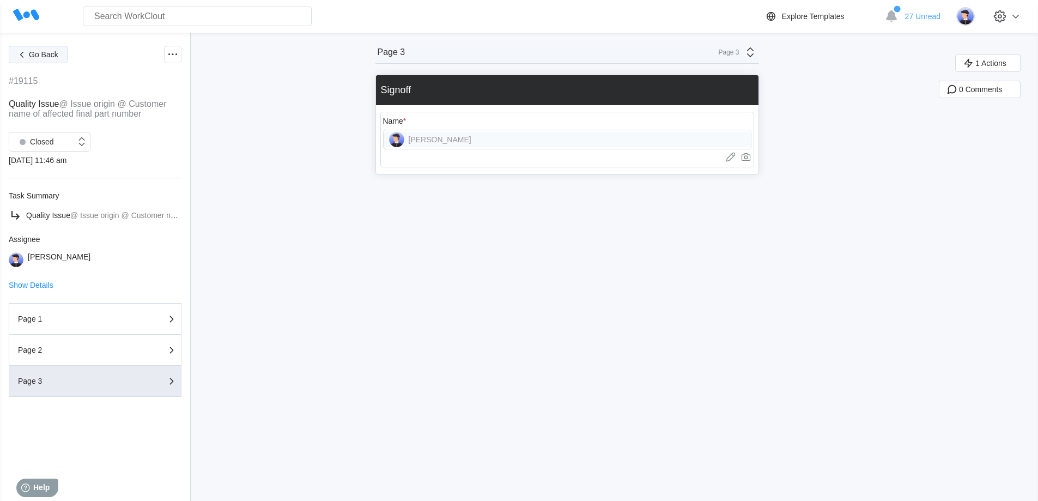
click at [32, 60] on button "Go Back" at bounding box center [38, 54] width 59 height 17
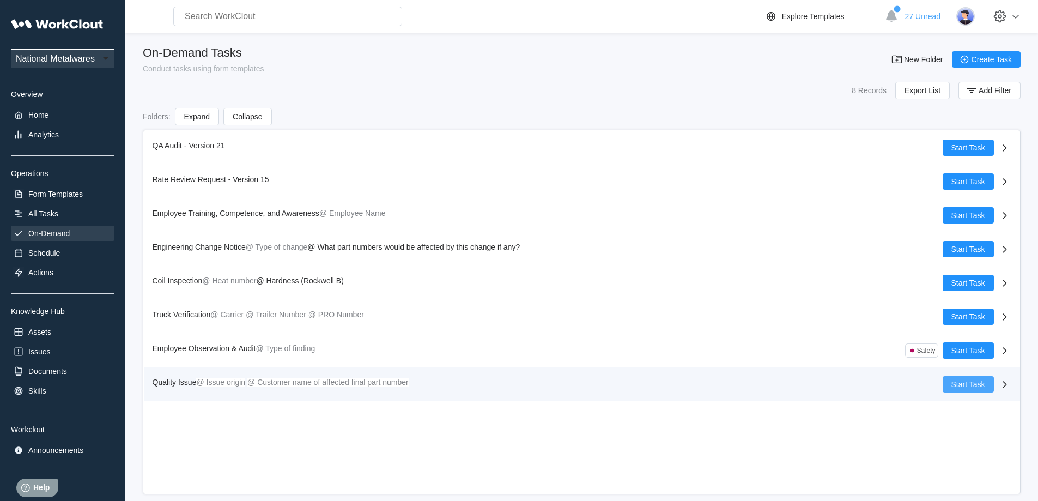
click at [979, 389] on button "Start Task" at bounding box center [968, 384] width 51 height 16
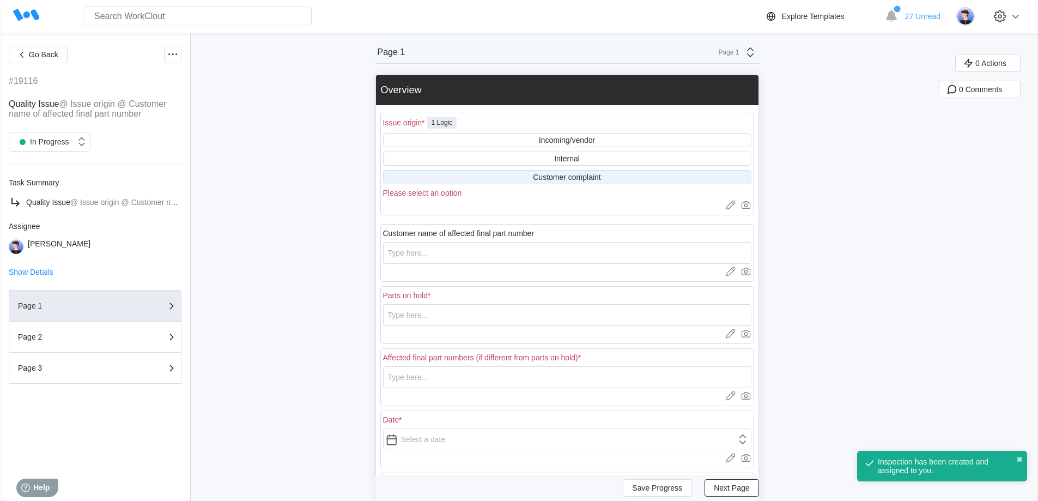
click at [554, 174] on div "Customer complaint" at bounding box center [567, 177] width 68 height 9
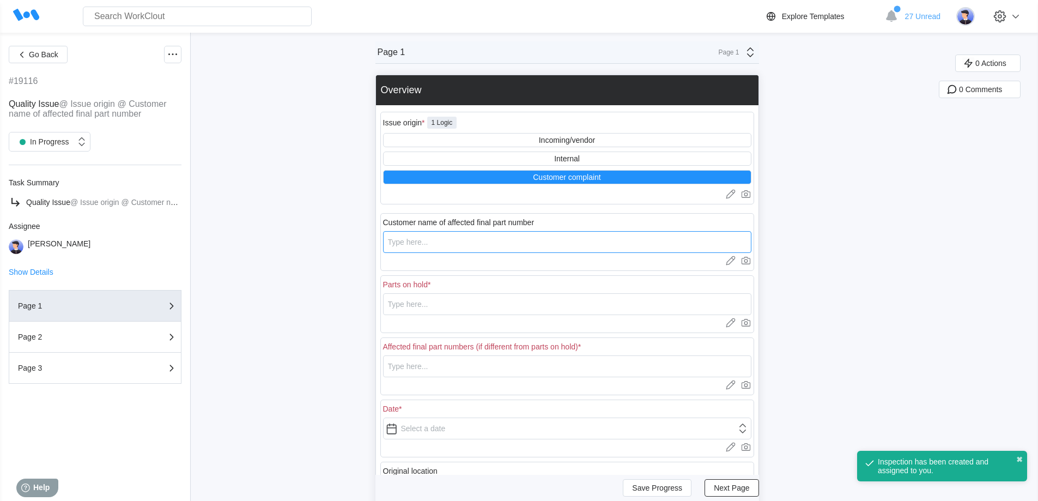
click at [454, 246] on input "text" at bounding box center [567, 242] width 368 height 22
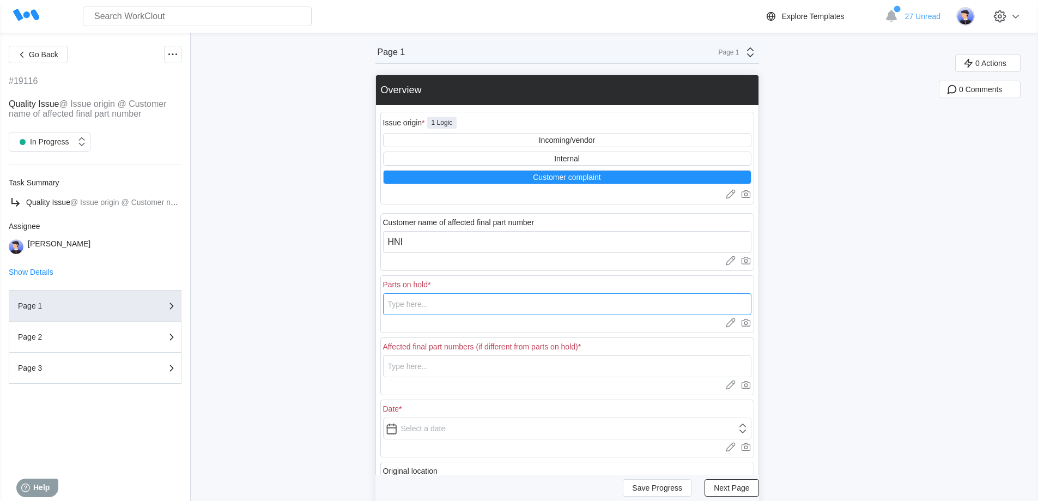
click at [432, 304] on input "text" at bounding box center [567, 304] width 368 height 22
drag, startPoint x: 476, startPoint y: 297, endPoint x: 351, endPoint y: 301, distance: 124.8
click at [351, 301] on div "Go Back #19116 Quality Issue @ Issue origin @ Customer name of affected final p…" at bounding box center [519, 349] width 1038 height 632
click at [441, 368] on input "text" at bounding box center [567, 366] width 368 height 22
paste input "62096016HRPO"
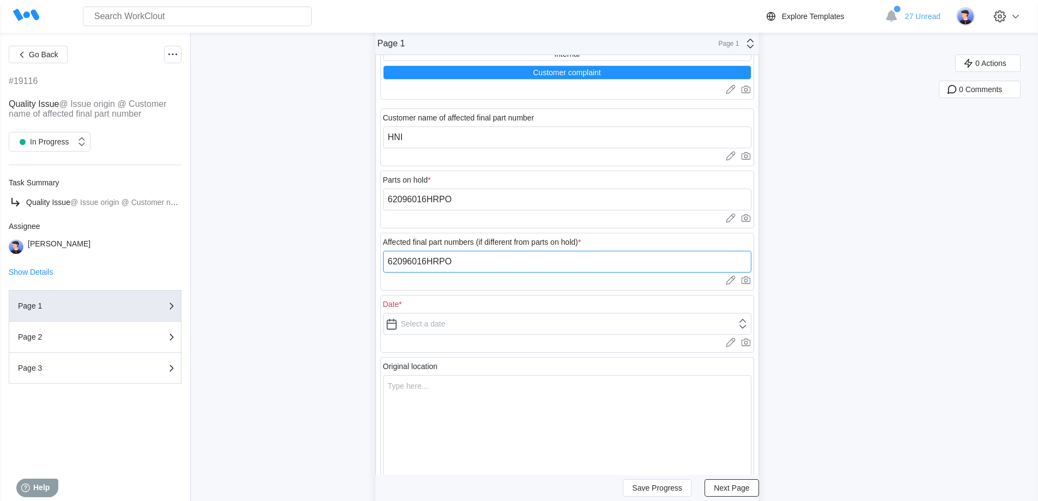
scroll to position [109, 0]
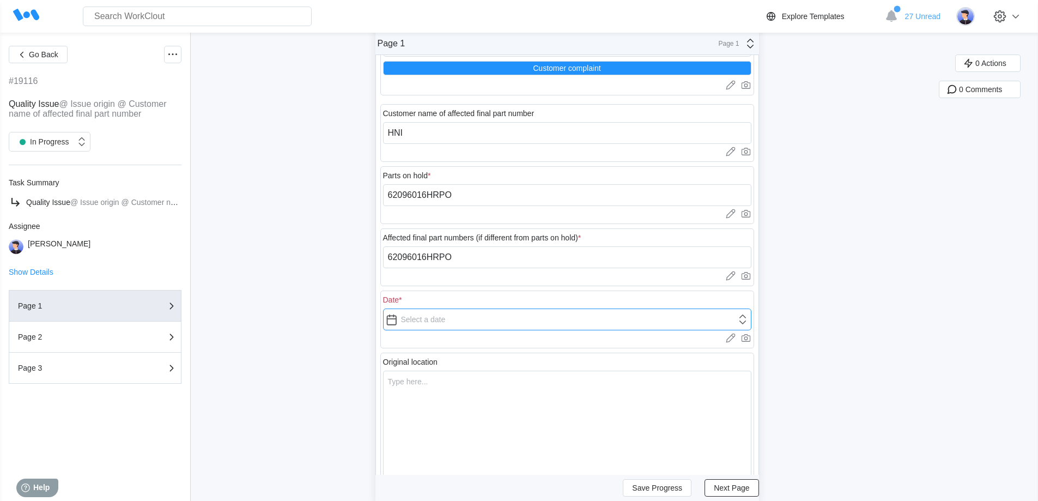
click at [431, 319] on input "text" at bounding box center [567, 319] width 368 height 22
click at [419, 409] on textarea at bounding box center [567, 426] width 368 height 110
click at [735, 488] on span "Next Page" at bounding box center [731, 488] width 35 height 8
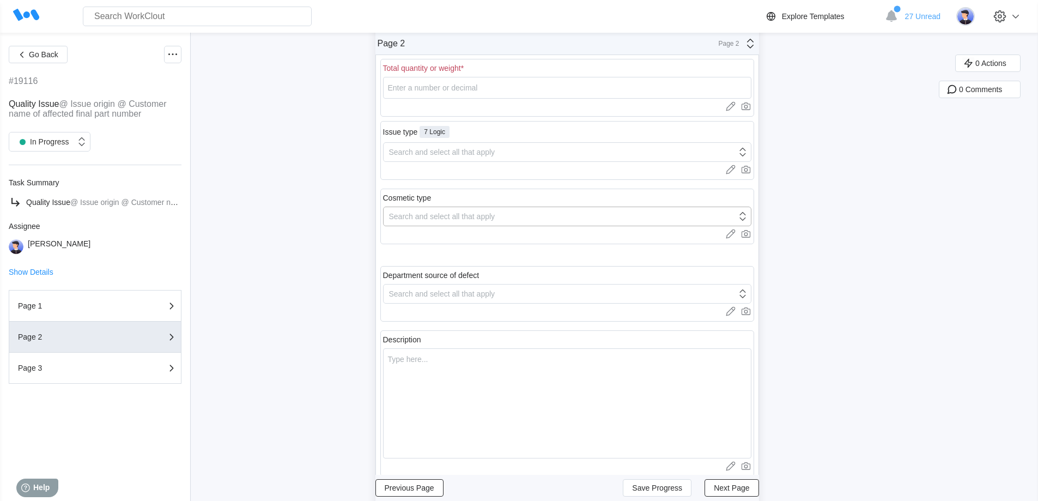
scroll to position [0, 0]
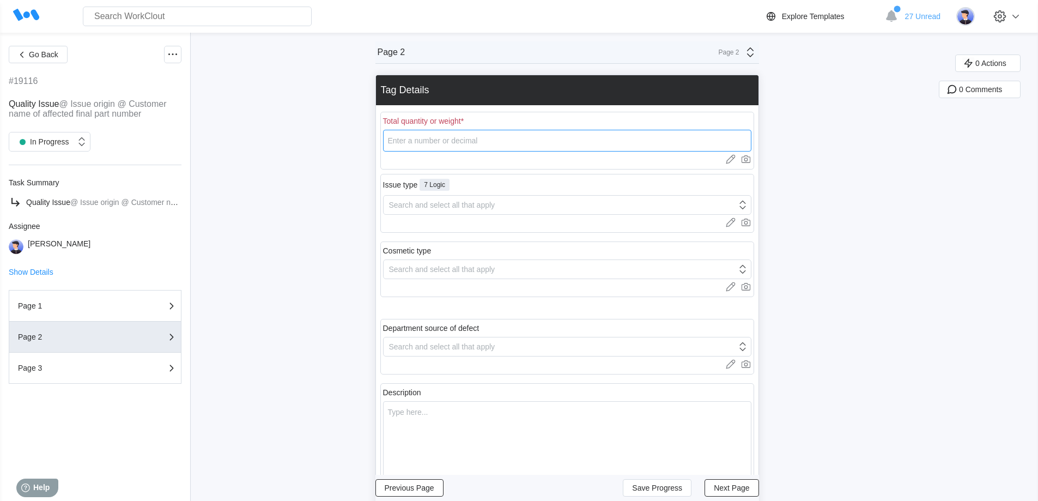
click at [454, 143] on input "number" at bounding box center [567, 141] width 368 height 22
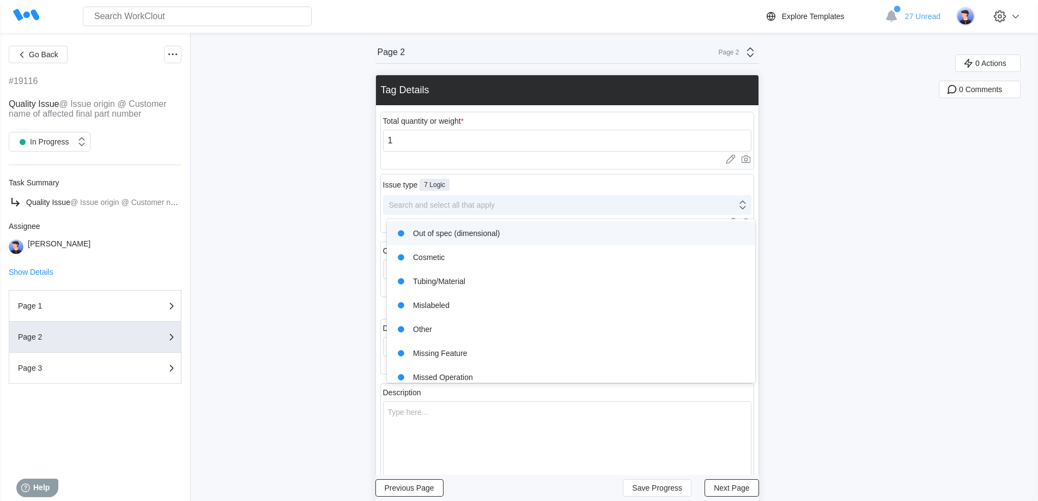
click at [412, 205] on div "Search and select all that apply" at bounding box center [442, 205] width 106 height 9
drag, startPoint x: 446, startPoint y: 230, endPoint x: 440, endPoint y: 230, distance: 6.0
click at [445, 230] on div "Out of spec (dimensional)" at bounding box center [570, 233] width 355 height 15
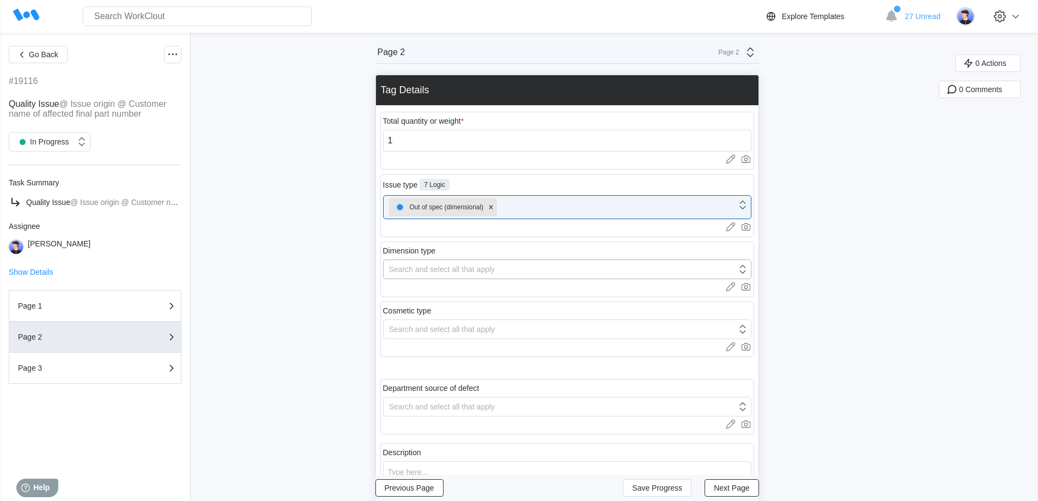
click at [430, 268] on div "Search and select all that apply" at bounding box center [442, 269] width 106 height 9
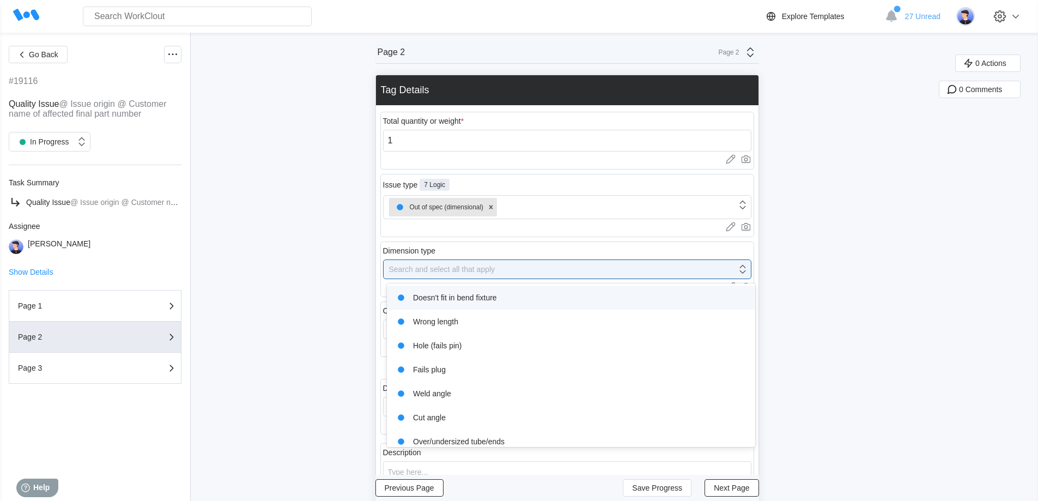
click at [446, 299] on div "Doesn't fit in bend fixture" at bounding box center [570, 297] width 355 height 15
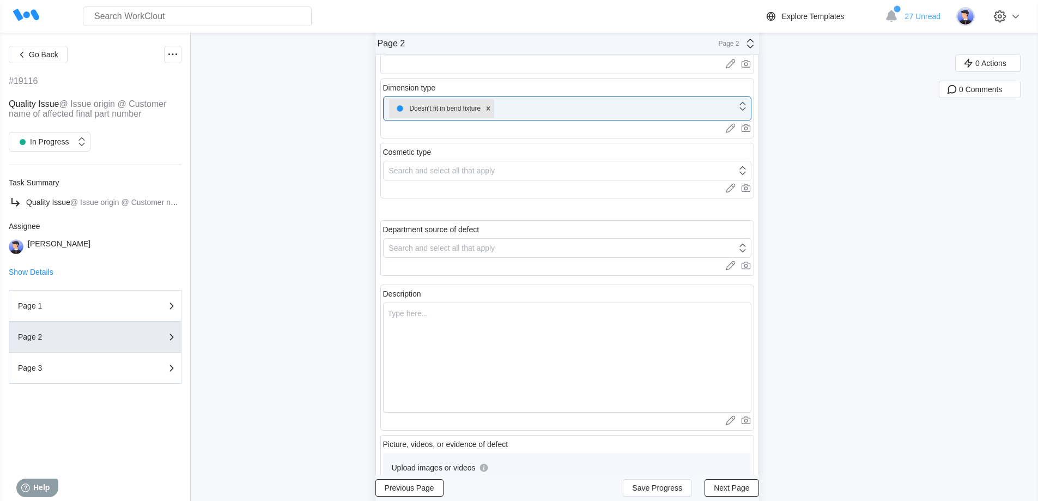
scroll to position [163, 0]
click at [446, 251] on div "Search and select all that apply" at bounding box center [442, 247] width 106 height 9
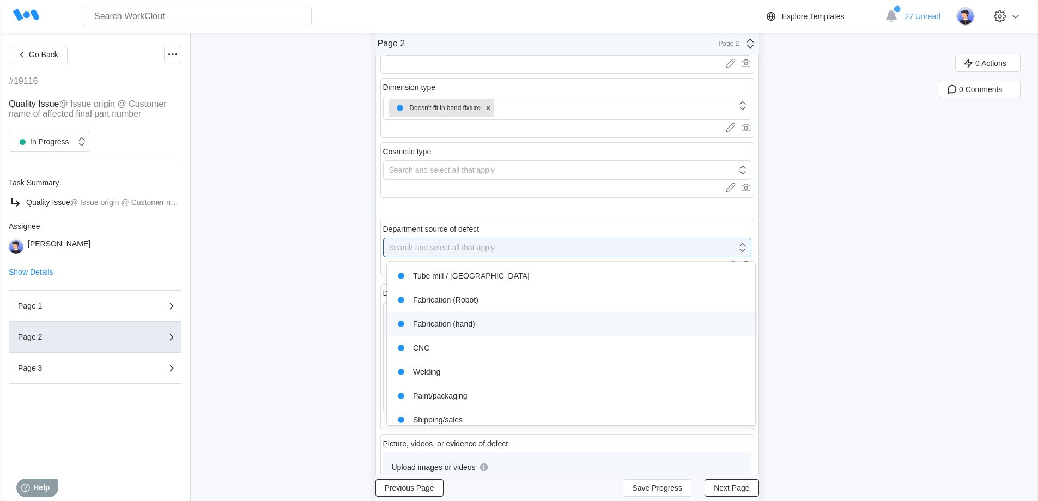
click at [457, 328] on div "Fabrication (hand)" at bounding box center [570, 323] width 355 height 15
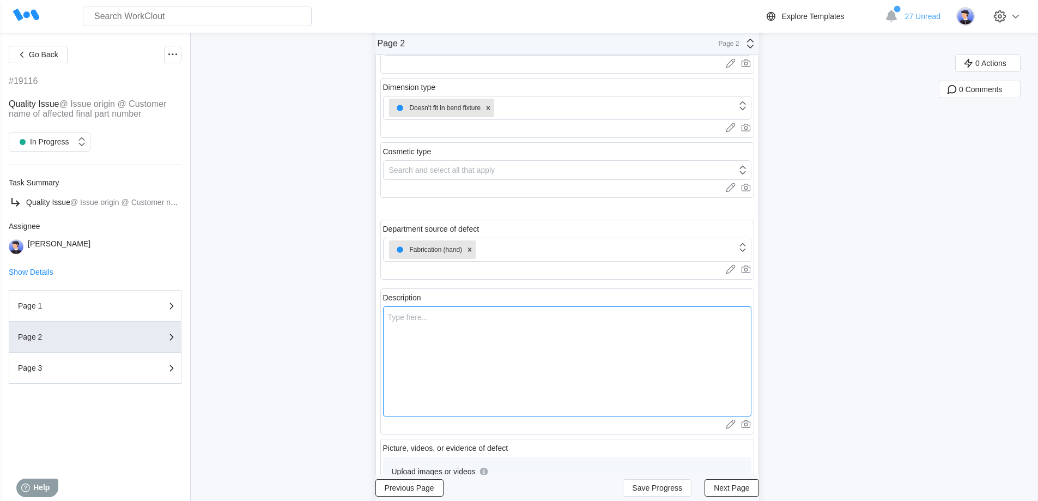
click at [455, 350] on textarea at bounding box center [567, 361] width 368 height 110
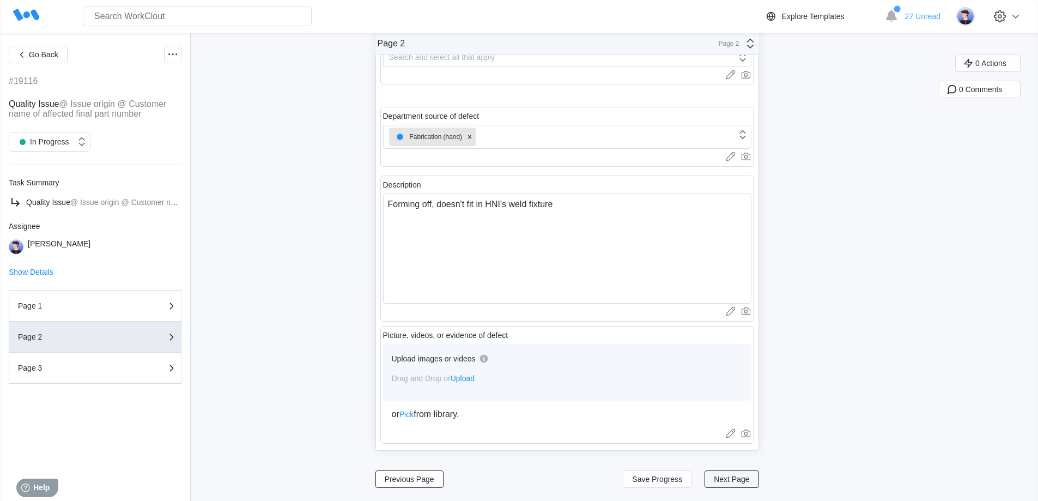
click at [738, 480] on span "Next Page" at bounding box center [731, 479] width 35 height 8
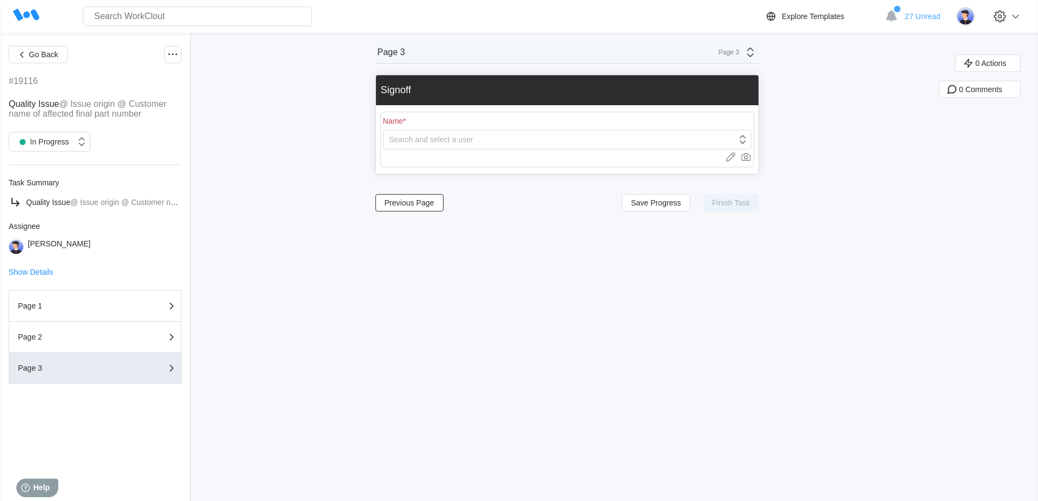
scroll to position [0, 0]
click at [427, 142] on div "Search and select a user" at bounding box center [431, 139] width 84 height 9
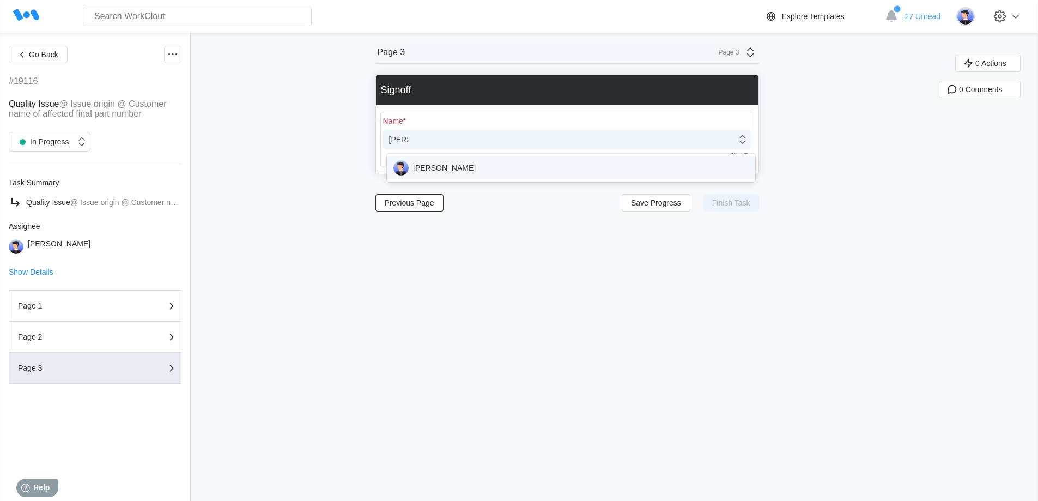
click at [429, 174] on div "[PERSON_NAME]" at bounding box center [570, 167] width 355 height 15
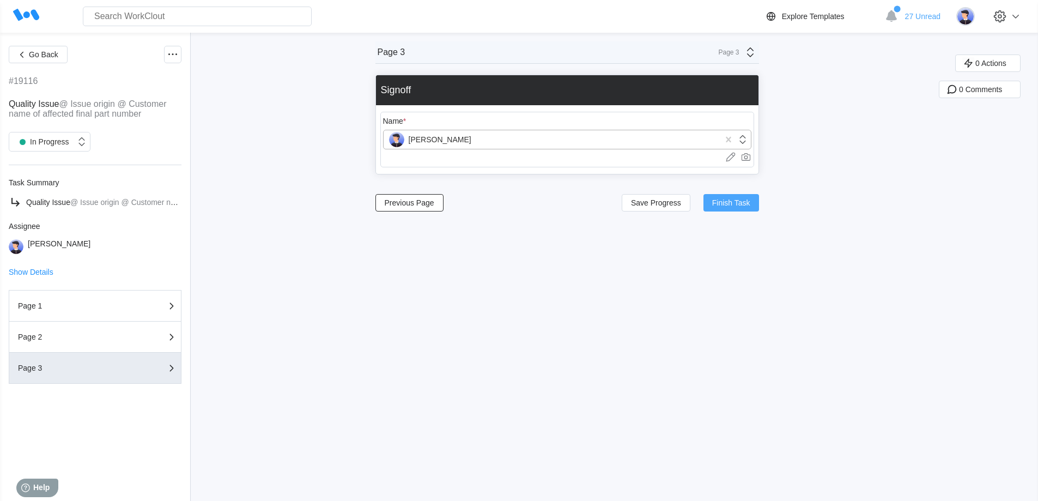
click at [725, 203] on span "Finish Task" at bounding box center [731, 203] width 38 height 8
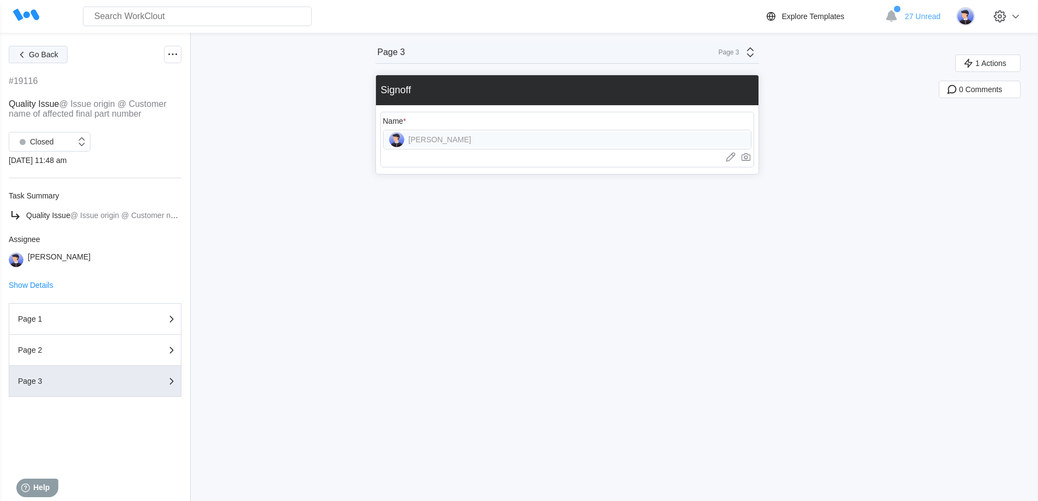
click at [44, 57] on span "Go Back" at bounding box center [43, 55] width 29 height 8
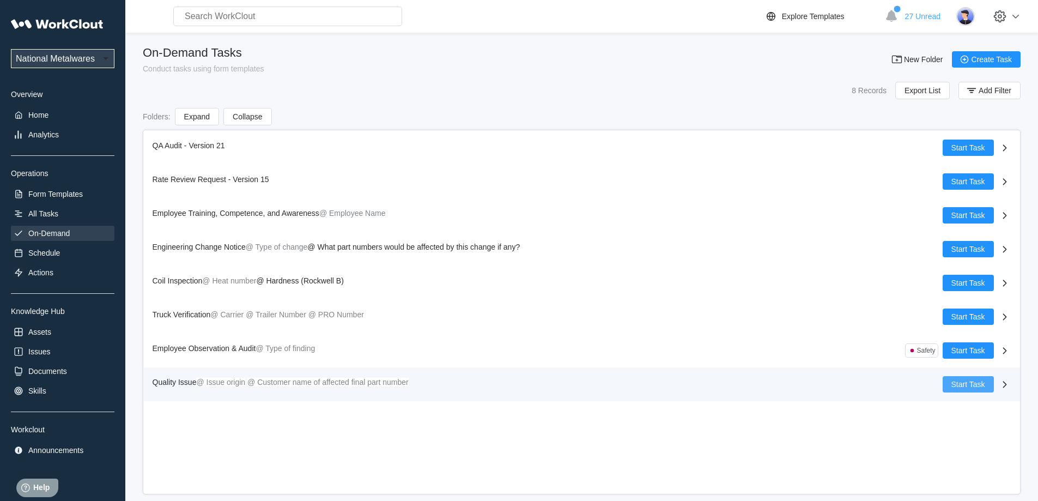
click at [975, 384] on span "Start Task" at bounding box center [968, 384] width 34 height 8
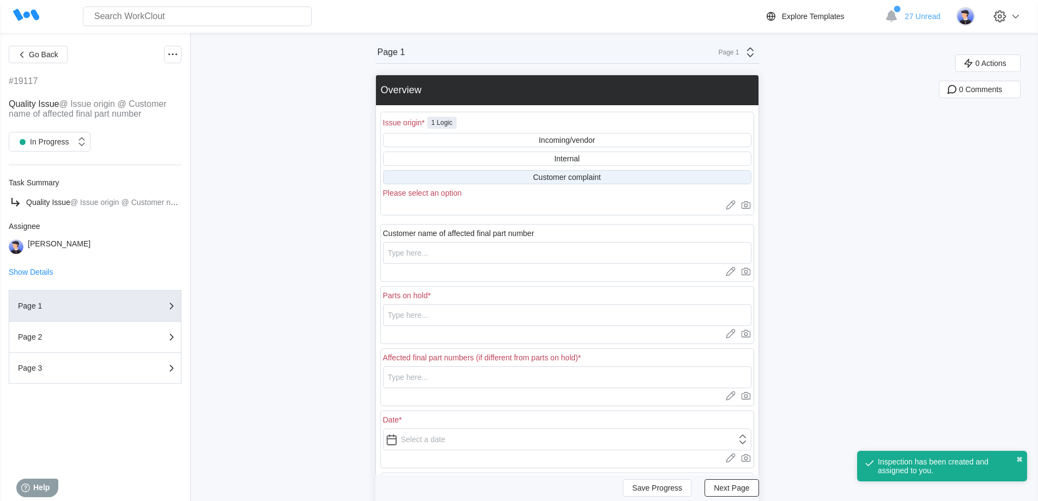
click at [530, 177] on div "Customer complaint" at bounding box center [567, 177] width 368 height 14
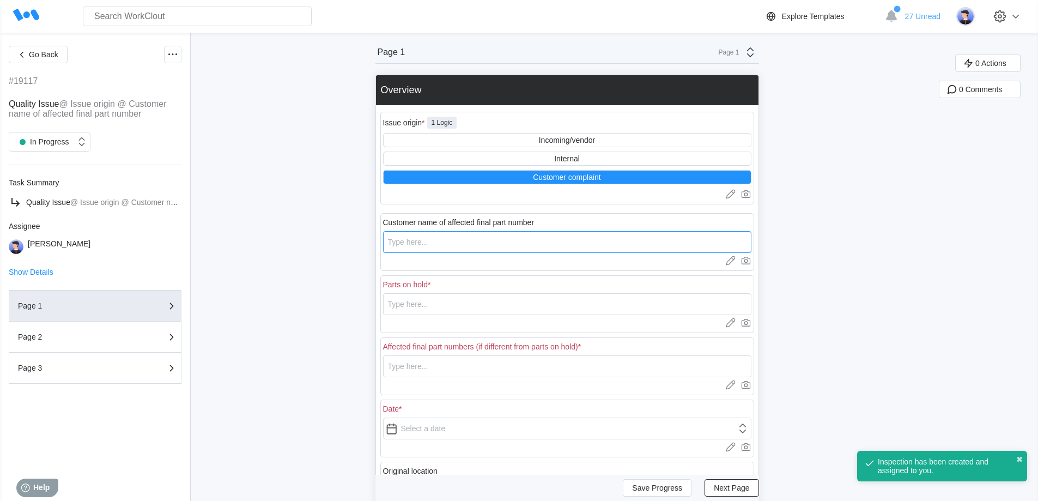
click at [472, 243] on input "text" at bounding box center [567, 242] width 368 height 22
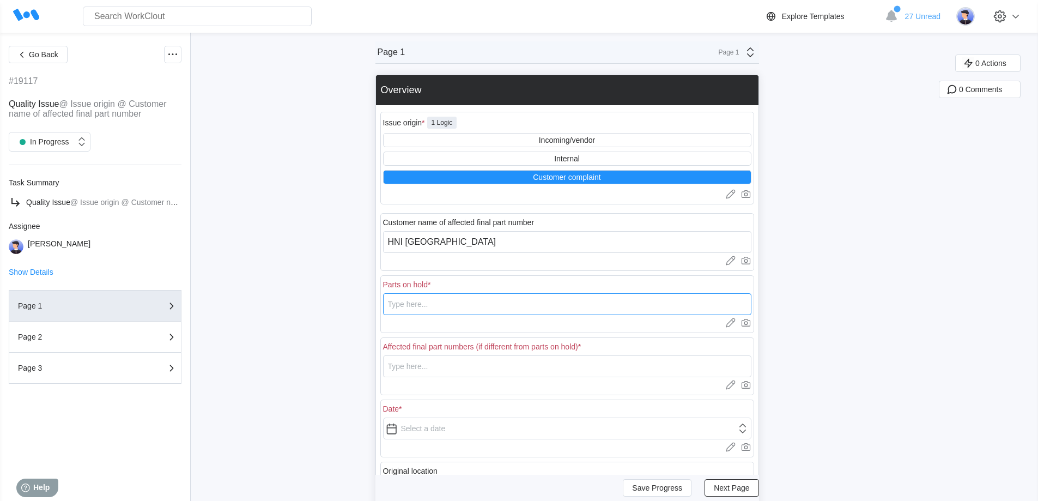
click at [460, 304] on input "text" at bounding box center [567, 304] width 368 height 22
drag, startPoint x: 731, startPoint y: 306, endPoint x: 385, endPoint y: 302, distance: 345.5
click at [385, 302] on div "Parts on hold * 73015004HSLA, 73005004HSLA, 73008004HSLA, 73011004HSLA, 7301400…" at bounding box center [567, 304] width 374 height 58
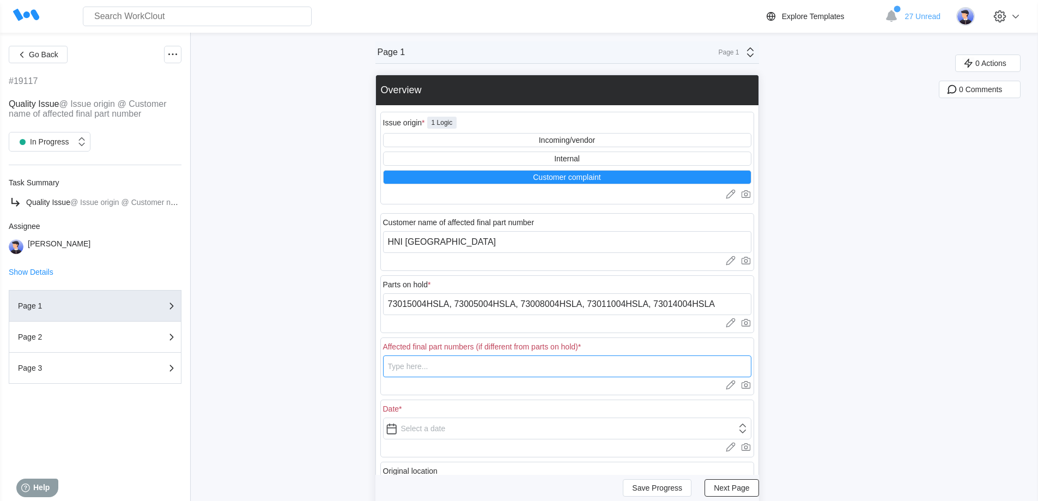
click at [412, 369] on input "text" at bounding box center [567, 366] width 368 height 22
paste input "73015004HSLA, 73005004HSLA, 73008004HSLA, 73011004HSLA, 73014004HSLA"
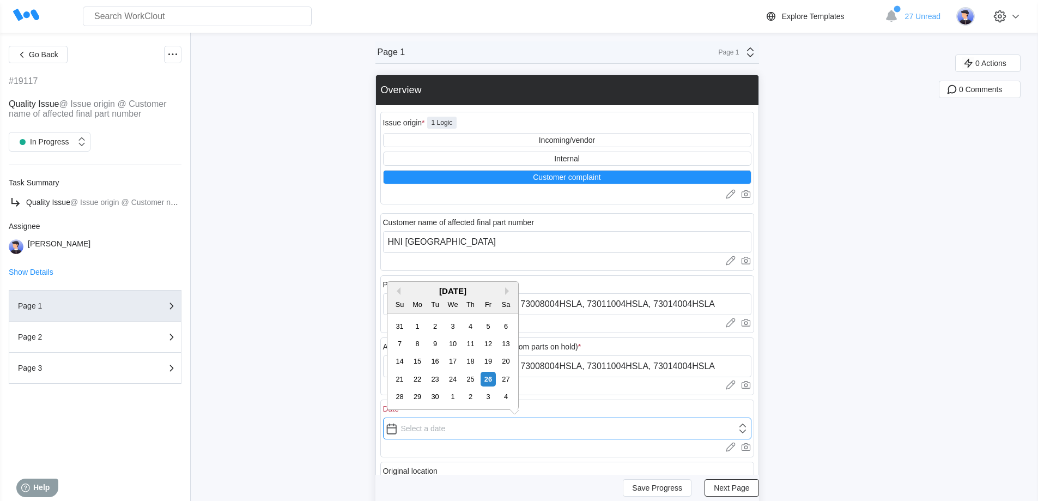
click at [434, 433] on input "text" at bounding box center [567, 428] width 368 height 22
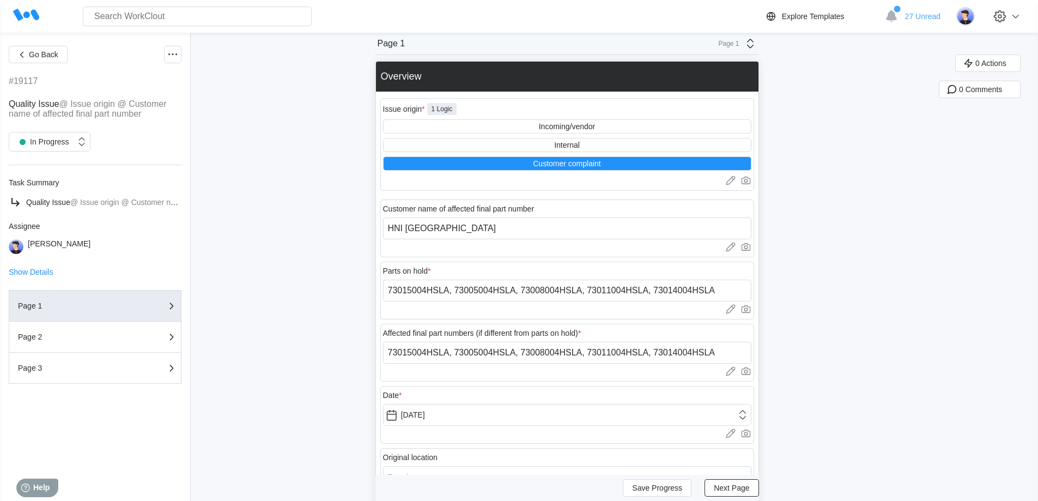
scroll to position [54, 0]
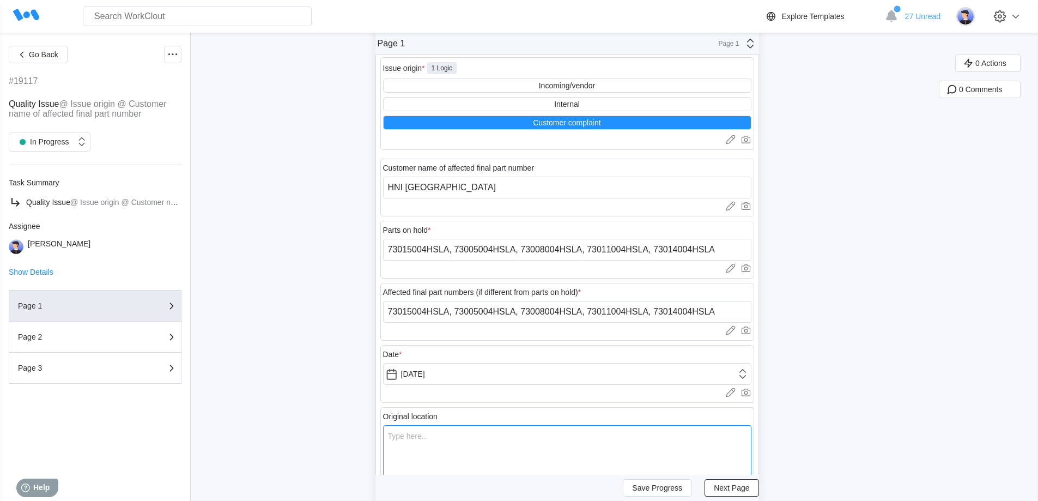
click at [509, 432] on textarea at bounding box center [567, 480] width 368 height 110
click at [722, 489] on span "Next Page" at bounding box center [731, 488] width 35 height 8
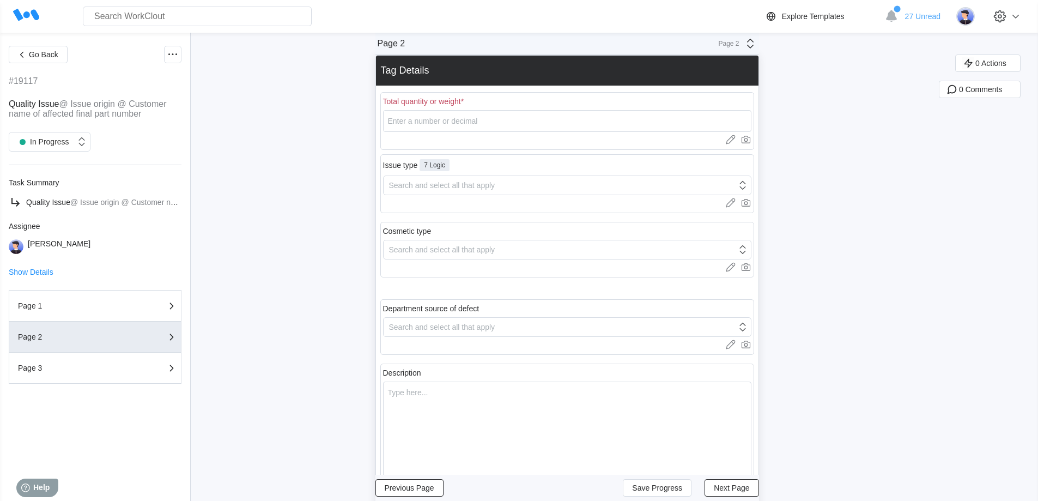
scroll to position [0, 0]
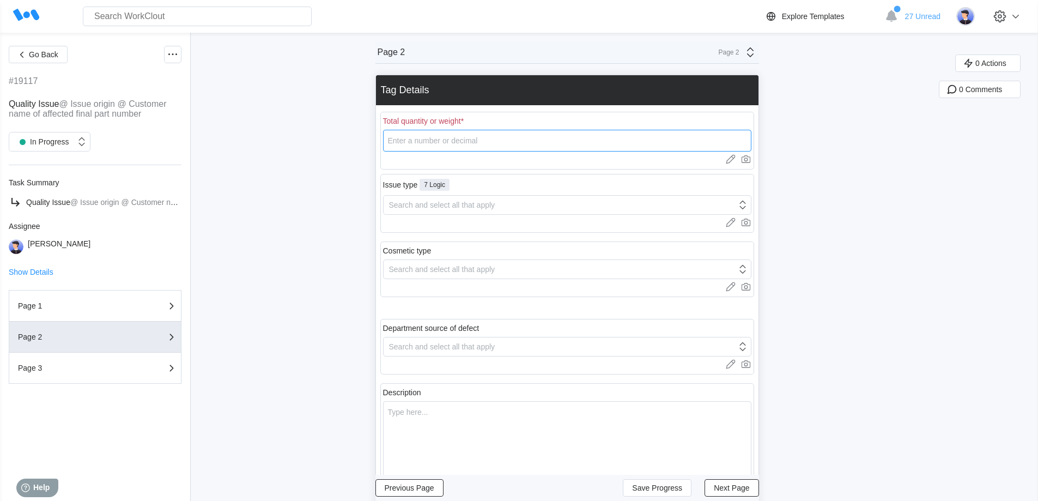
click at [460, 138] on input "number" at bounding box center [567, 141] width 368 height 22
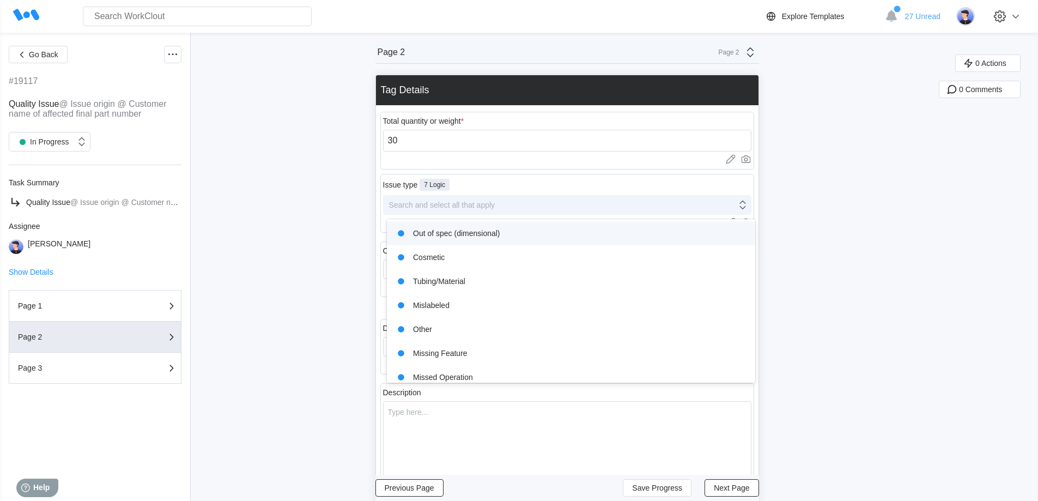
click at [448, 208] on div "Search and select all that apply" at bounding box center [442, 205] width 106 height 9
click at [456, 231] on div "Out of spec (dimensional)" at bounding box center [570, 233] width 355 height 15
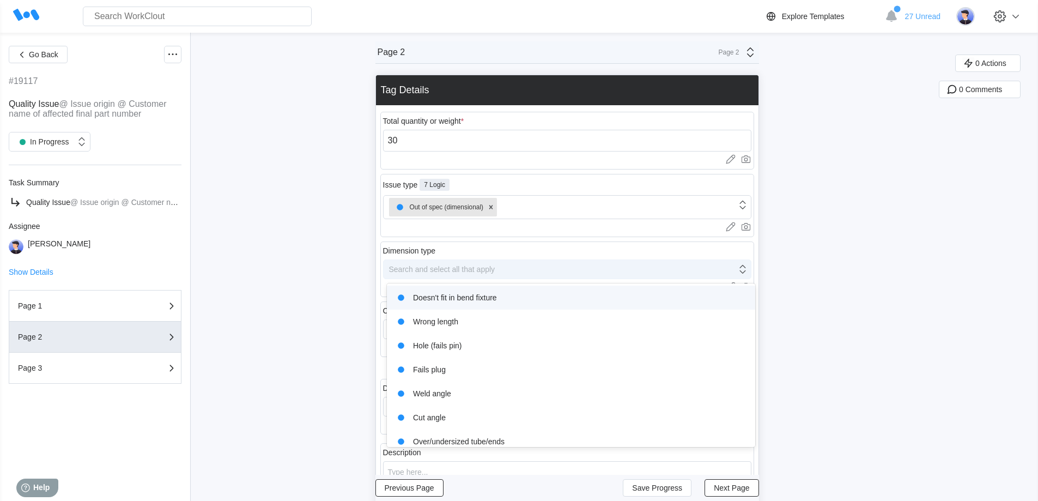
click at [429, 268] on div "Search and select all that apply" at bounding box center [442, 269] width 106 height 9
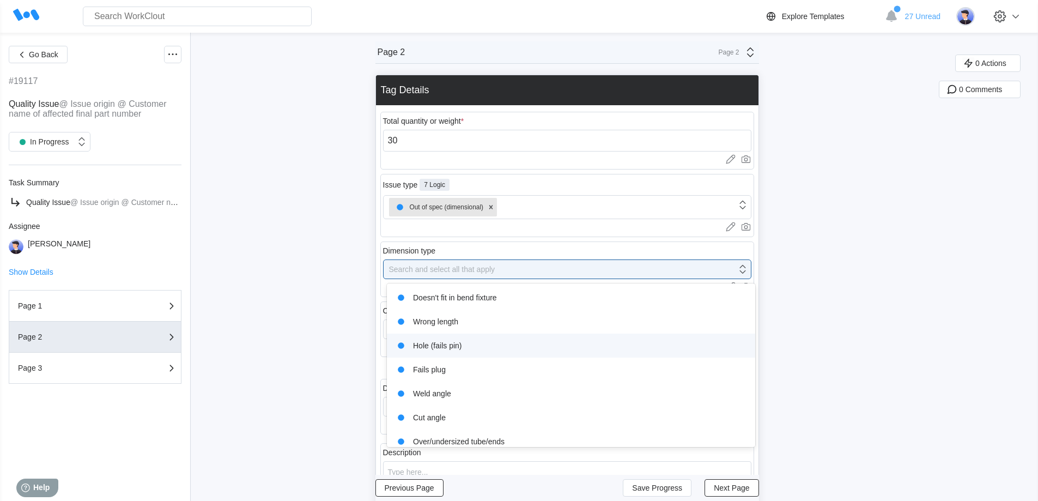
scroll to position [57, 0]
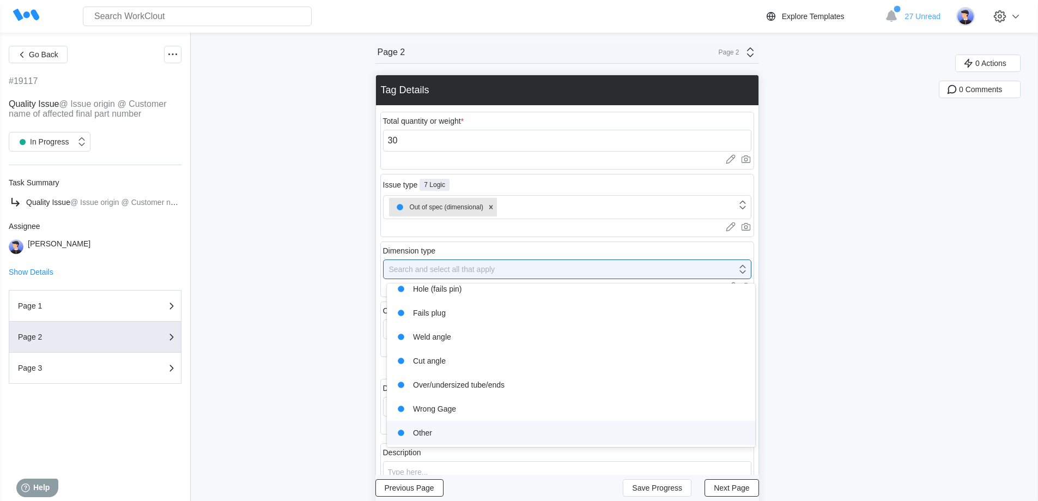
click at [451, 434] on div "Other" at bounding box center [570, 432] width 355 height 15
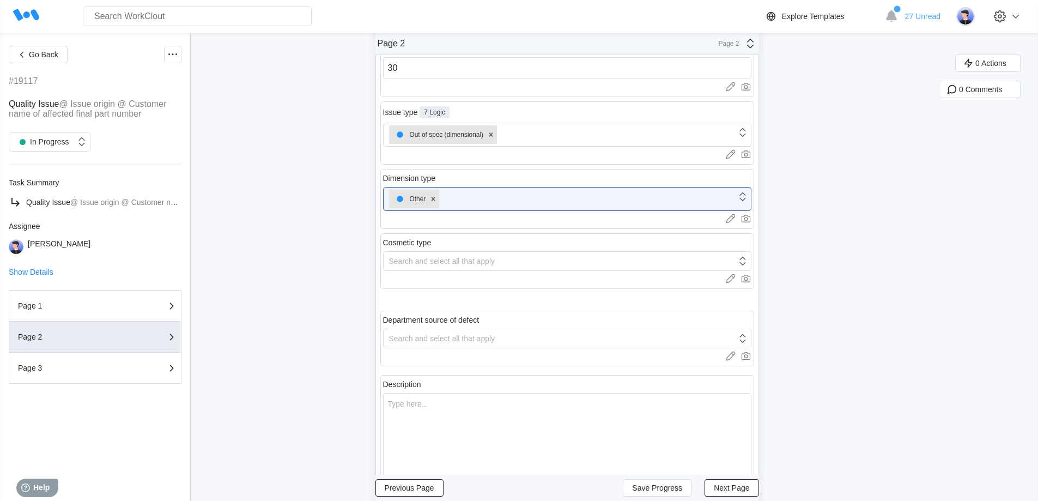
scroll to position [163, 0]
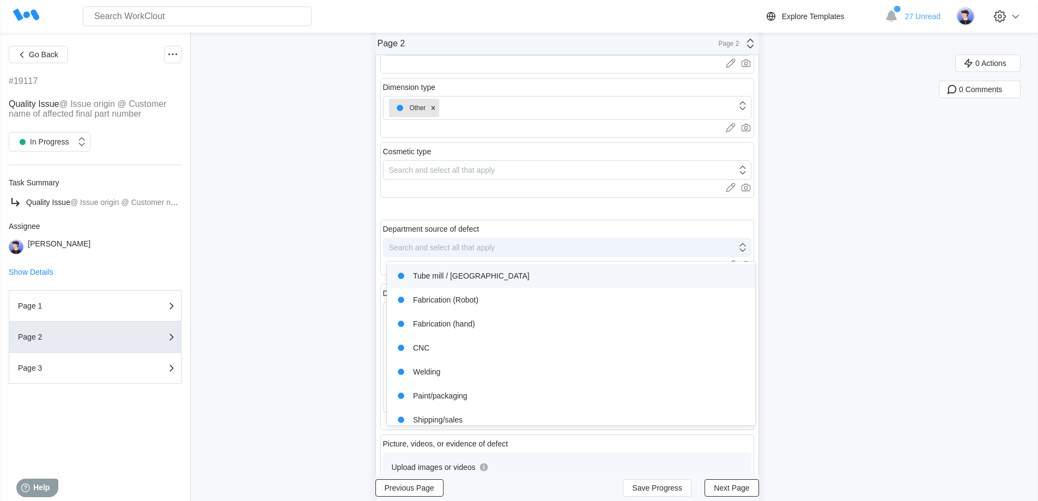
click at [445, 251] on div "Search and select all that apply" at bounding box center [442, 247] width 106 height 9
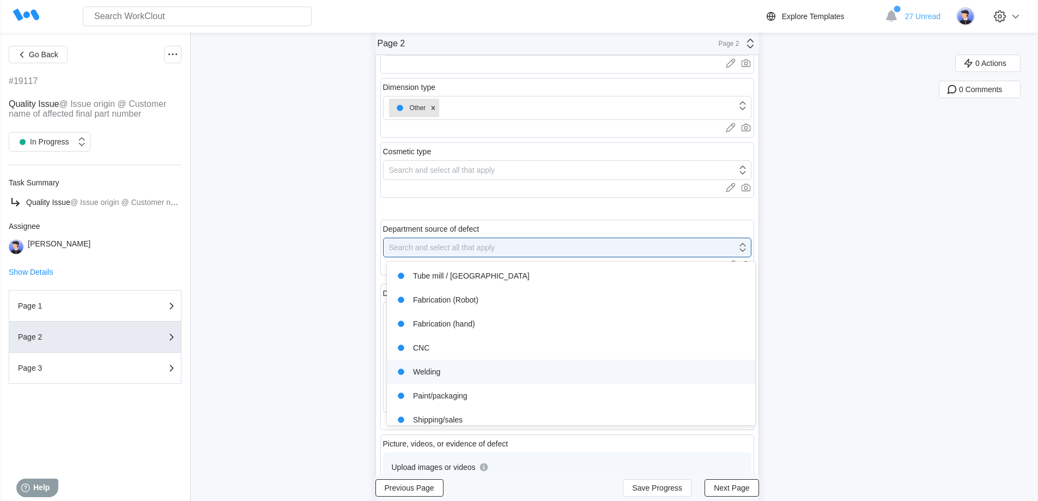
click at [457, 371] on div "Welding" at bounding box center [570, 371] width 355 height 15
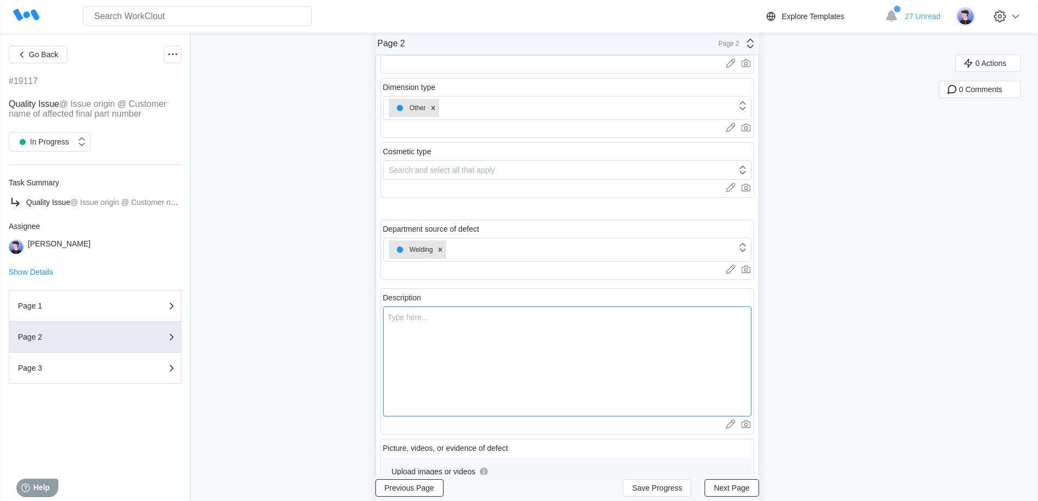
click at [449, 331] on textarea at bounding box center [567, 361] width 368 height 110
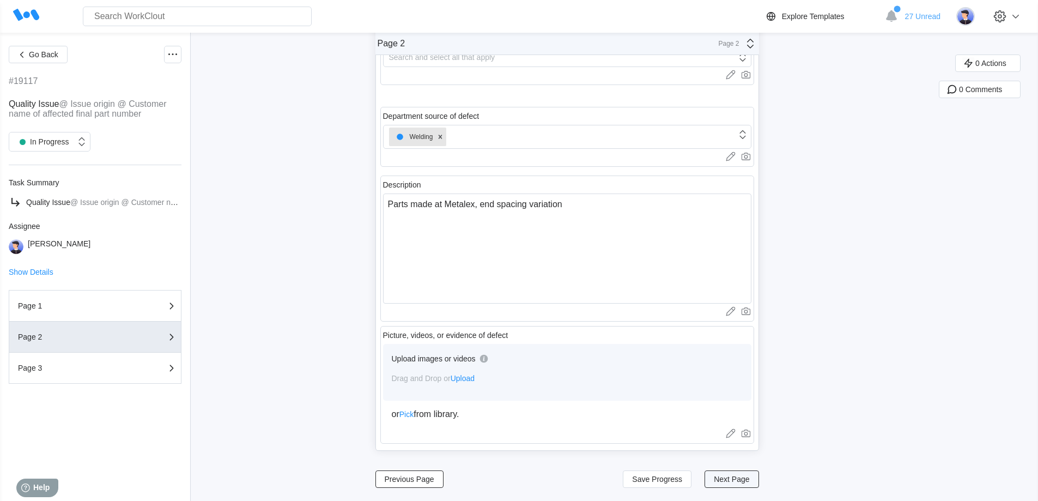
click at [733, 480] on span "Next Page" at bounding box center [731, 479] width 35 height 8
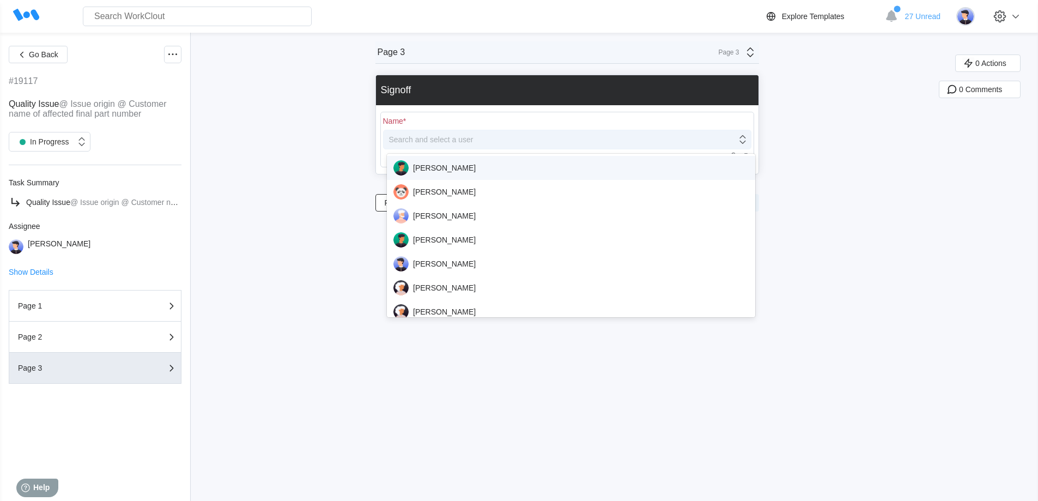
click at [518, 144] on div "Search and select a user" at bounding box center [560, 139] width 353 height 15
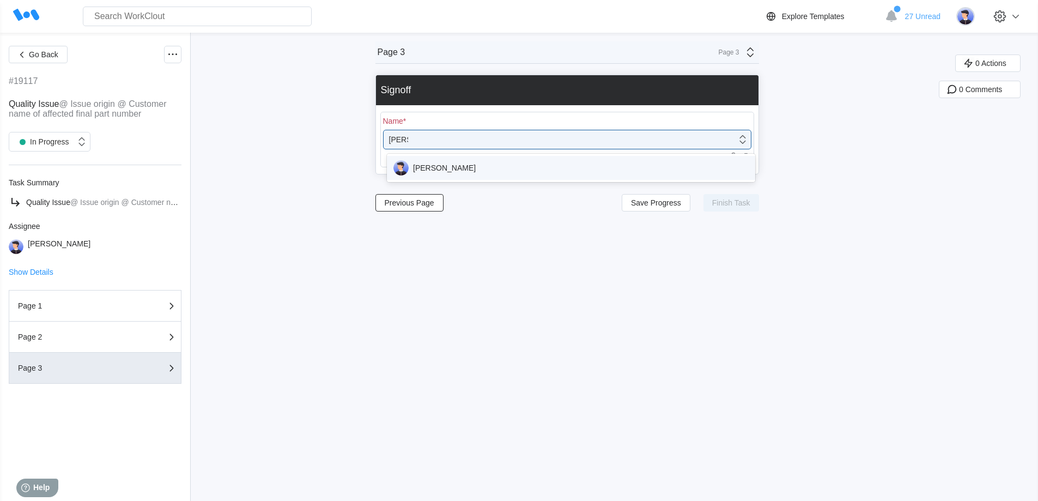
click at [553, 163] on div "[PERSON_NAME]" at bounding box center [570, 167] width 355 height 15
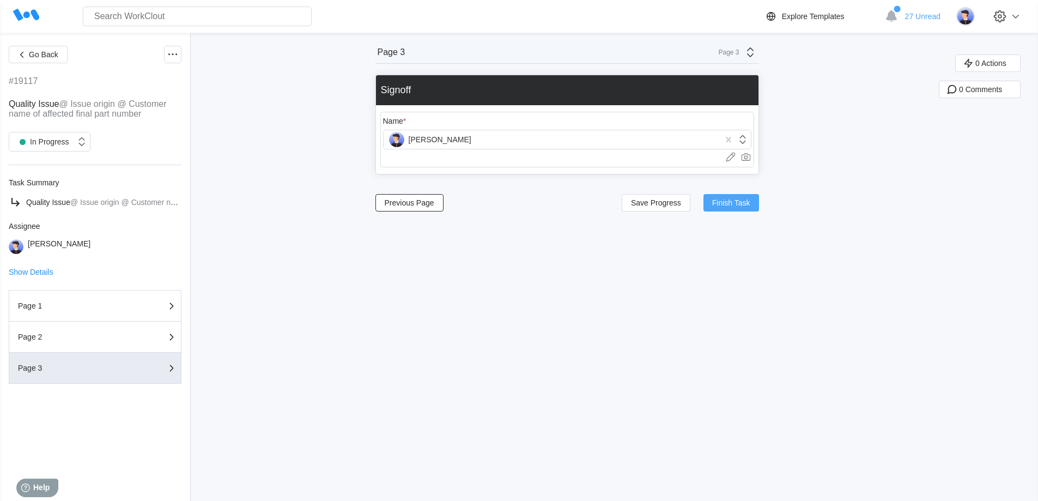
click at [717, 202] on span "Finish Task" at bounding box center [731, 203] width 38 height 8
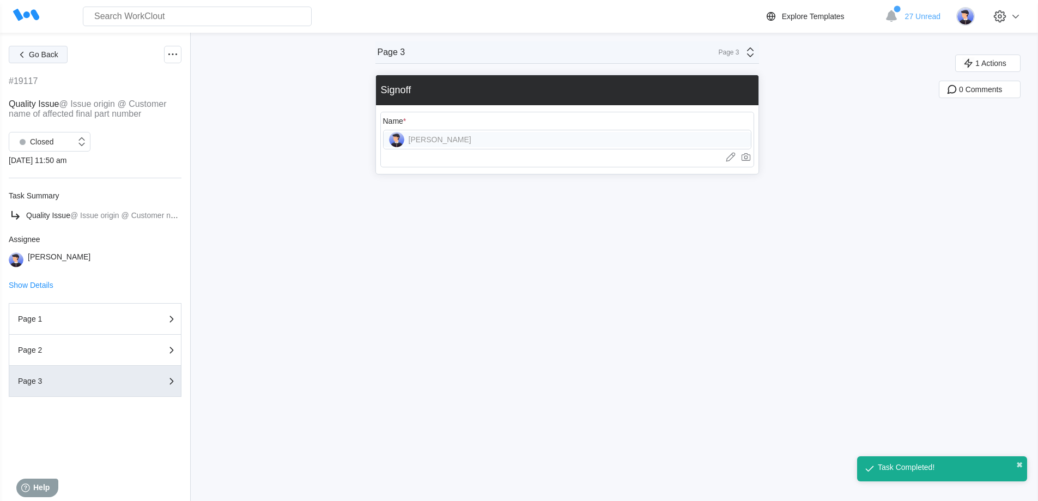
click at [50, 59] on button "Go Back" at bounding box center [38, 54] width 59 height 17
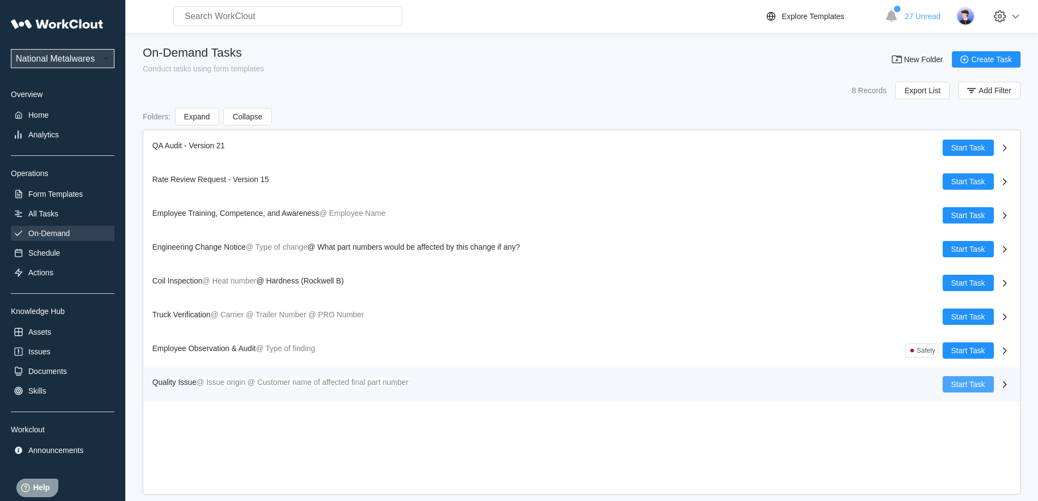
click at [969, 382] on span "Start Task" at bounding box center [968, 384] width 34 height 8
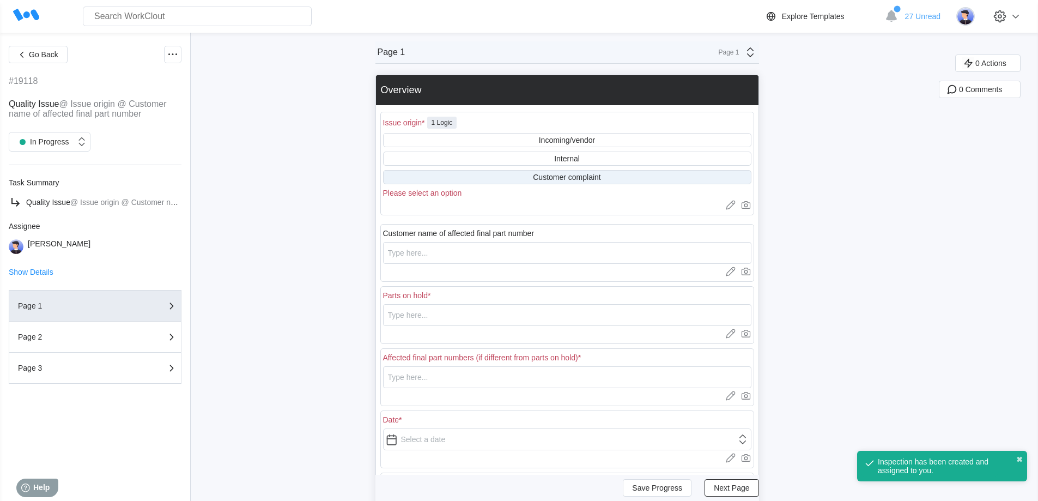
click at [568, 177] on div "Customer complaint" at bounding box center [567, 177] width 68 height 9
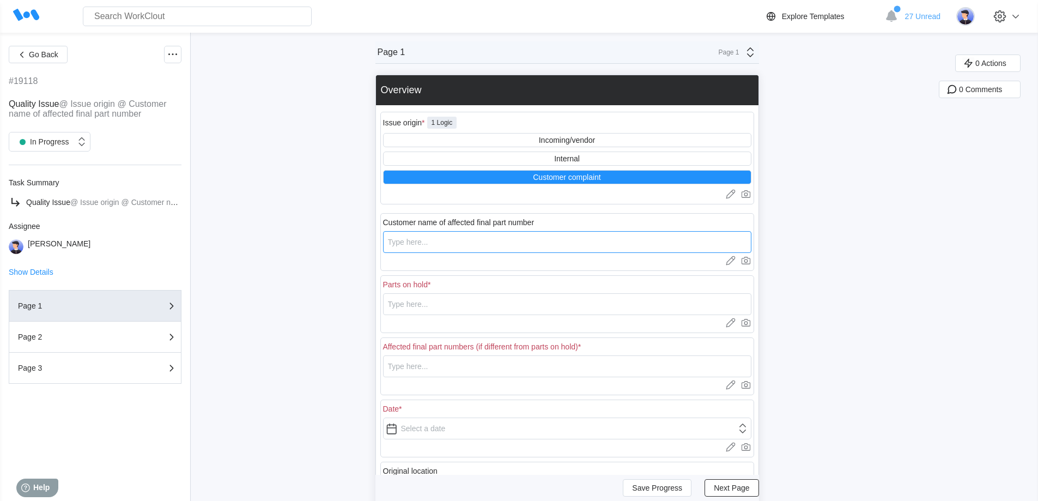
click at [456, 242] on input "text" at bounding box center [567, 242] width 368 height 22
click at [445, 310] on input "text" at bounding box center [567, 304] width 368 height 22
click at [463, 366] on input "text" at bounding box center [567, 366] width 368 height 22
drag, startPoint x: 463, startPoint y: 303, endPoint x: 370, endPoint y: 303, distance: 93.2
click at [370, 303] on div "Go Back #19118 Quality Issue @ Issue origin @ Customer name of affected final p…" at bounding box center [519, 355] width 1038 height 644
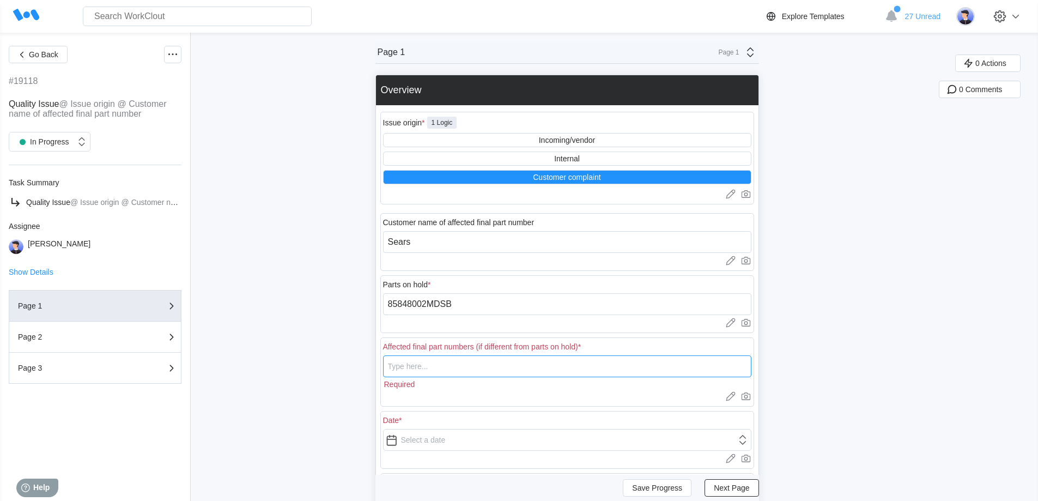
click at [416, 368] on input "text" at bounding box center [567, 366] width 368 height 22
paste input "85848002MDSB"
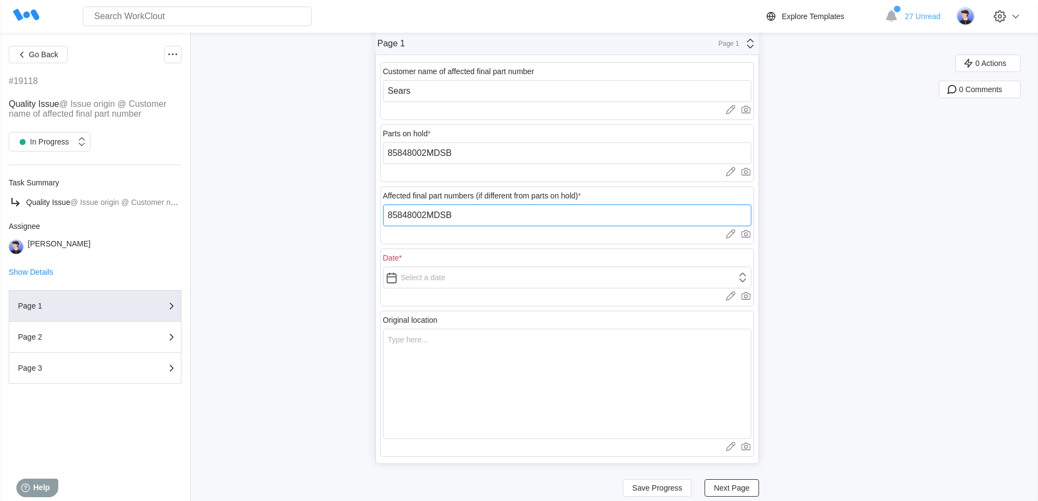
scroll to position [164, 0]
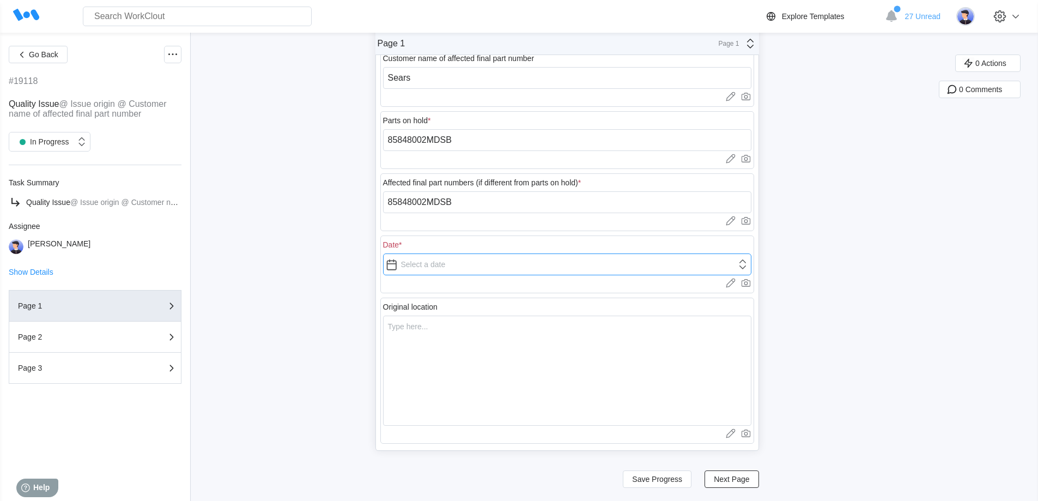
click at [438, 266] on input "text" at bounding box center [567, 264] width 368 height 22
click at [465, 343] on textarea at bounding box center [567, 370] width 368 height 110
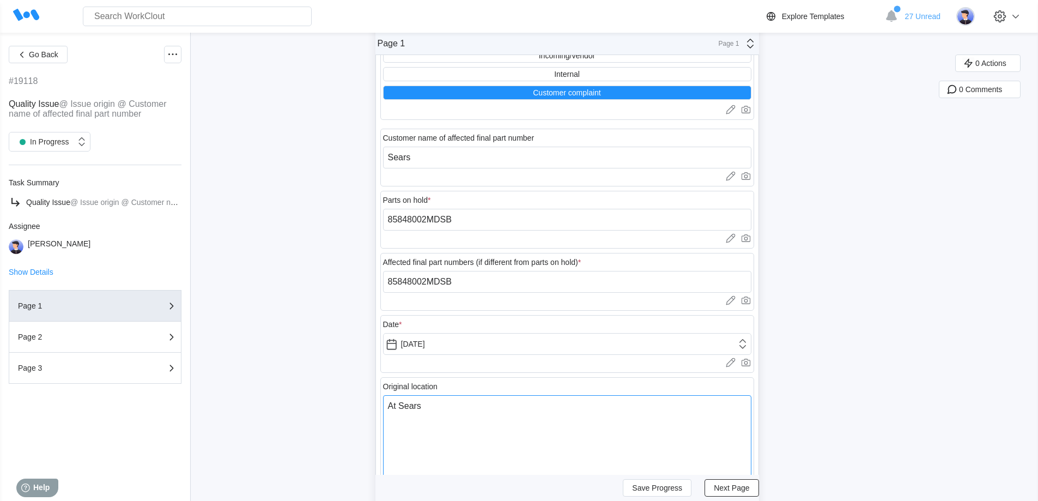
scroll to position [0, 0]
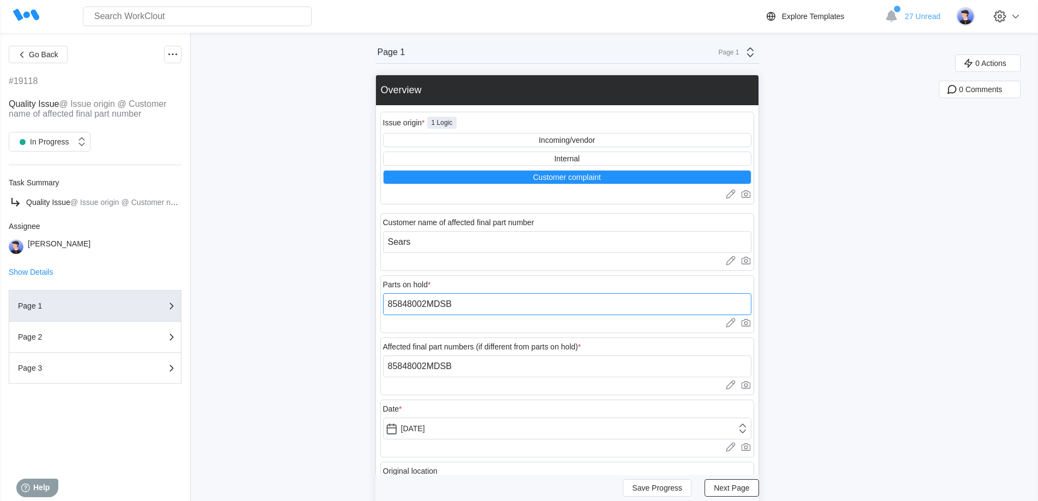
click at [495, 302] on input "85848002MDSB" at bounding box center [567, 304] width 368 height 22
drag, startPoint x: 530, startPoint y: 300, endPoint x: 353, endPoint y: 307, distance: 176.7
click at [354, 307] on div "Go Back #19118 Quality Issue @ Issue origin @ Customer name of affected final p…" at bounding box center [519, 349] width 1038 height 632
drag, startPoint x: 493, startPoint y: 369, endPoint x: 332, endPoint y: 365, distance: 160.8
click at [337, 368] on div "Go Back #19118 Quality Issue @ Issue origin @ Customer name of affected final p…" at bounding box center [519, 349] width 1038 height 632
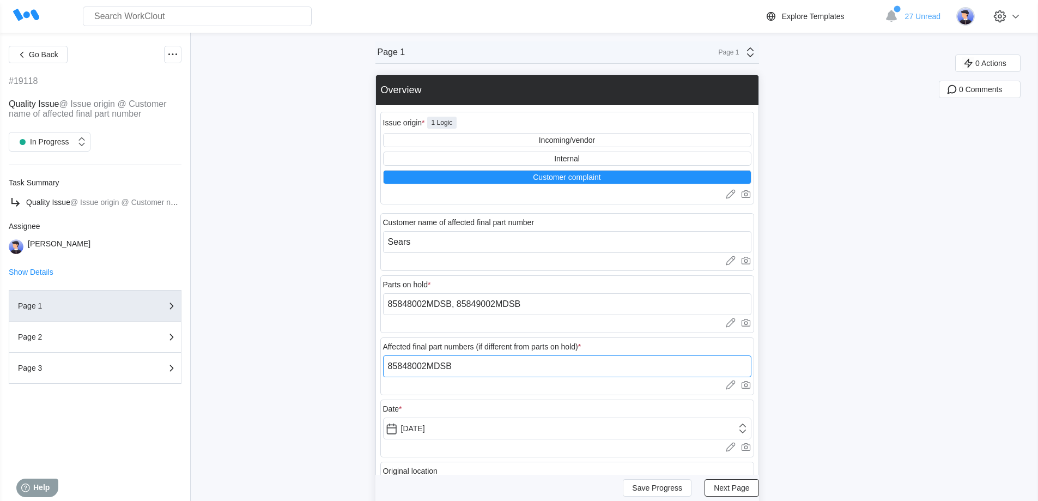
paste input ", 85849002MDSB"
click at [735, 483] on button "Next Page" at bounding box center [732, 487] width 54 height 17
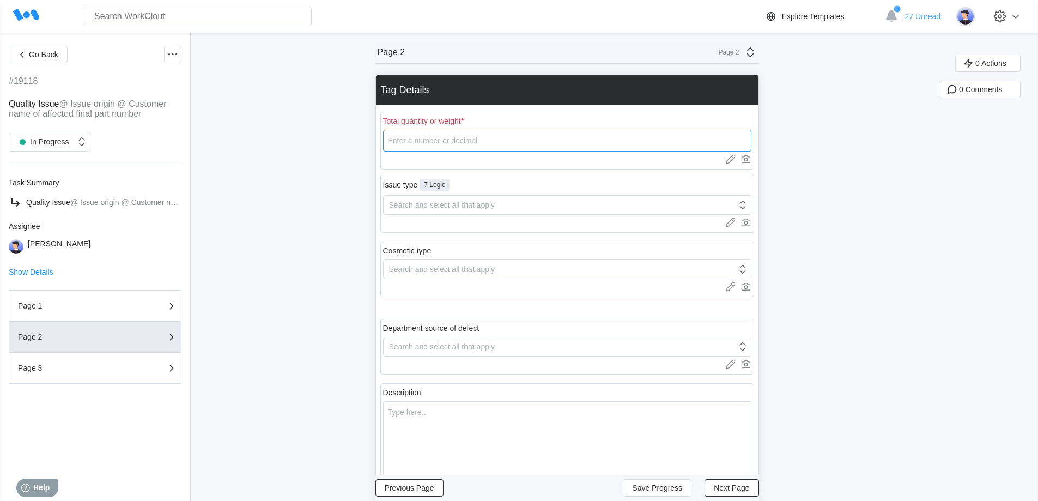
click at [470, 138] on input "number" at bounding box center [567, 141] width 368 height 22
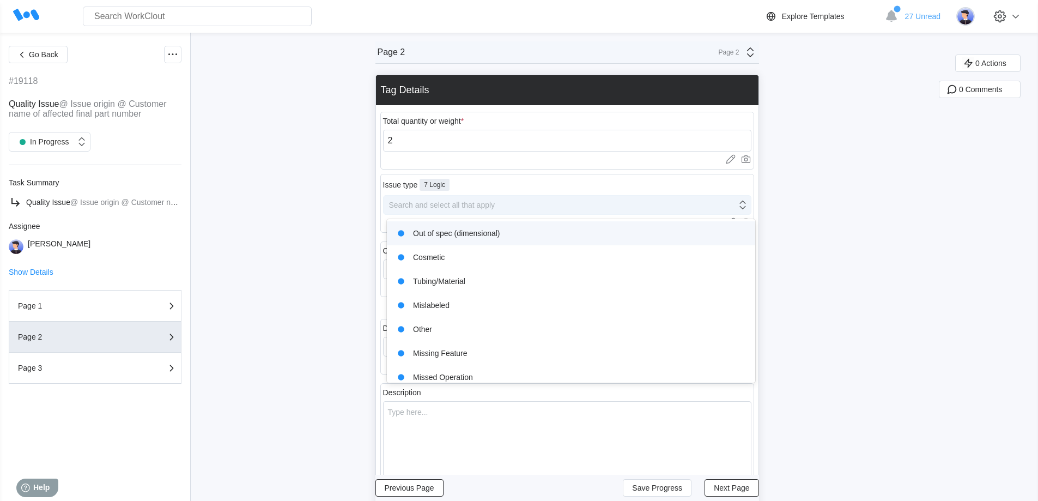
click at [488, 209] on div "Search and select all that apply" at bounding box center [560, 204] width 353 height 15
click at [456, 233] on div "Out of spec (dimensional)" at bounding box center [570, 233] width 355 height 15
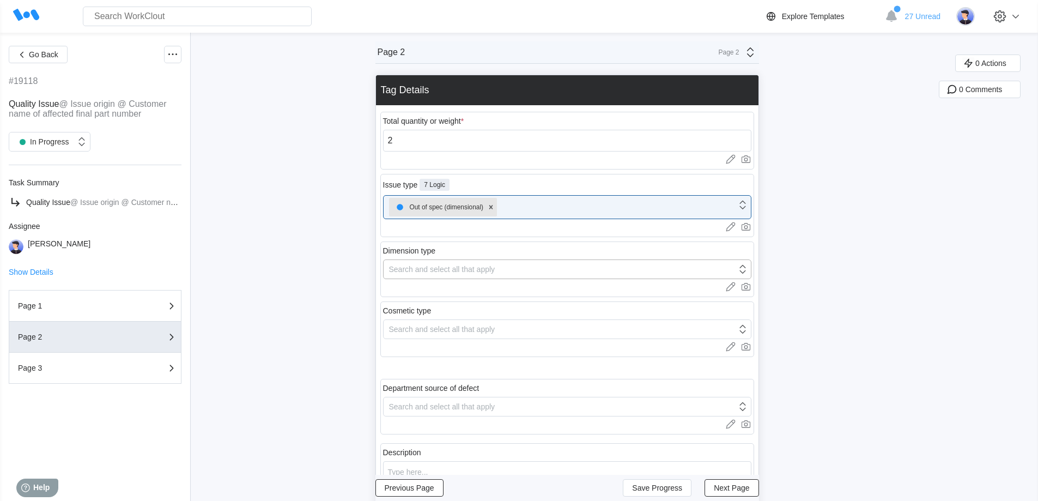
click at [455, 272] on div "Search and select all that apply" at bounding box center [442, 269] width 106 height 9
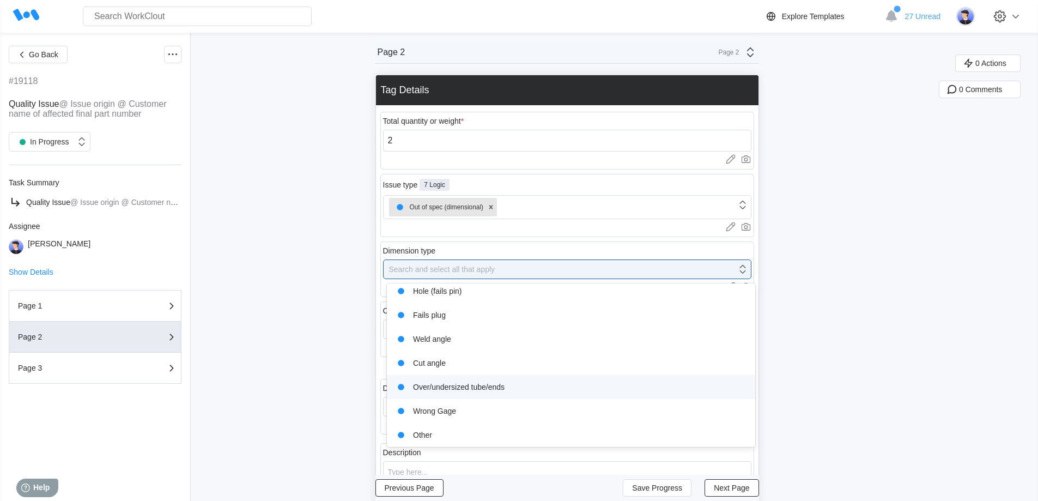
scroll to position [57, 0]
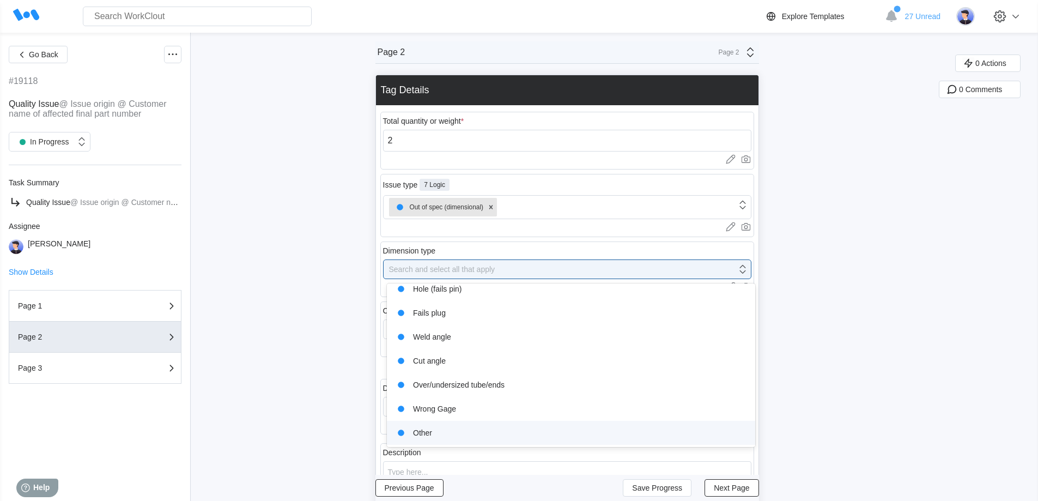
click at [436, 432] on div "Other" at bounding box center [570, 432] width 355 height 15
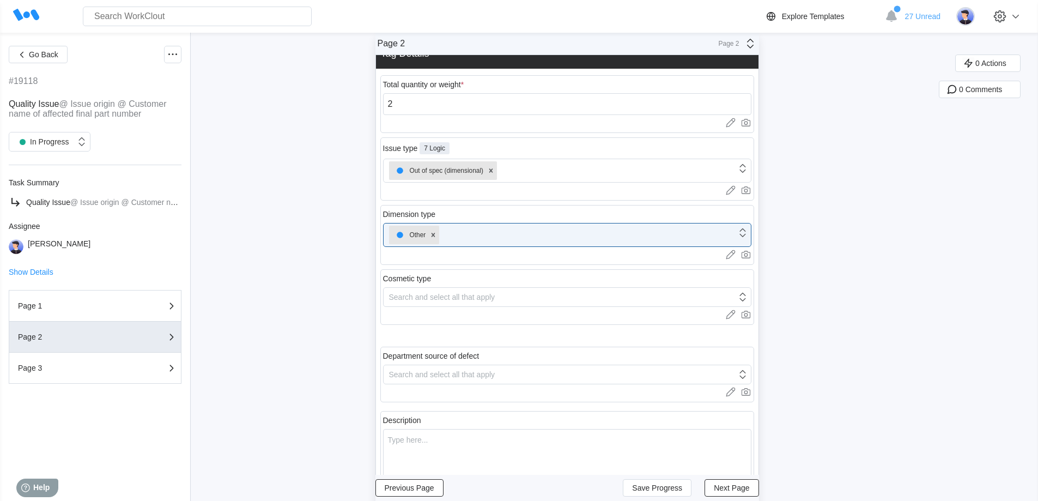
scroll to position [109, 0]
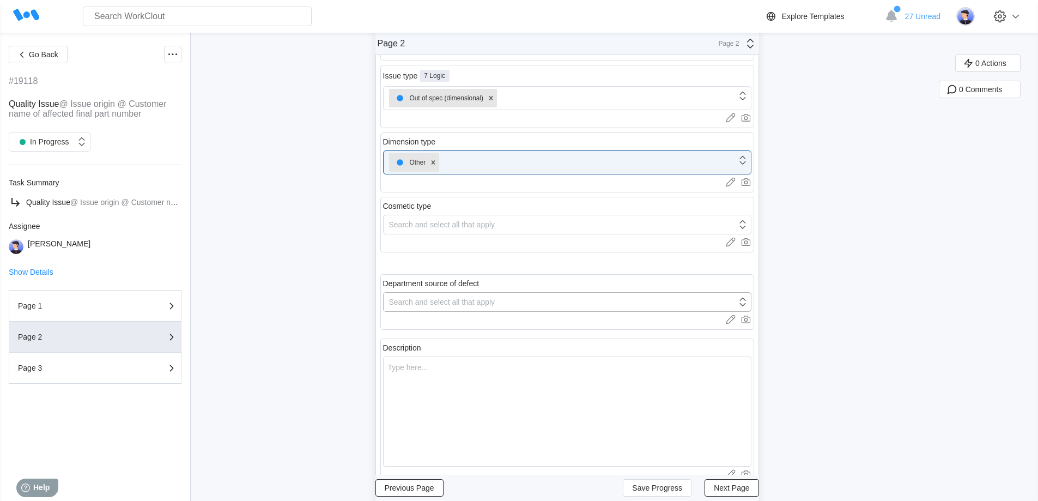
click at [446, 300] on div "Search and select all that apply" at bounding box center [442, 302] width 106 height 9
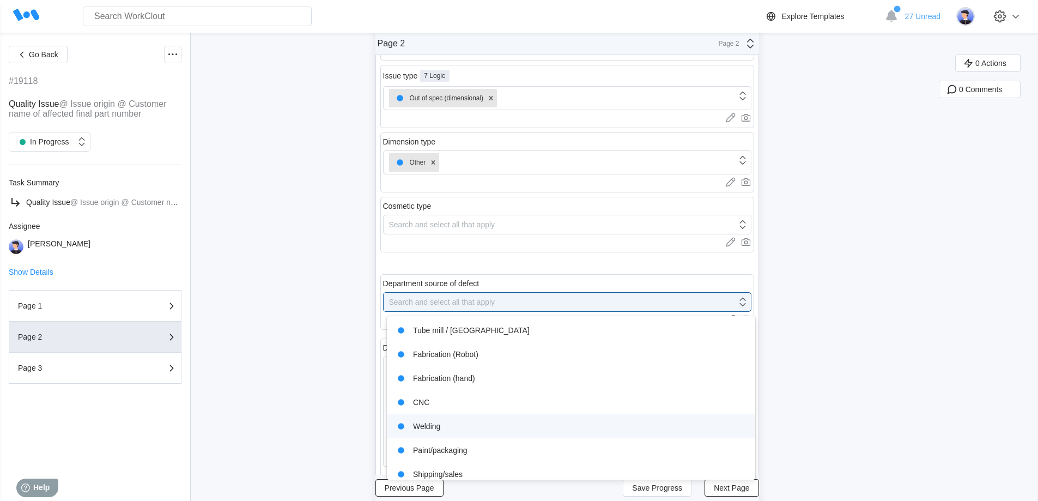
click at [446, 427] on div "Welding" at bounding box center [570, 425] width 355 height 15
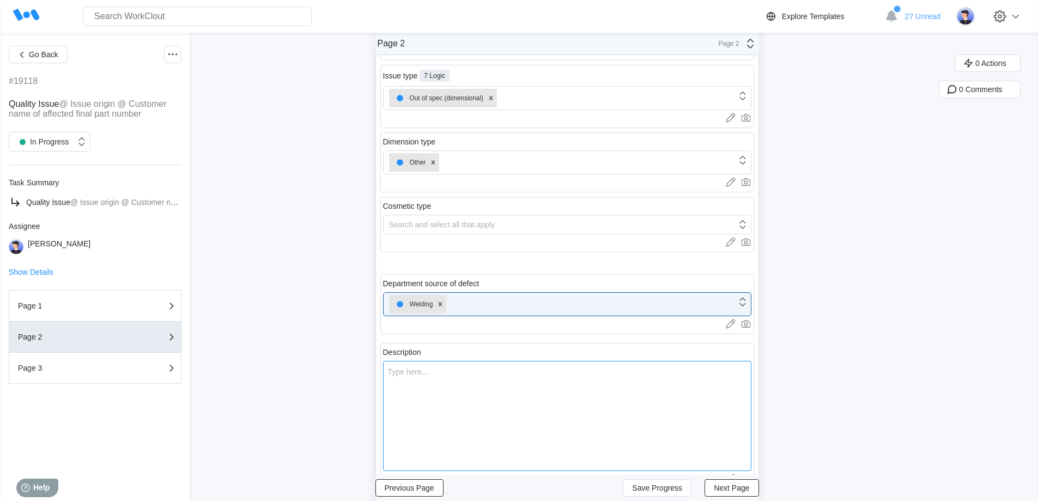
click at [466, 405] on textarea at bounding box center [567, 416] width 368 height 110
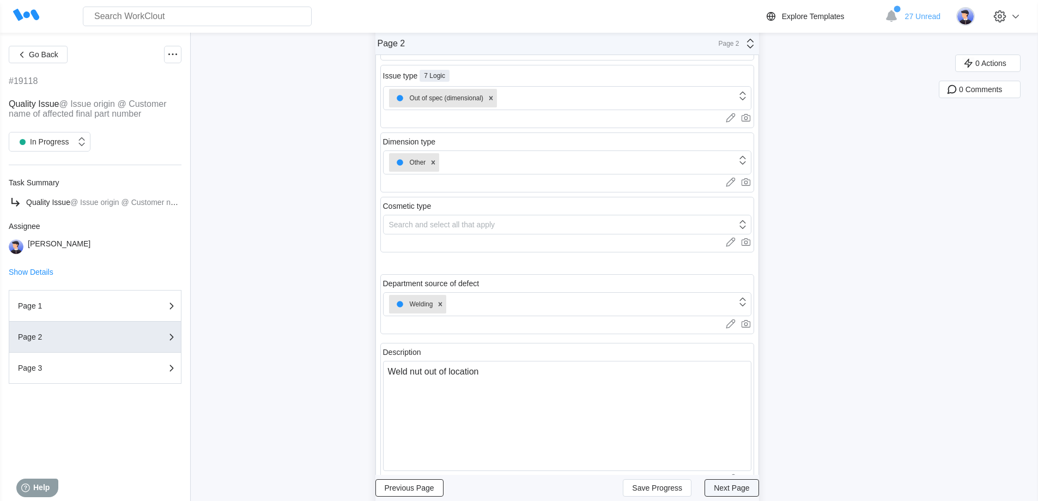
click at [749, 491] on span "Next Page" at bounding box center [731, 488] width 35 height 8
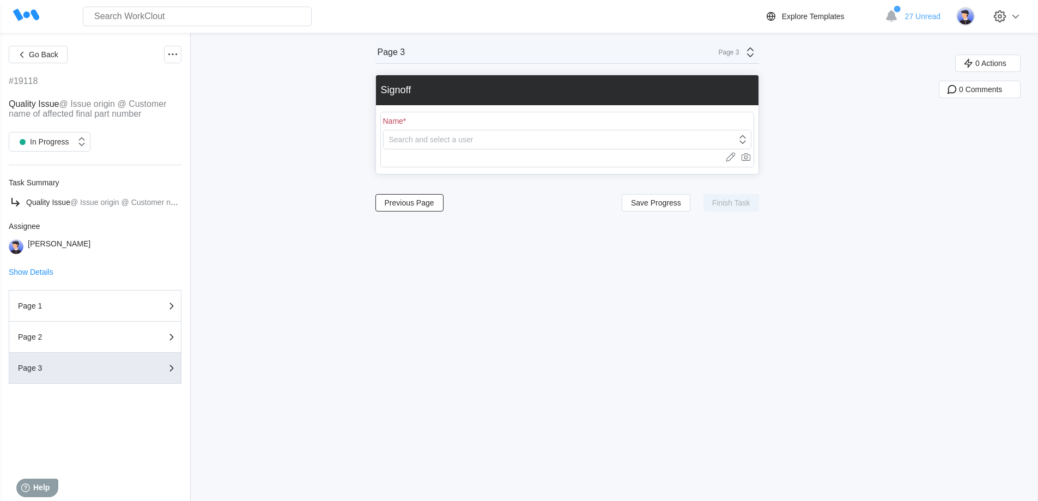
scroll to position [0, 0]
click at [412, 135] on div "Search and select a user" at bounding box center [431, 139] width 84 height 9
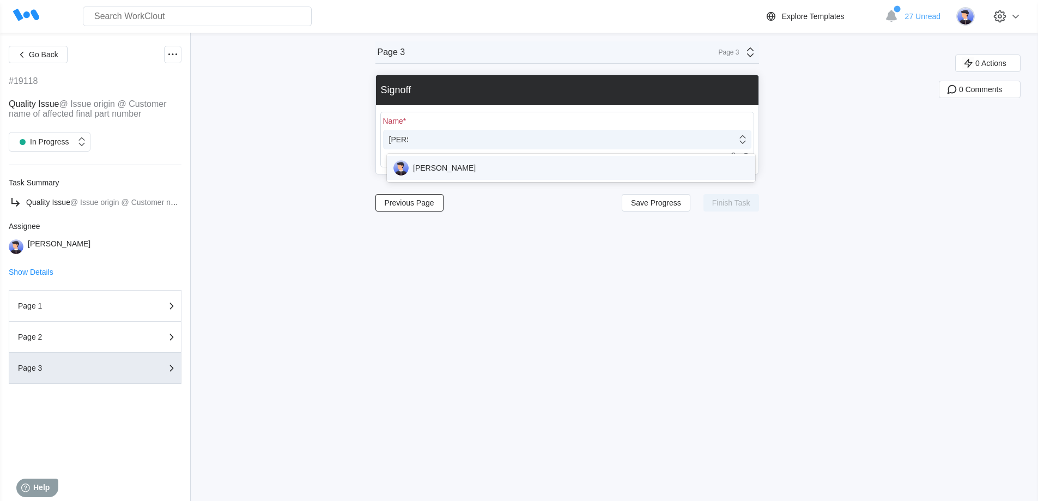
click at [477, 155] on div "[PERSON_NAME]" at bounding box center [571, 168] width 368 height 28
click at [472, 164] on div "[PERSON_NAME]" at bounding box center [570, 167] width 355 height 15
click at [743, 209] on button "Finish Task" at bounding box center [731, 202] width 56 height 17
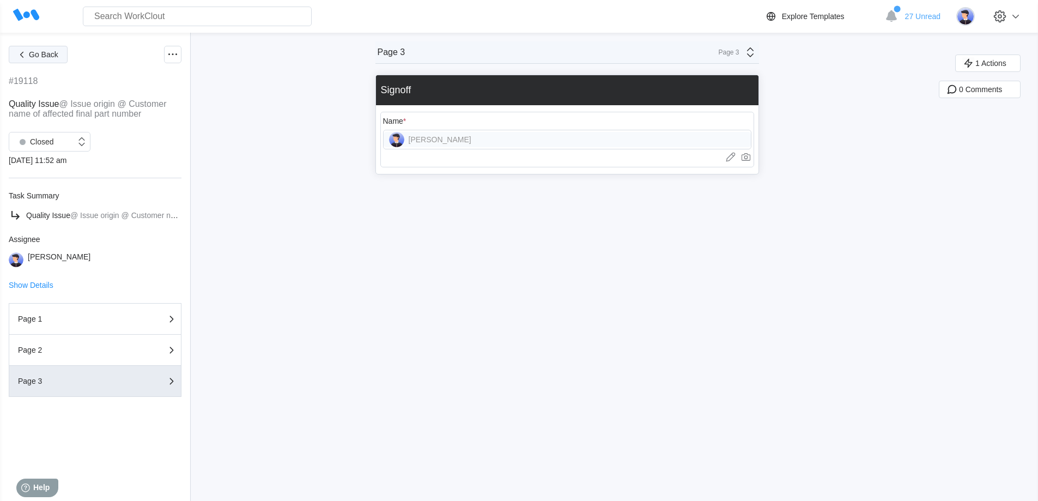
click at [47, 60] on button "Go Back" at bounding box center [38, 54] width 59 height 17
